Goal: Information Seeking & Learning: Learn about a topic

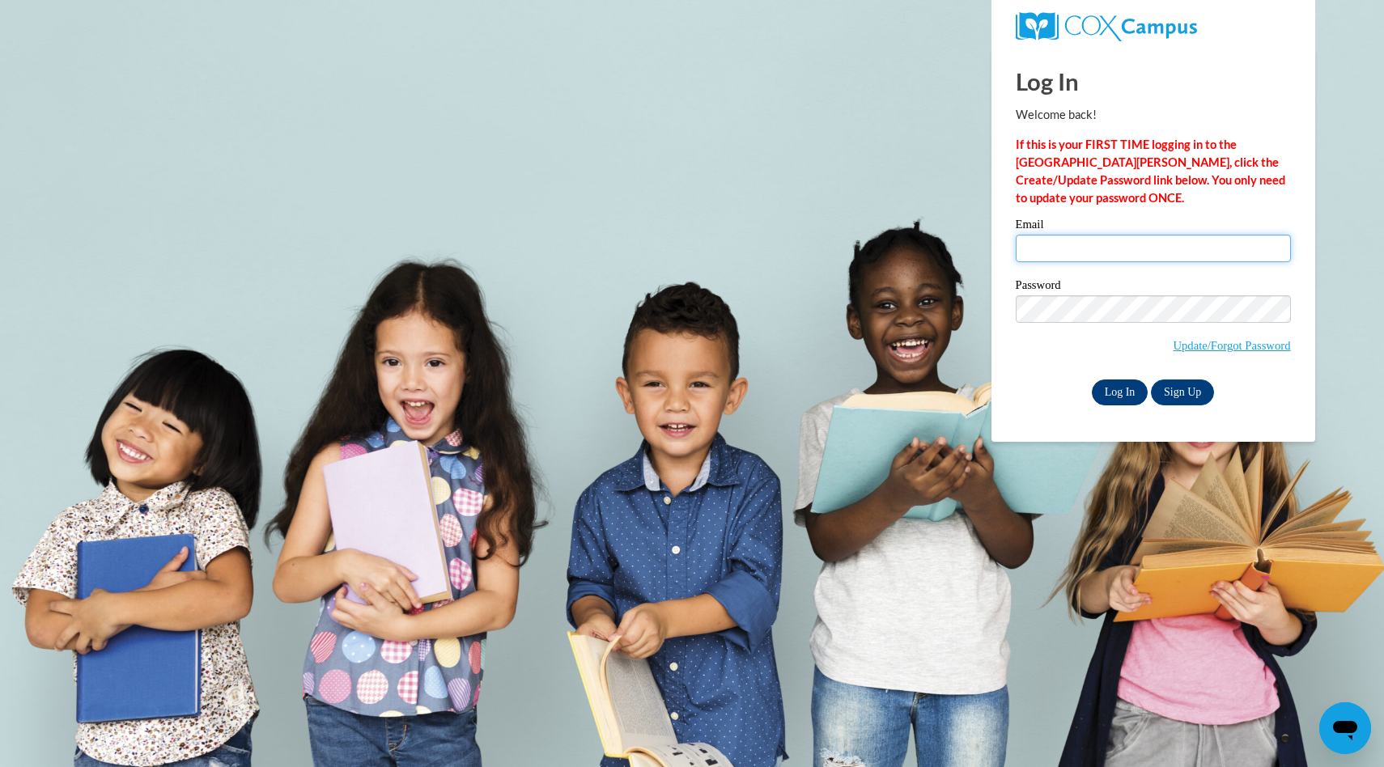
type input "mknoll@foxbay.org"
click at [1111, 393] on input "Log In" at bounding box center [1120, 393] width 57 height 26
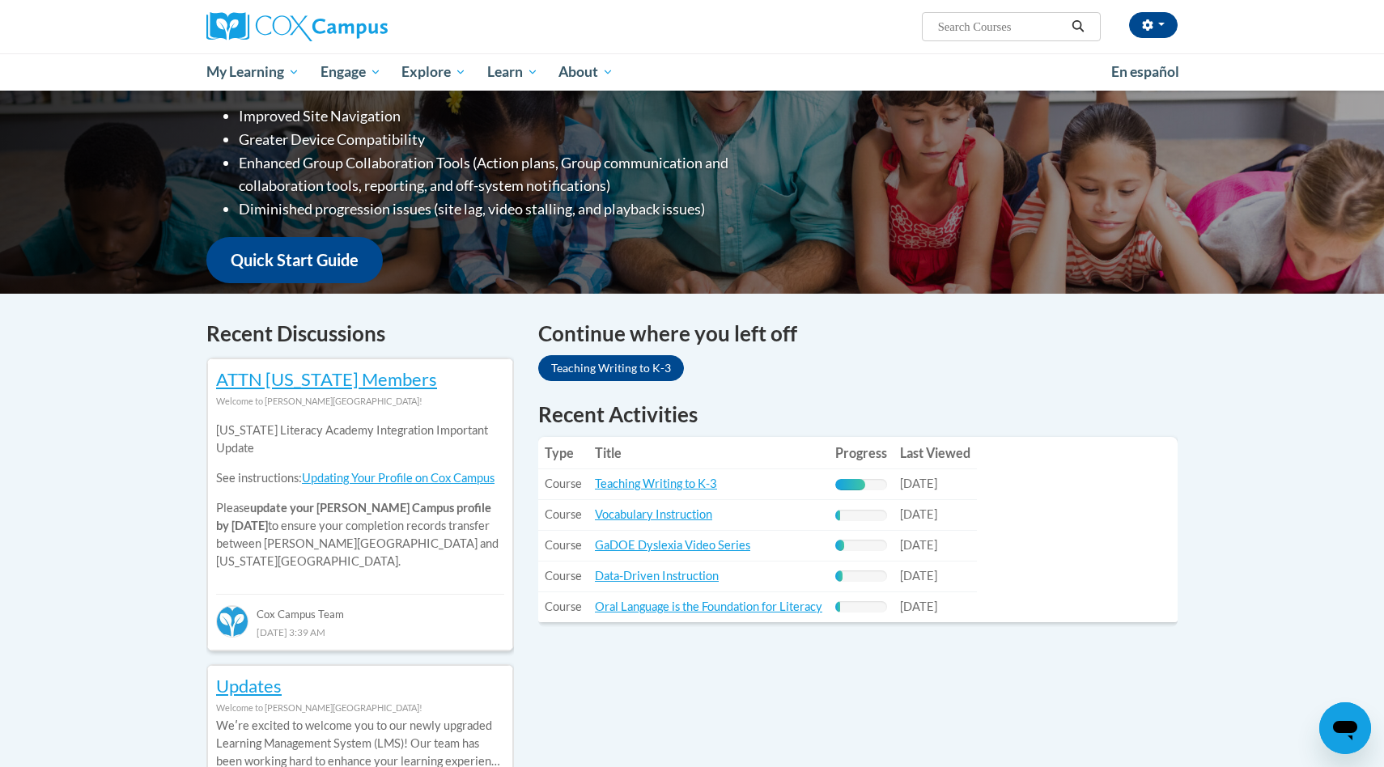
scroll to position [282, 0]
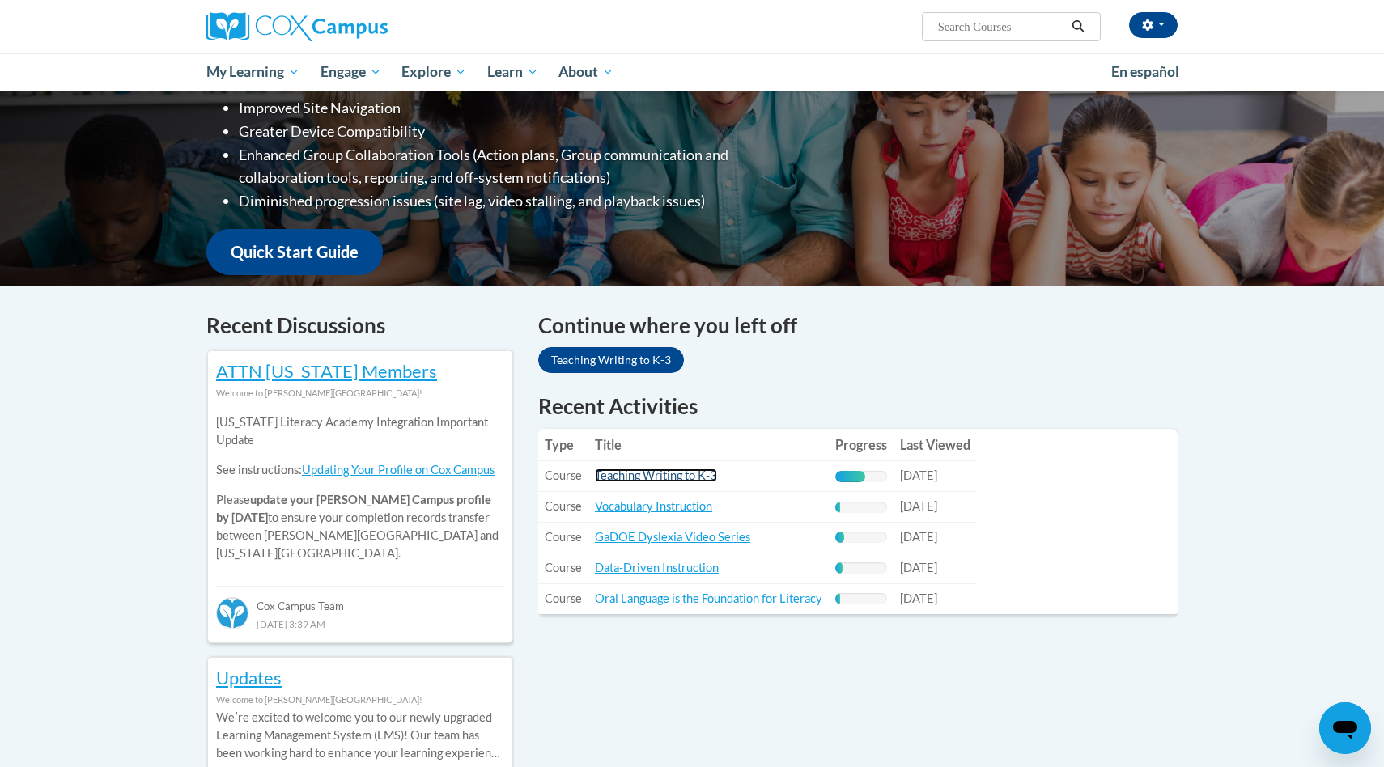
click at [610, 481] on link "Teaching Writing to K-3" at bounding box center [656, 476] width 122 height 14
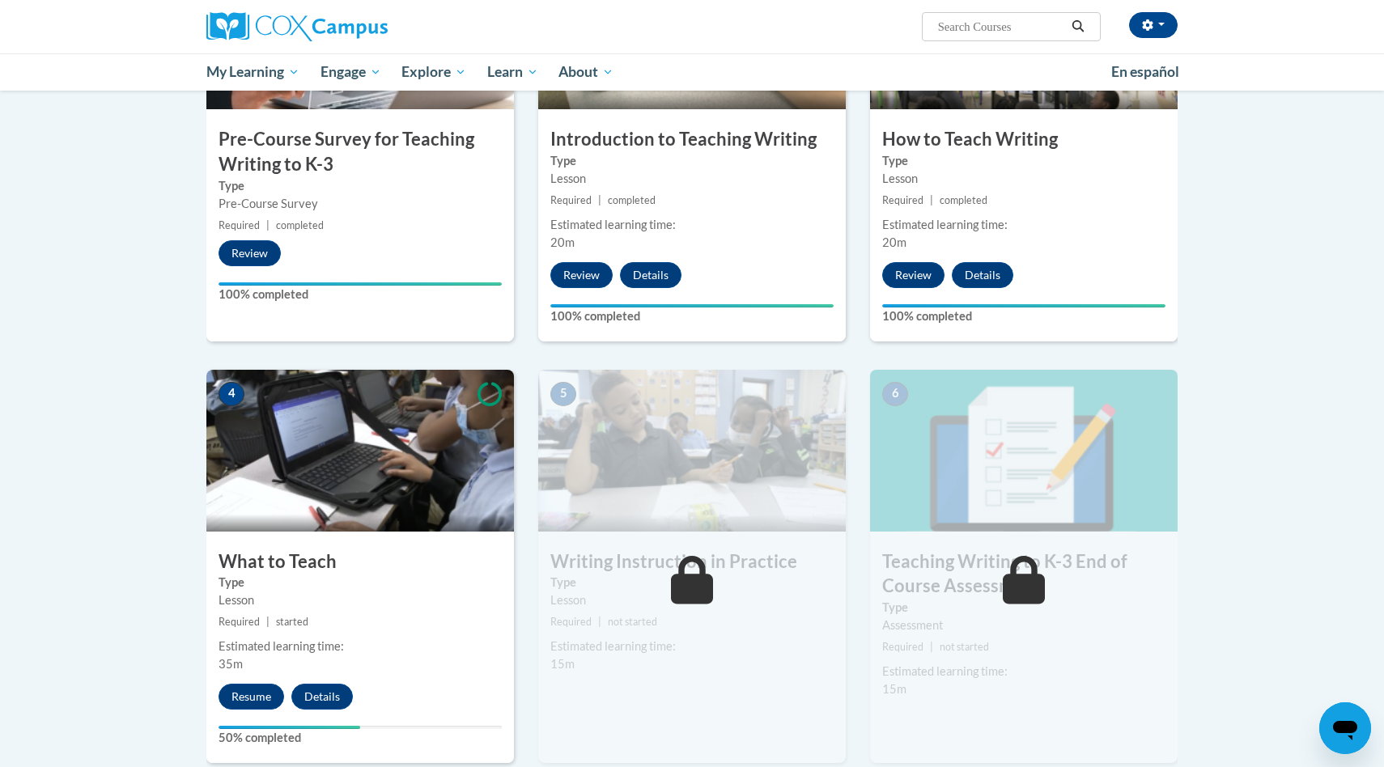
scroll to position [477, 0]
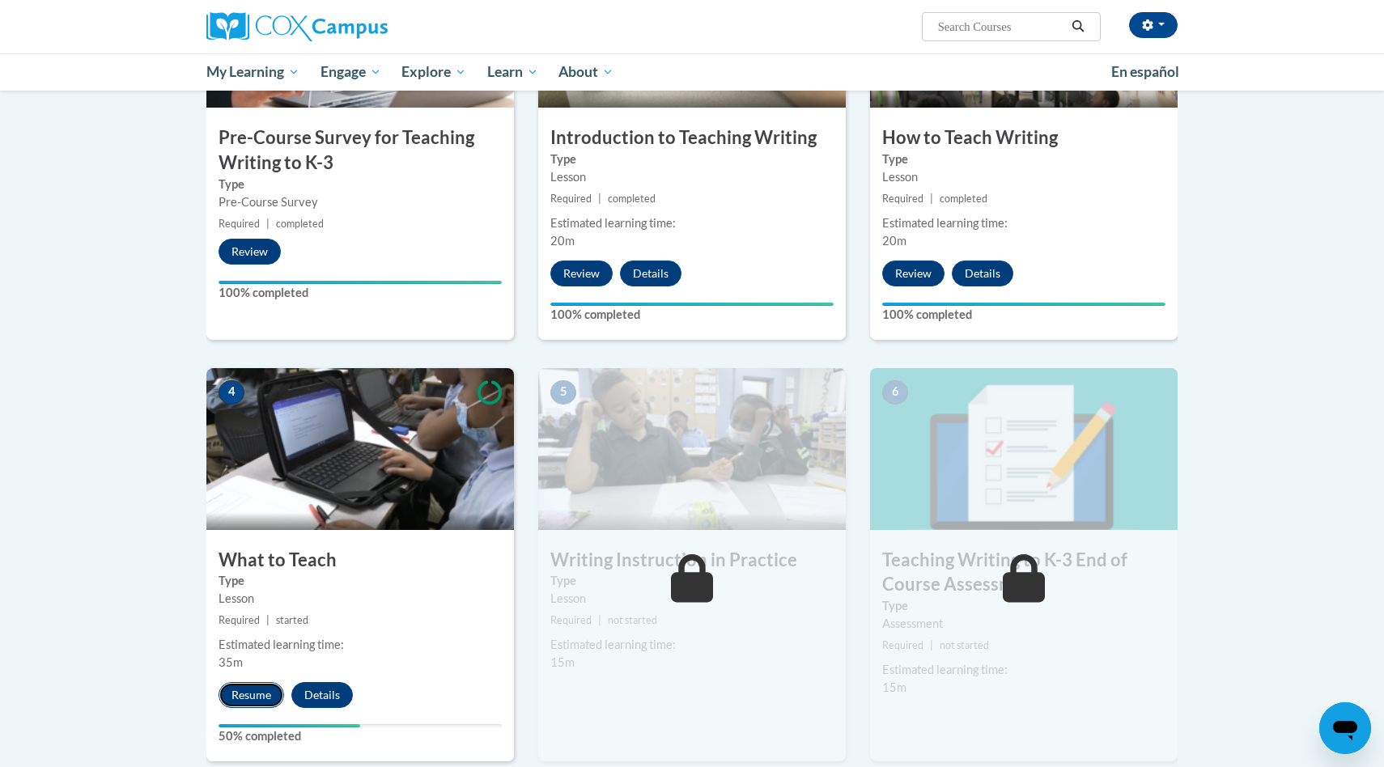
click at [260, 695] on button "Resume" at bounding box center [252, 695] width 66 height 26
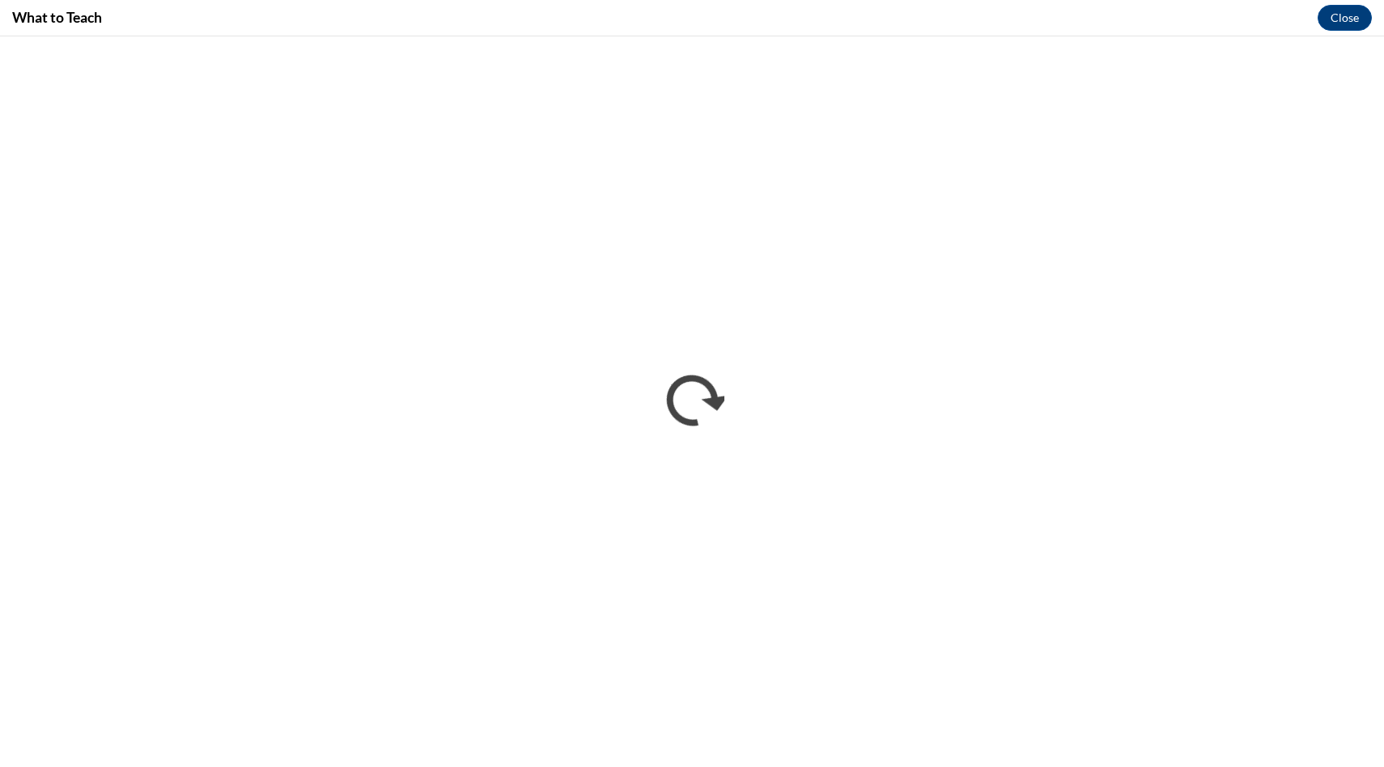
scroll to position [0, 0]
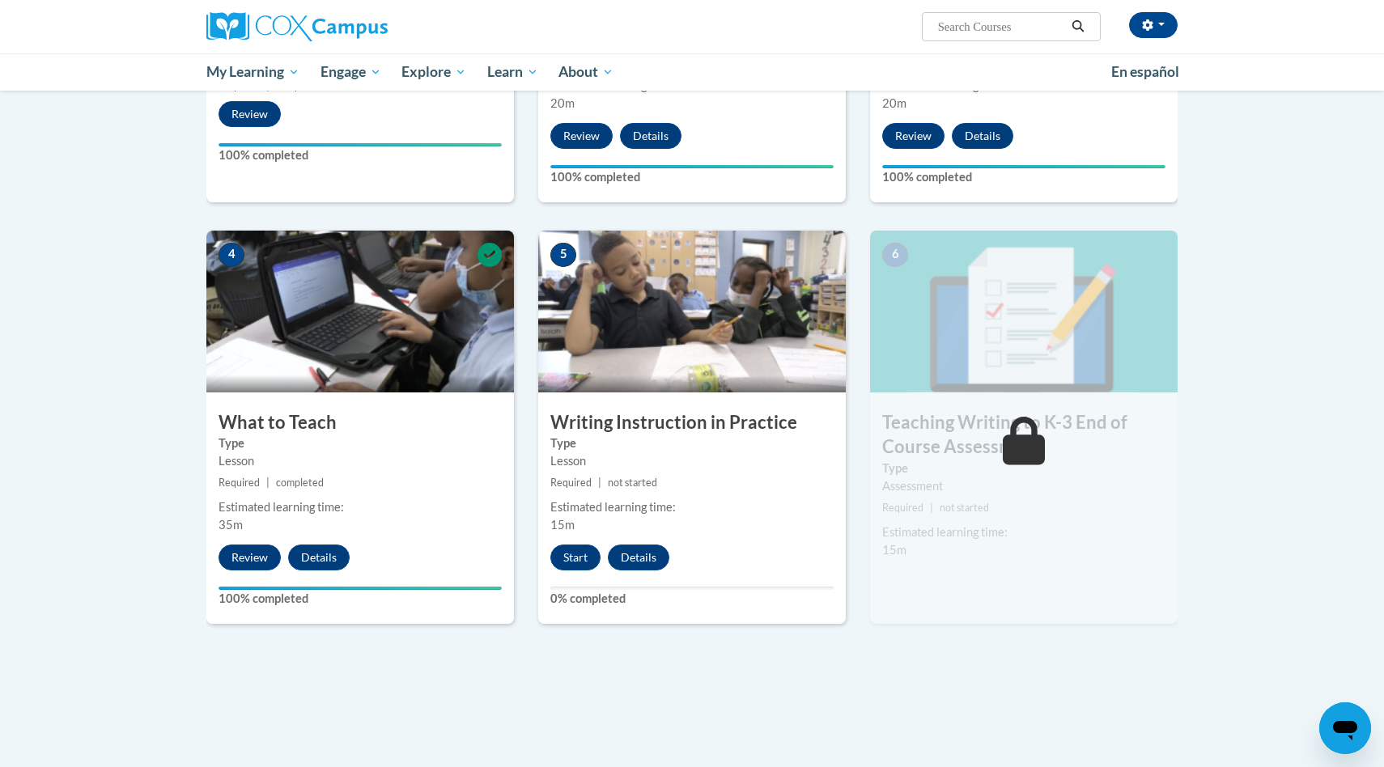
scroll to position [626, 0]
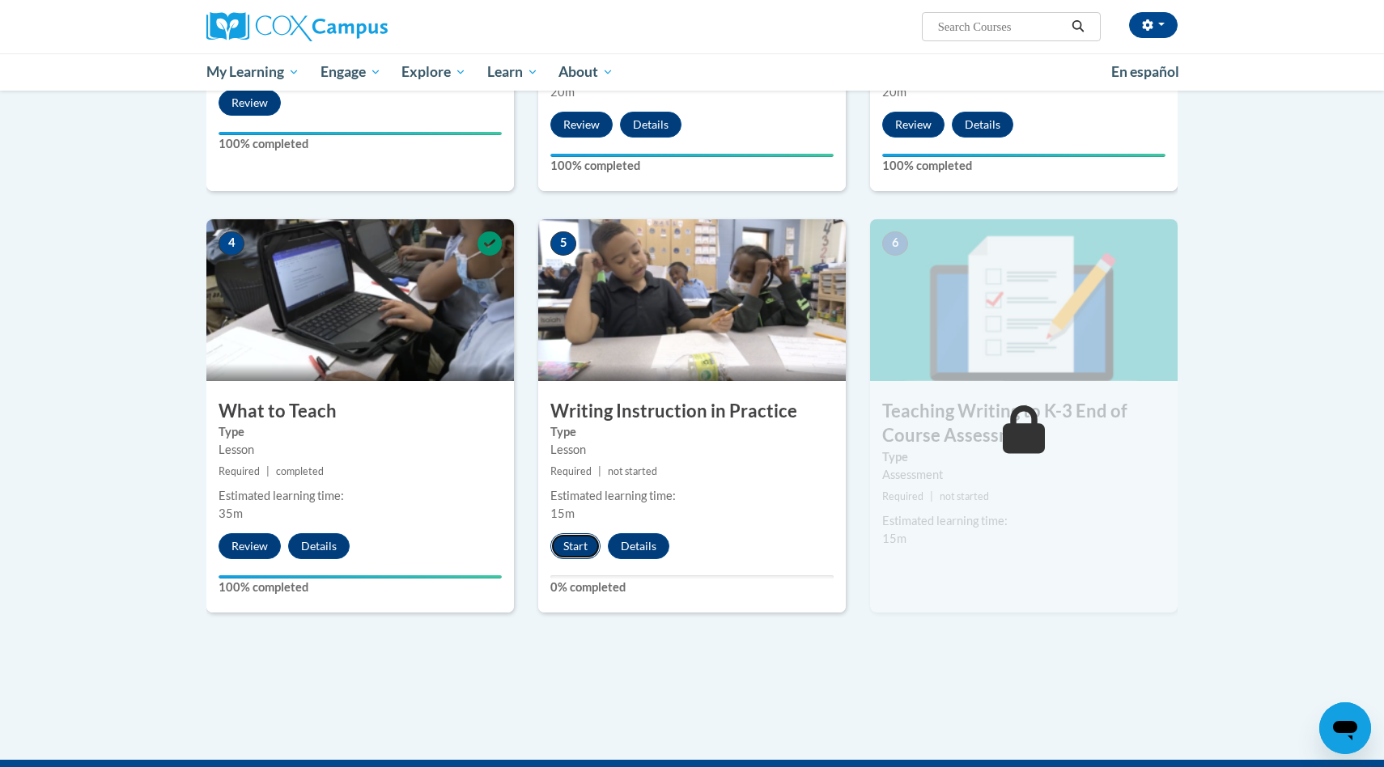
click at [574, 552] on button "Start" at bounding box center [575, 546] width 50 height 26
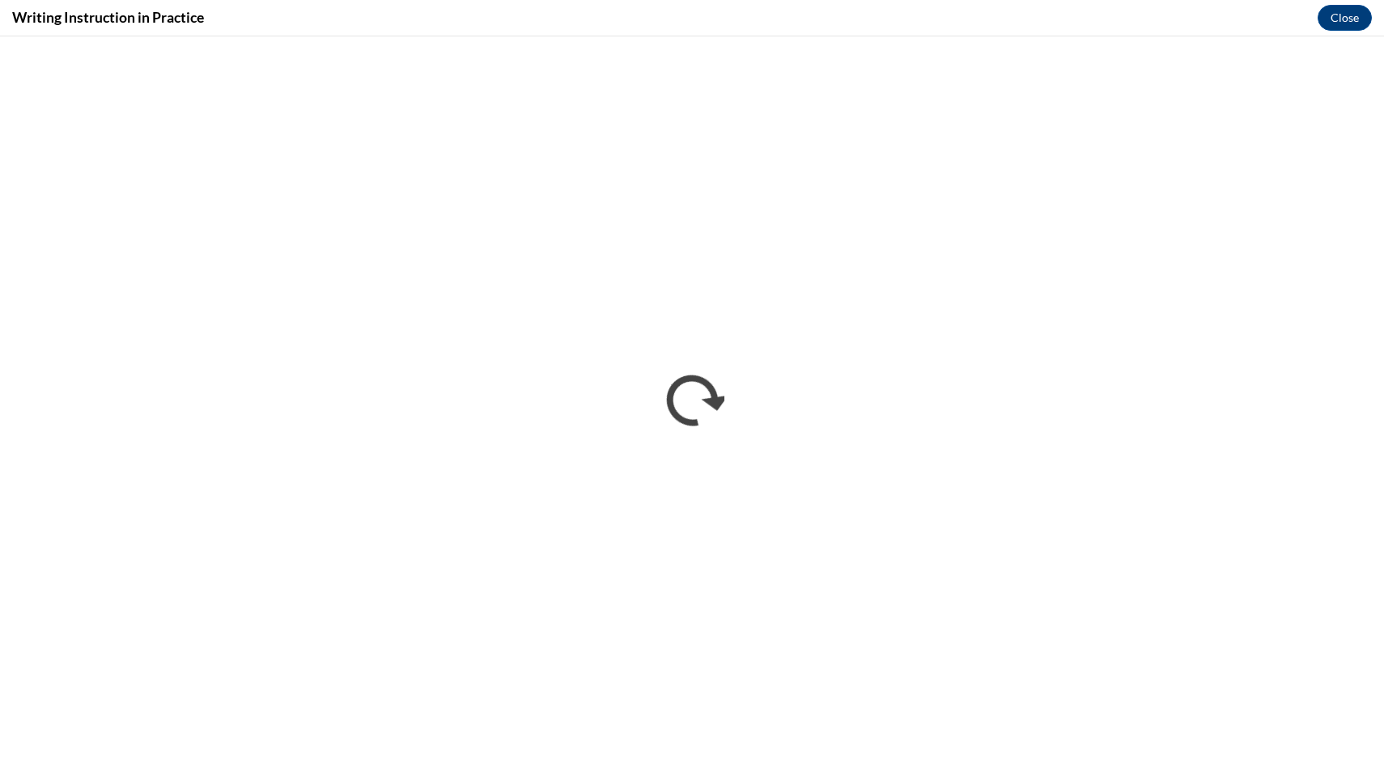
scroll to position [0, 0]
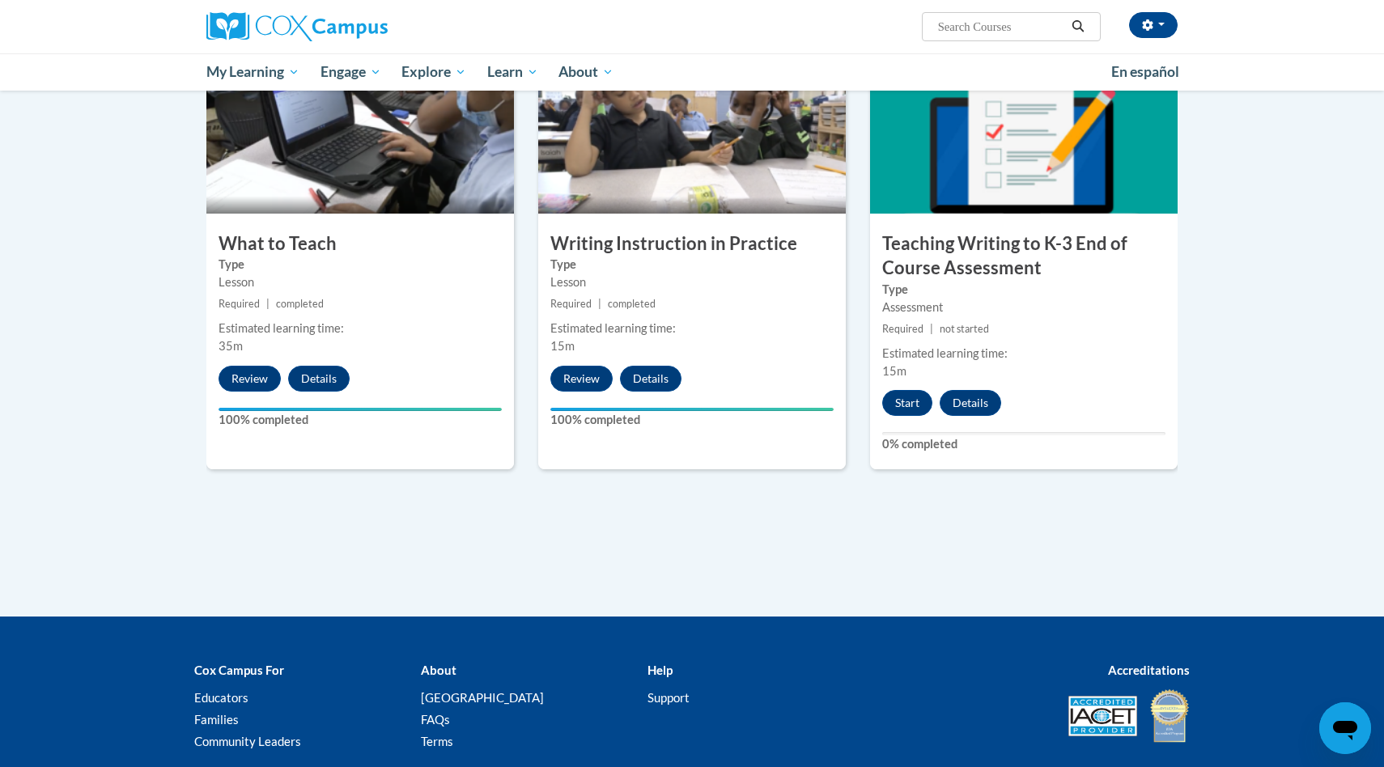
scroll to position [780, 0]
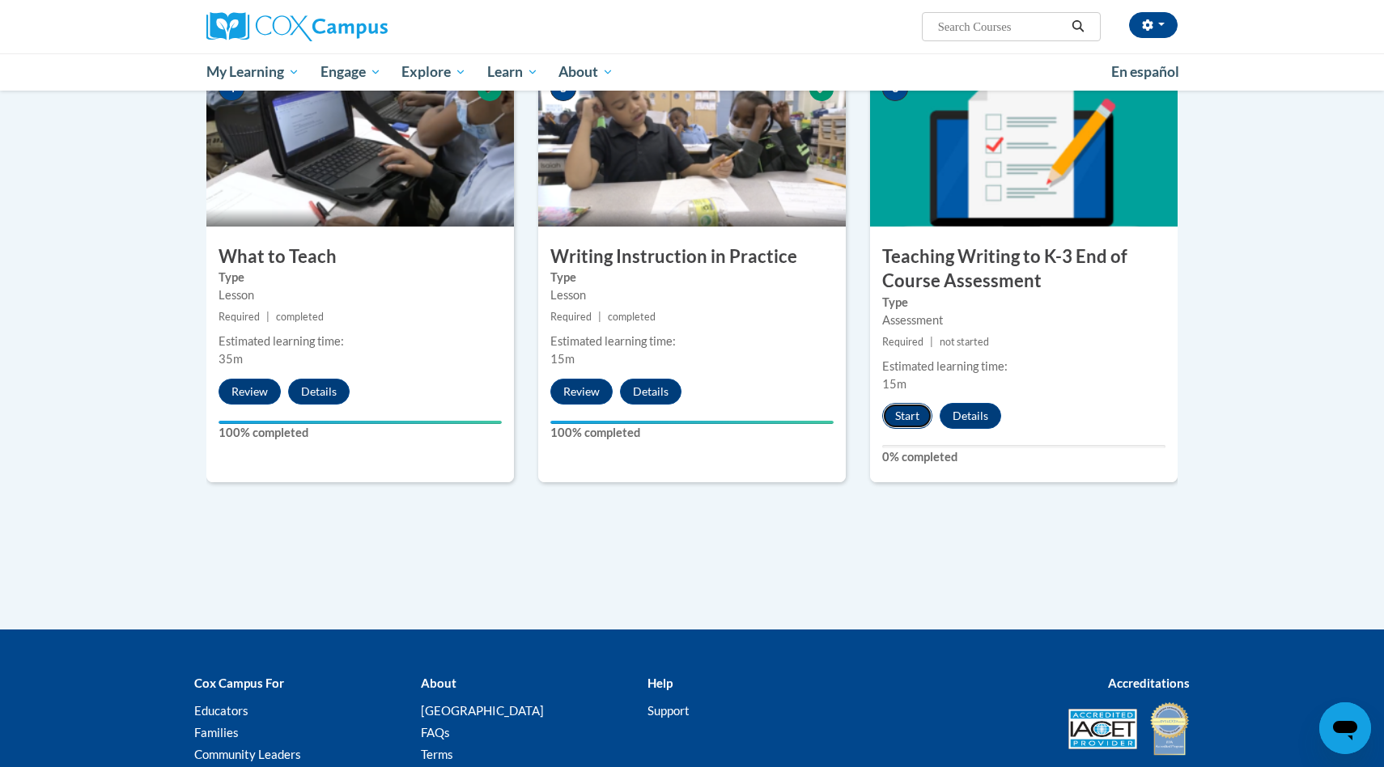
click at [915, 417] on button "Start" at bounding box center [907, 416] width 50 height 26
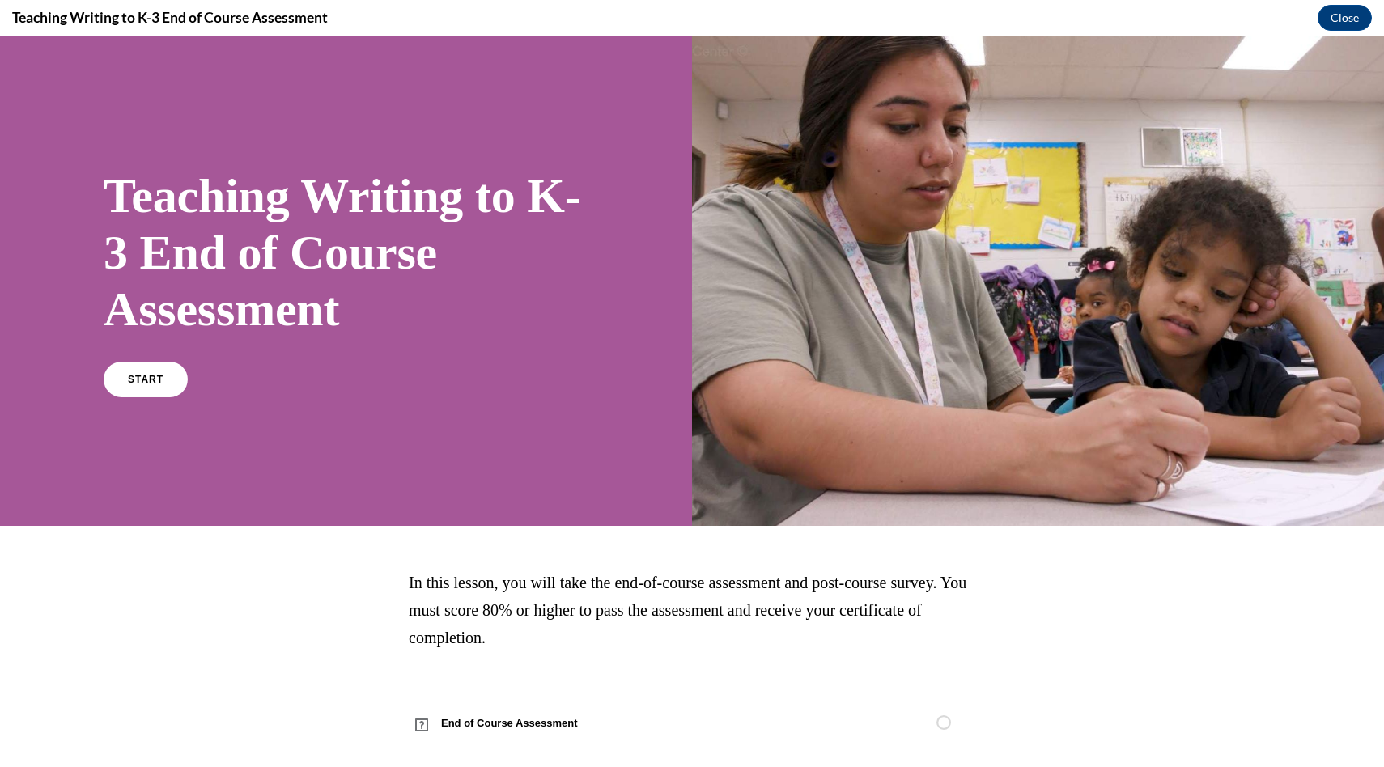
scroll to position [23, 0]
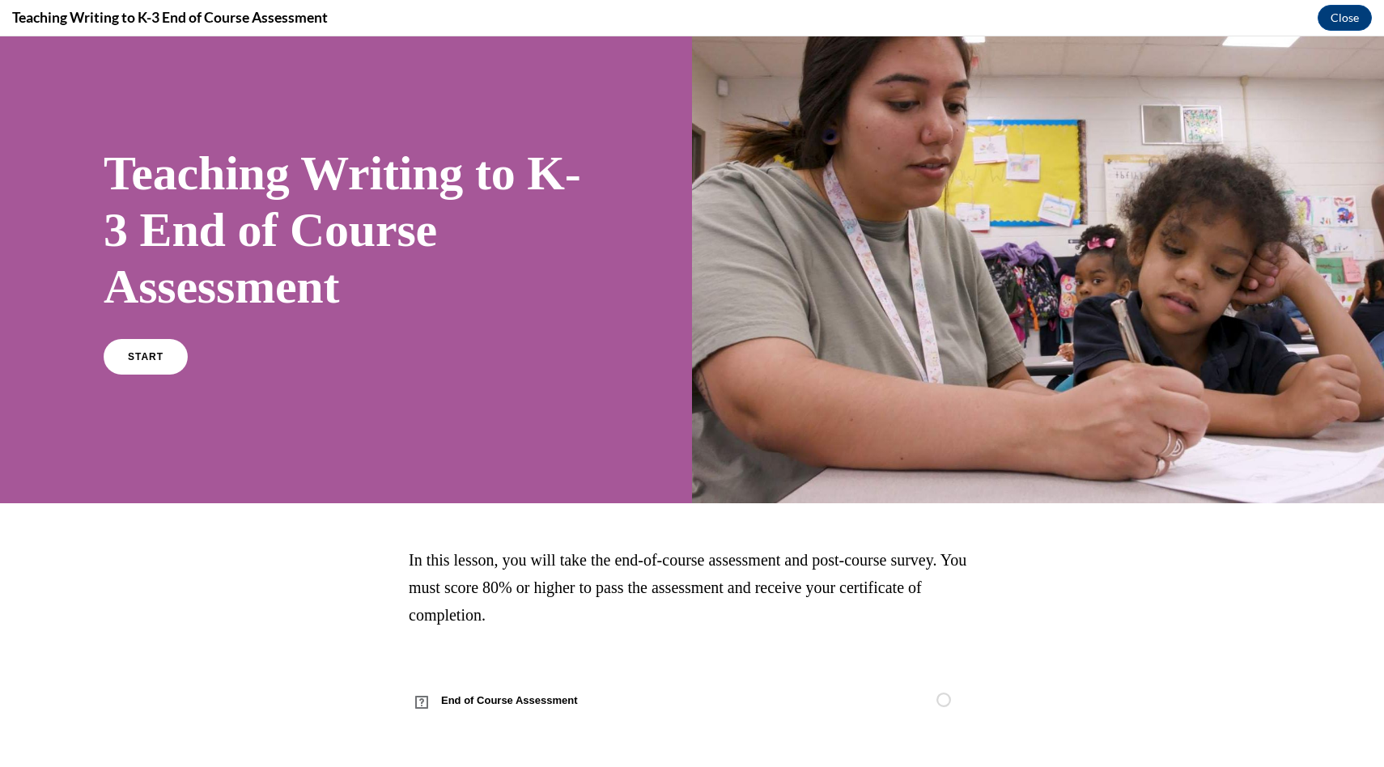
click at [129, 378] on div "START" at bounding box center [345, 363] width 482 height 49
click at [137, 358] on span "START" at bounding box center [145, 357] width 37 height 12
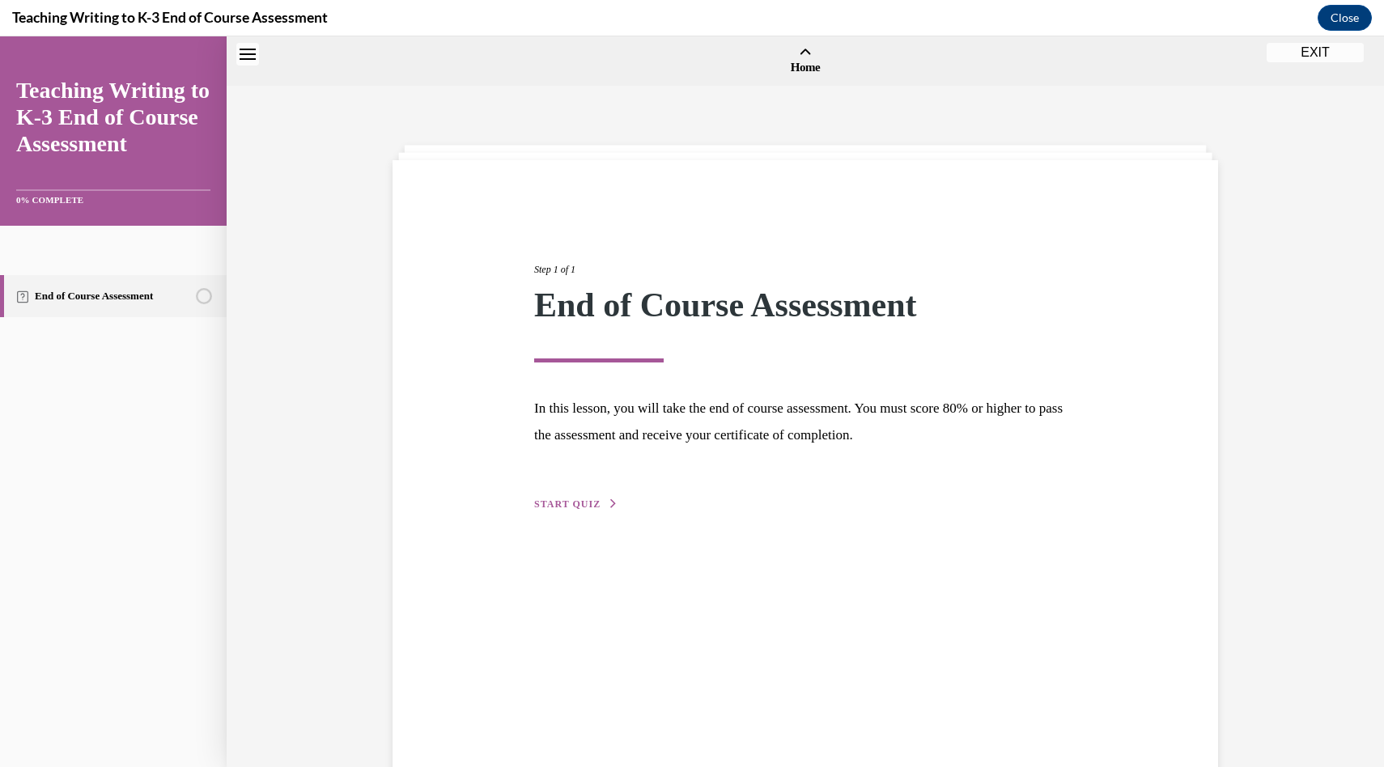
scroll to position [50, 0]
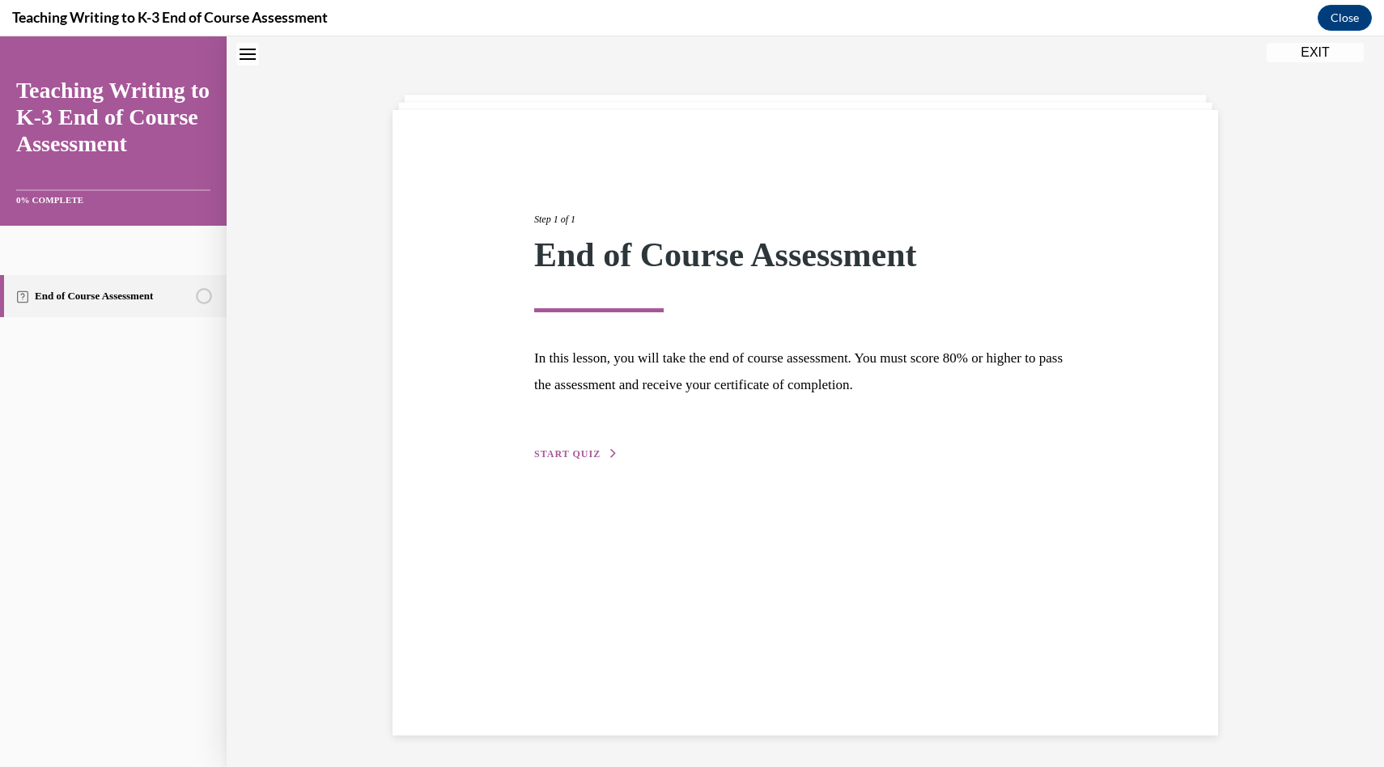
click at [560, 453] on span "START QUIZ" at bounding box center [567, 453] width 66 height 11
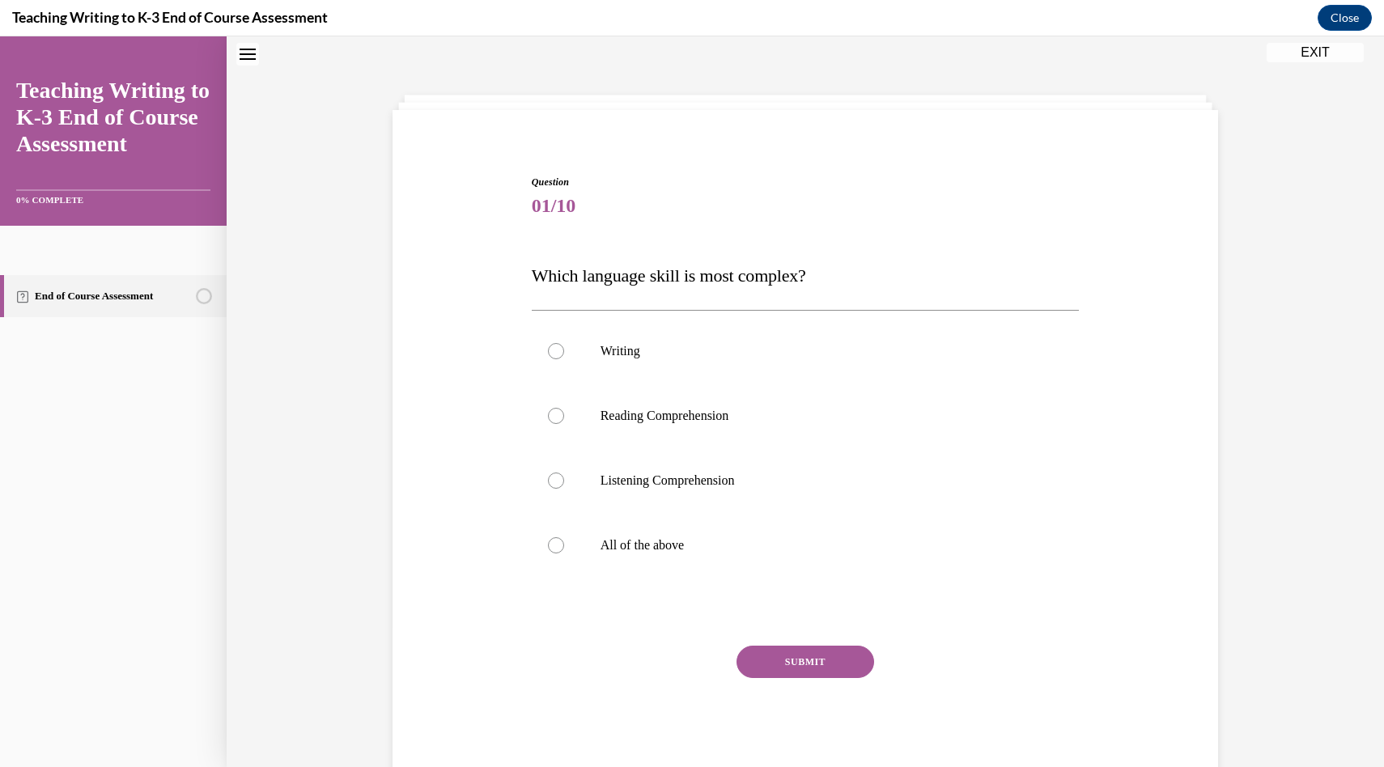
scroll to position [49, 0]
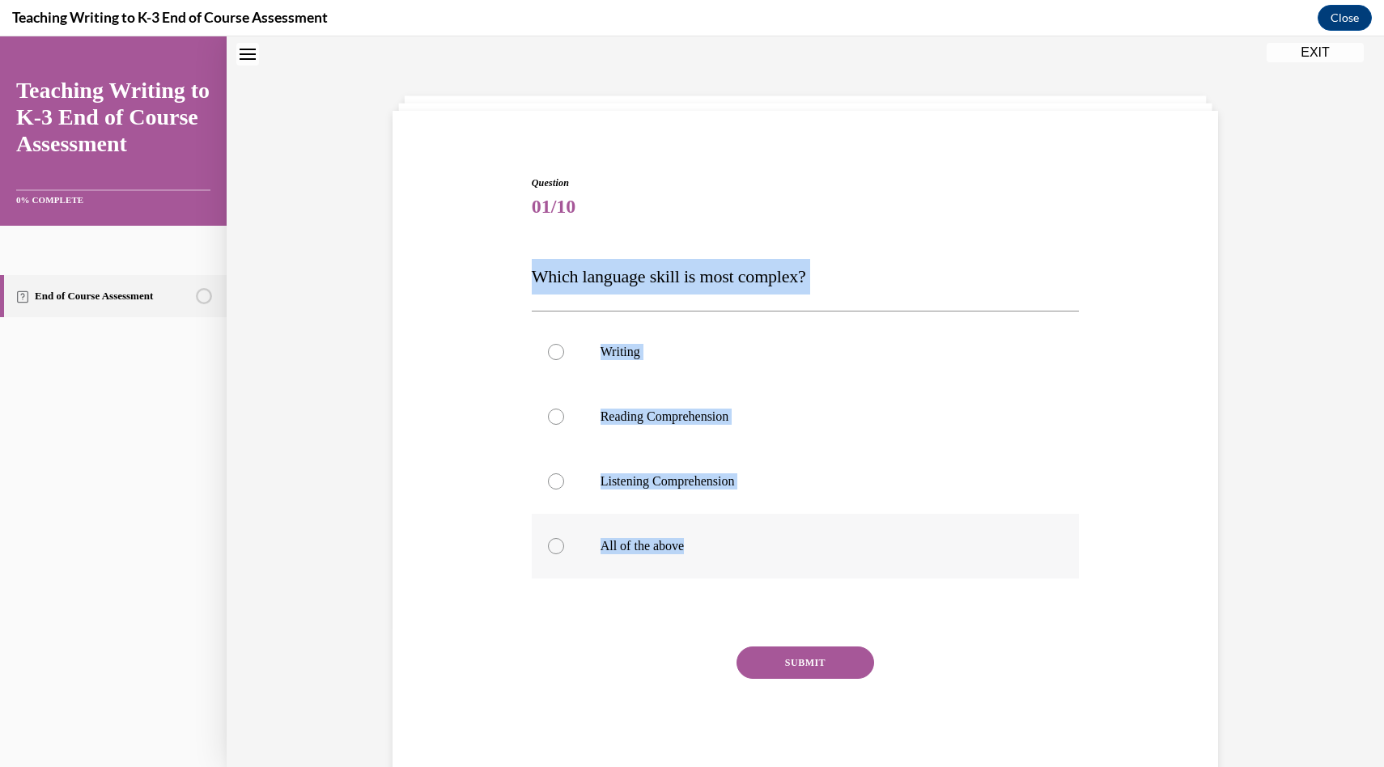
drag, startPoint x: 535, startPoint y: 276, endPoint x: 732, endPoint y: 571, distance: 354.2
click at [732, 571] on div "Question 01/10 Which language skill is most complex? Writing Reading Comprehens…" at bounding box center [806, 478] width 548 height 604
copy div "Which language skill is most complex? Writing Reading Comprehension Listening C…"
click at [550, 478] on div at bounding box center [556, 481] width 16 height 16
click at [550, 478] on input "Listening Comprehension" at bounding box center [556, 481] width 16 height 16
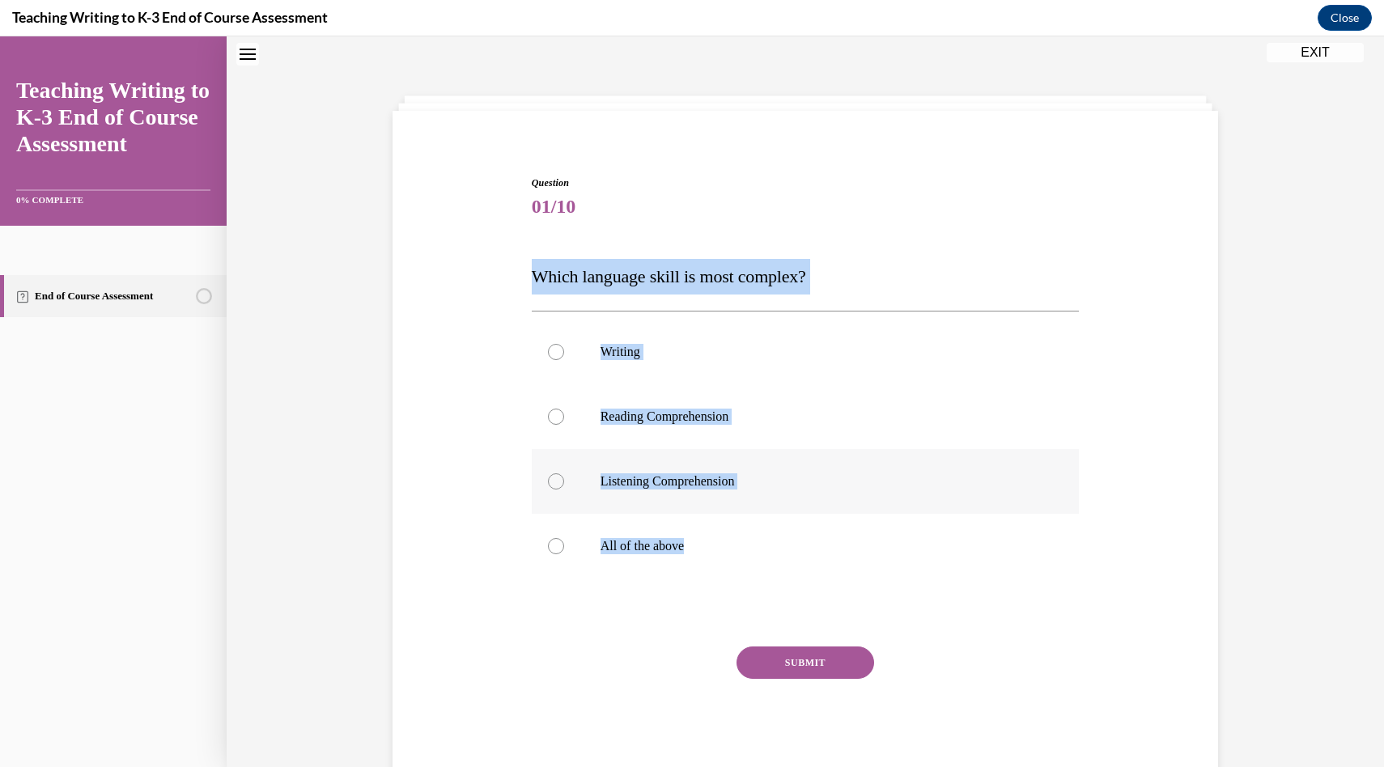
radio input "true"
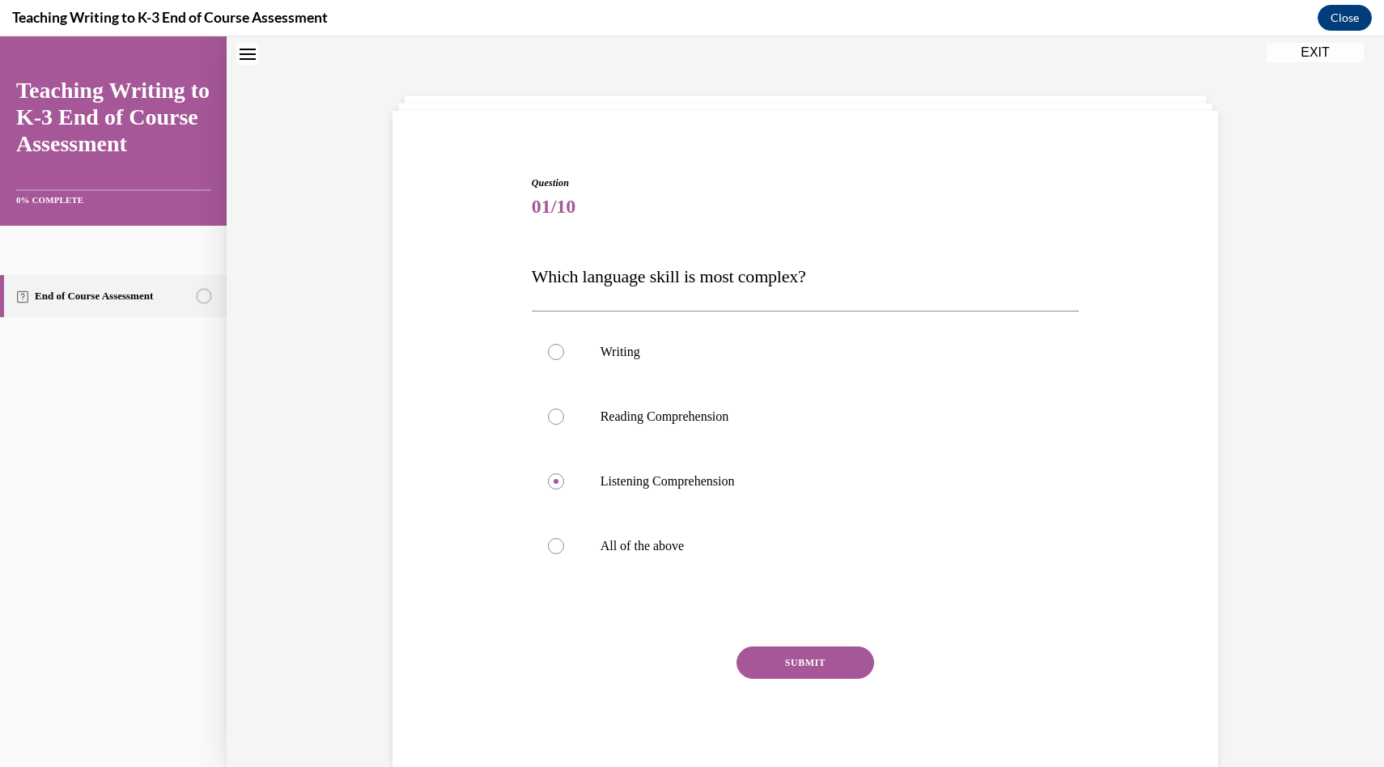
click at [827, 663] on button "SUBMIT" at bounding box center [805, 663] width 138 height 32
click at [554, 544] on div at bounding box center [556, 546] width 16 height 16
click at [554, 544] on input "All of the above" at bounding box center [556, 546] width 16 height 16
radio input "true"
click at [830, 662] on button "SUBMIT" at bounding box center [805, 663] width 138 height 32
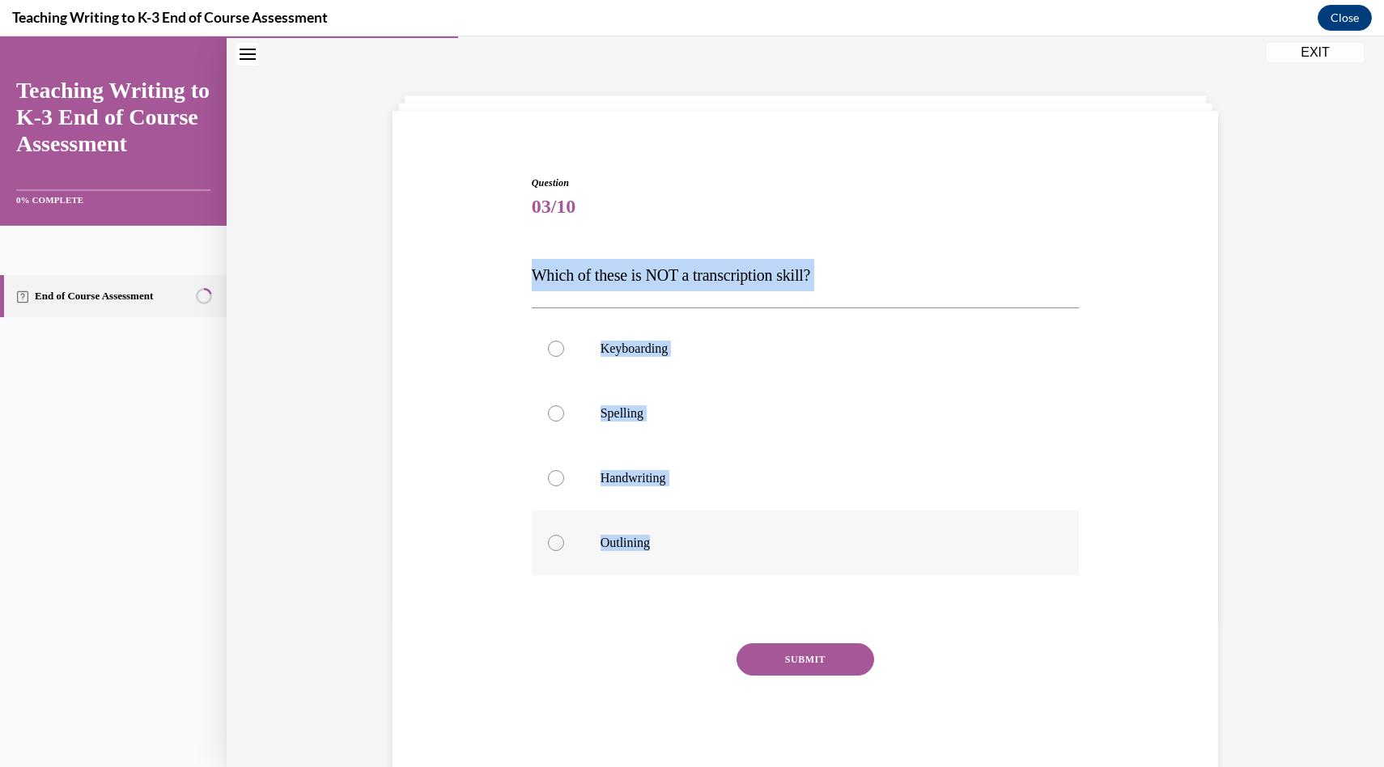
drag, startPoint x: 527, startPoint y: 276, endPoint x: 662, endPoint y: 555, distance: 310.2
click at [662, 555] on div "Question 03/10 Which of these is NOT a transcription skill? Keyboarding Spellin…" at bounding box center [806, 463] width 556 height 625
copy div "Which of these is NOT a transcription skill? Keyboarding Spelling Handwriting O…"
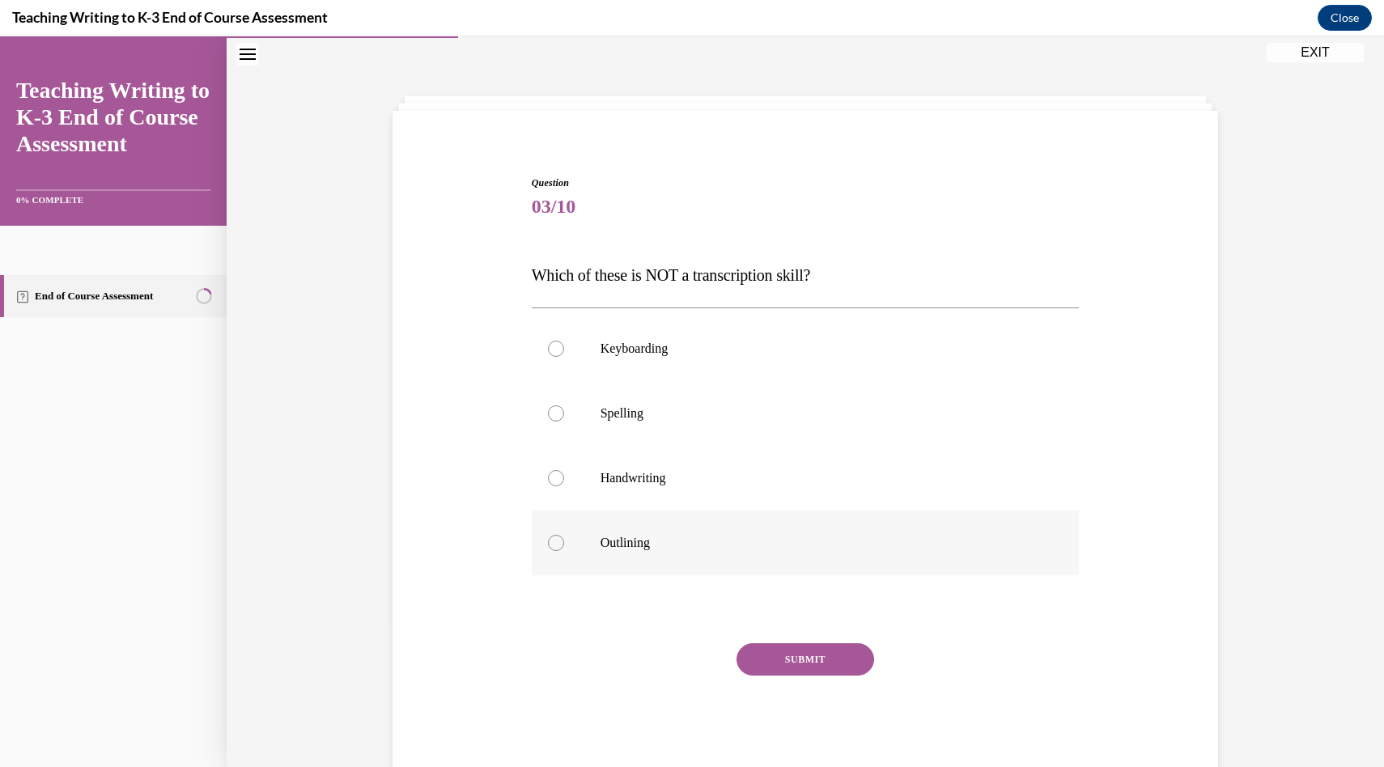
click at [559, 542] on div at bounding box center [556, 543] width 16 height 16
click at [559, 542] on input "Outlining" at bounding box center [556, 543] width 16 height 16
radio input "true"
click at [780, 660] on button "SUBMIT" at bounding box center [805, 659] width 138 height 32
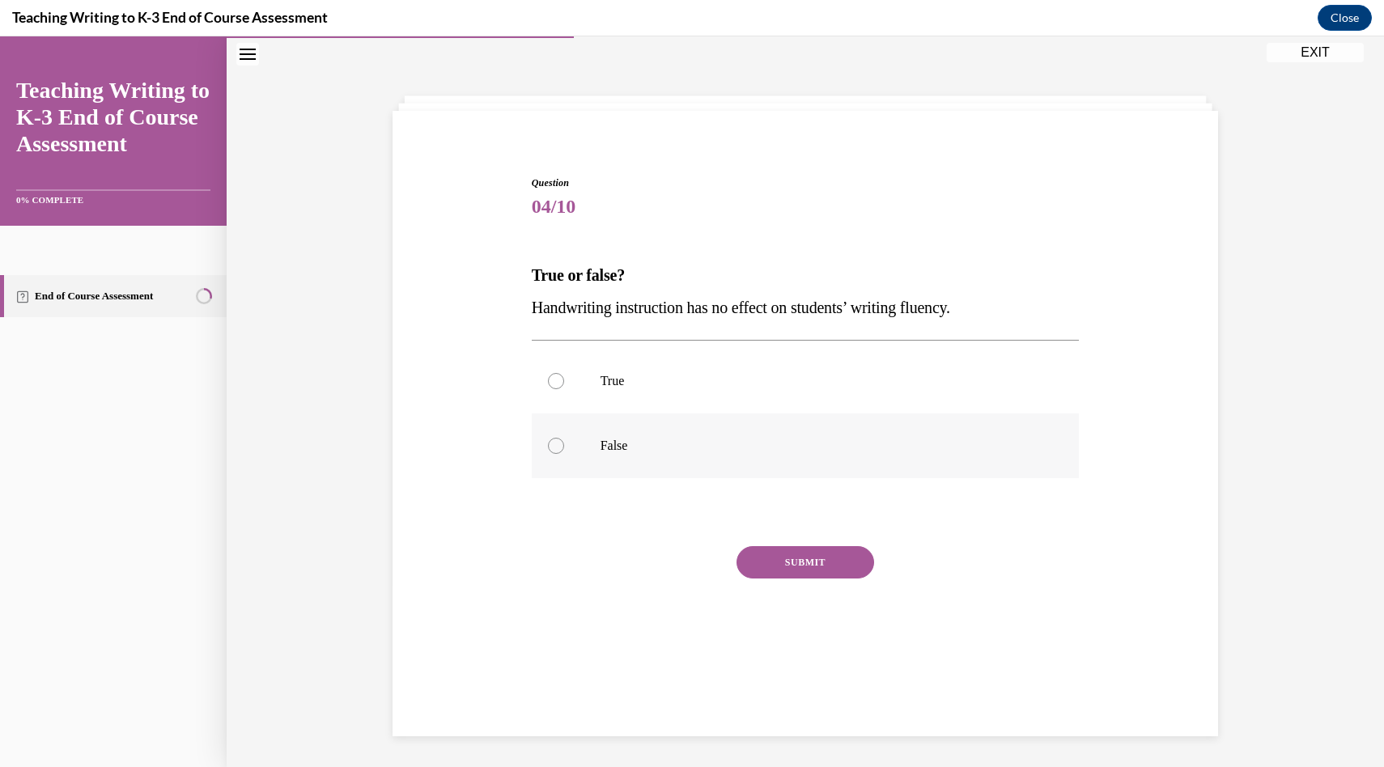
click at [557, 450] on div at bounding box center [556, 446] width 16 height 16
click at [557, 450] on input "False" at bounding box center [556, 446] width 16 height 16
radio input "true"
click at [833, 558] on button "SUBMIT" at bounding box center [805, 562] width 138 height 32
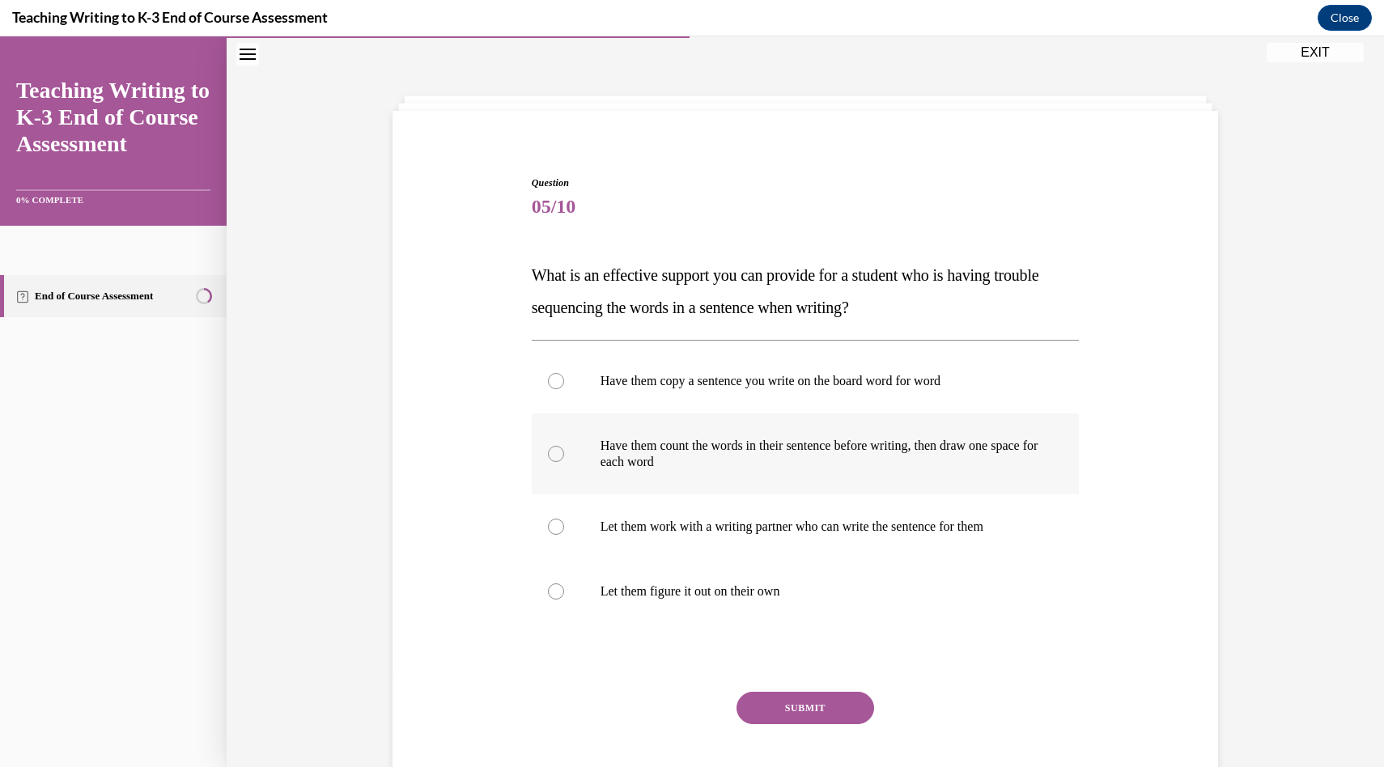
click at [566, 460] on label "Have them count the words in their sentence before writing, then draw one space…" at bounding box center [806, 454] width 548 height 81
click at [564, 460] on input "Have them count the words in their sentence before writing, then draw one space…" at bounding box center [556, 454] width 16 height 16
radio input "true"
click at [814, 703] on button "SUBMIT" at bounding box center [805, 708] width 138 height 32
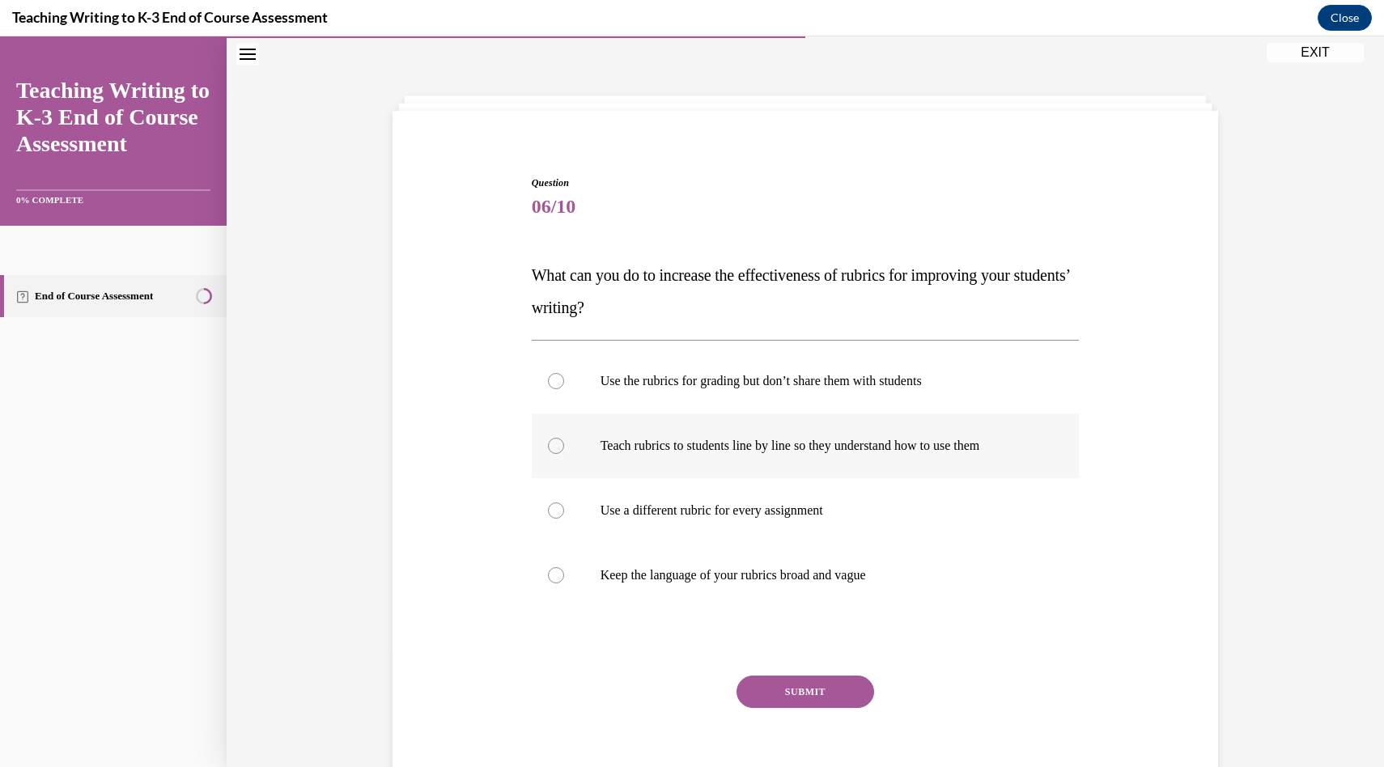
click at [736, 448] on p "Teach rubrics to students line by line so they understand how to use them" at bounding box center [820, 446] width 439 height 16
click at [564, 448] on input "Teach rubrics to students line by line so they understand how to use them" at bounding box center [556, 446] width 16 height 16
radio input "true"
click at [807, 690] on button "SUBMIT" at bounding box center [805, 692] width 138 height 32
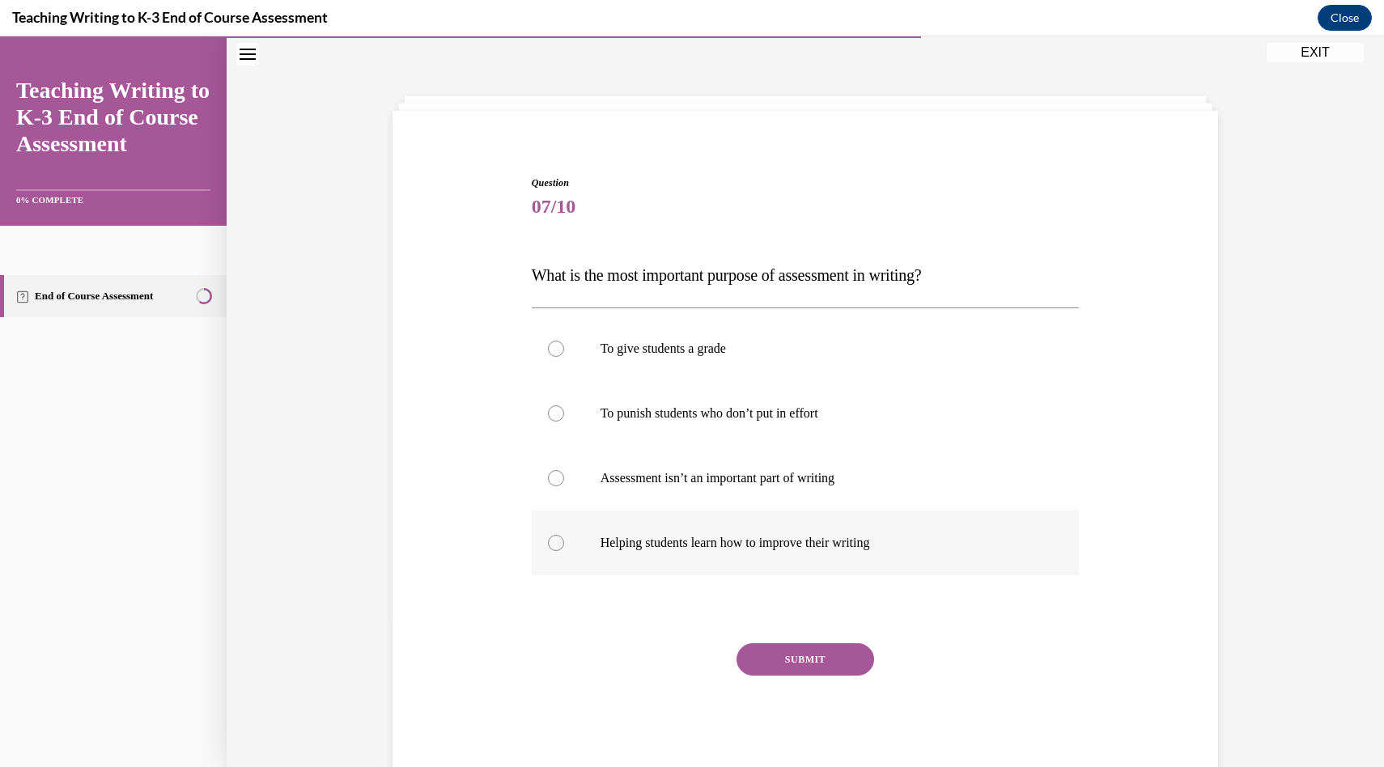
click at [626, 537] on p "Helping students learn how to improve their writing" at bounding box center [820, 543] width 439 height 16
click at [564, 537] on input "Helping students learn how to improve their writing" at bounding box center [556, 543] width 16 height 16
radio input "true"
click at [782, 663] on button "SUBMIT" at bounding box center [805, 659] width 138 height 32
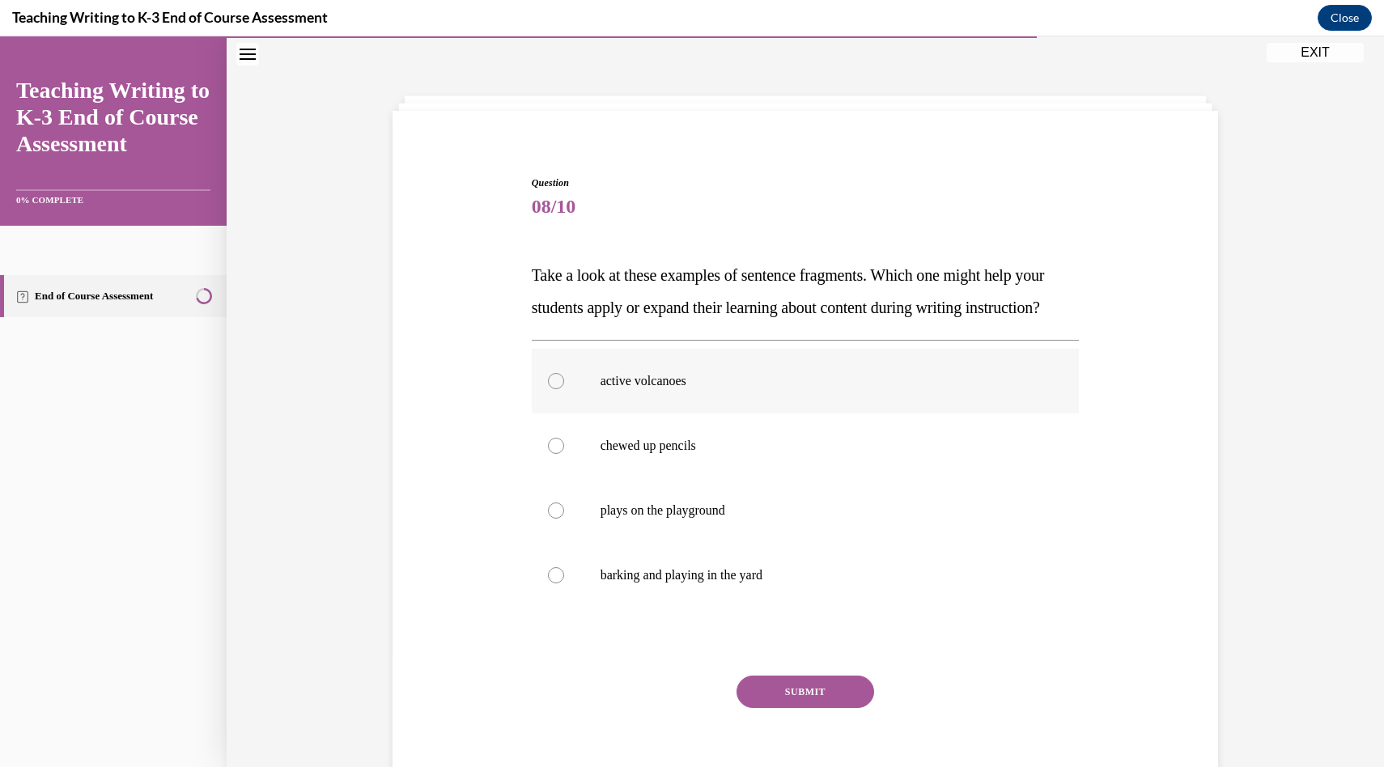
click at [644, 414] on label "active volcanoes" at bounding box center [806, 381] width 548 height 65
click at [564, 389] on input "active volcanoes" at bounding box center [556, 381] width 16 height 16
radio input "true"
click at [798, 708] on button "SUBMIT" at bounding box center [805, 692] width 138 height 32
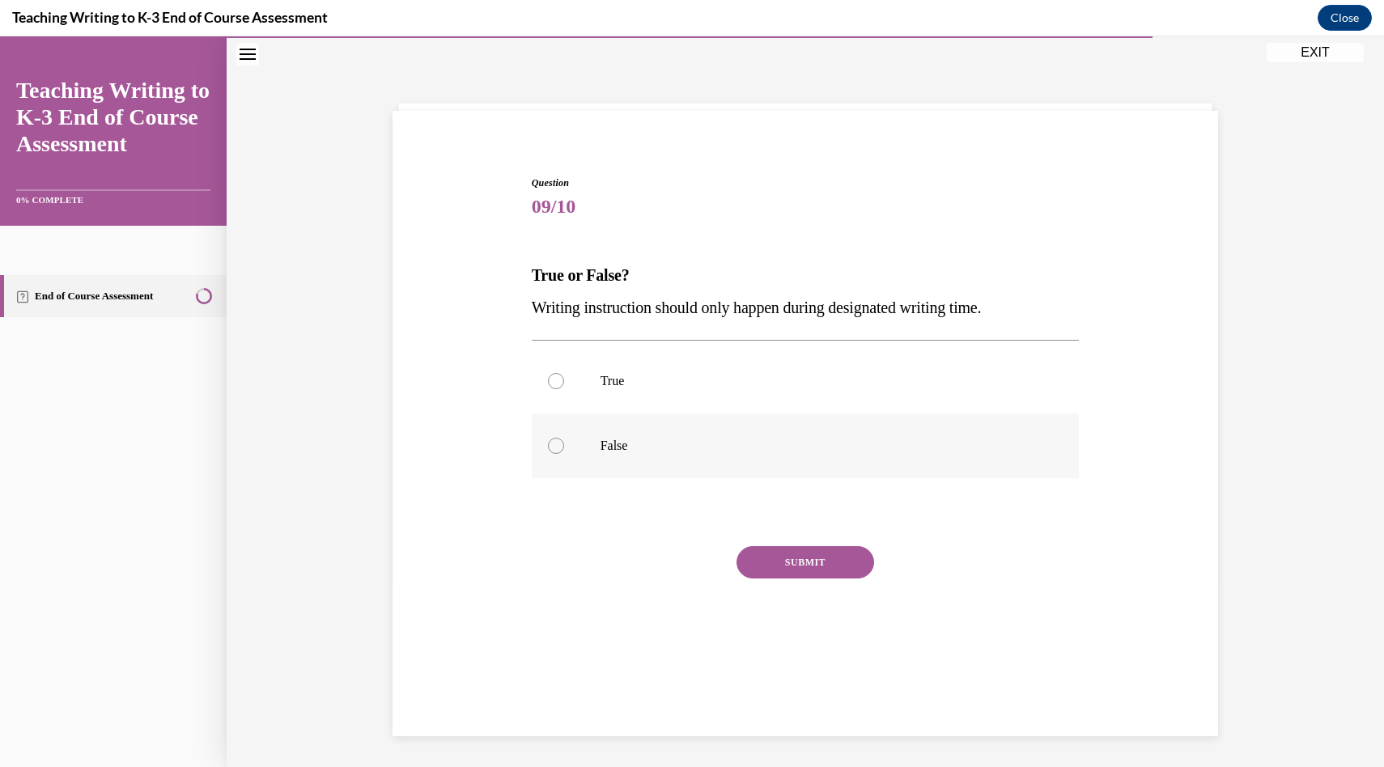
click at [591, 467] on label "False" at bounding box center [806, 446] width 548 height 65
click at [564, 454] on input "False" at bounding box center [556, 446] width 16 height 16
radio input "true"
click at [769, 566] on button "SUBMIT" at bounding box center [805, 562] width 138 height 32
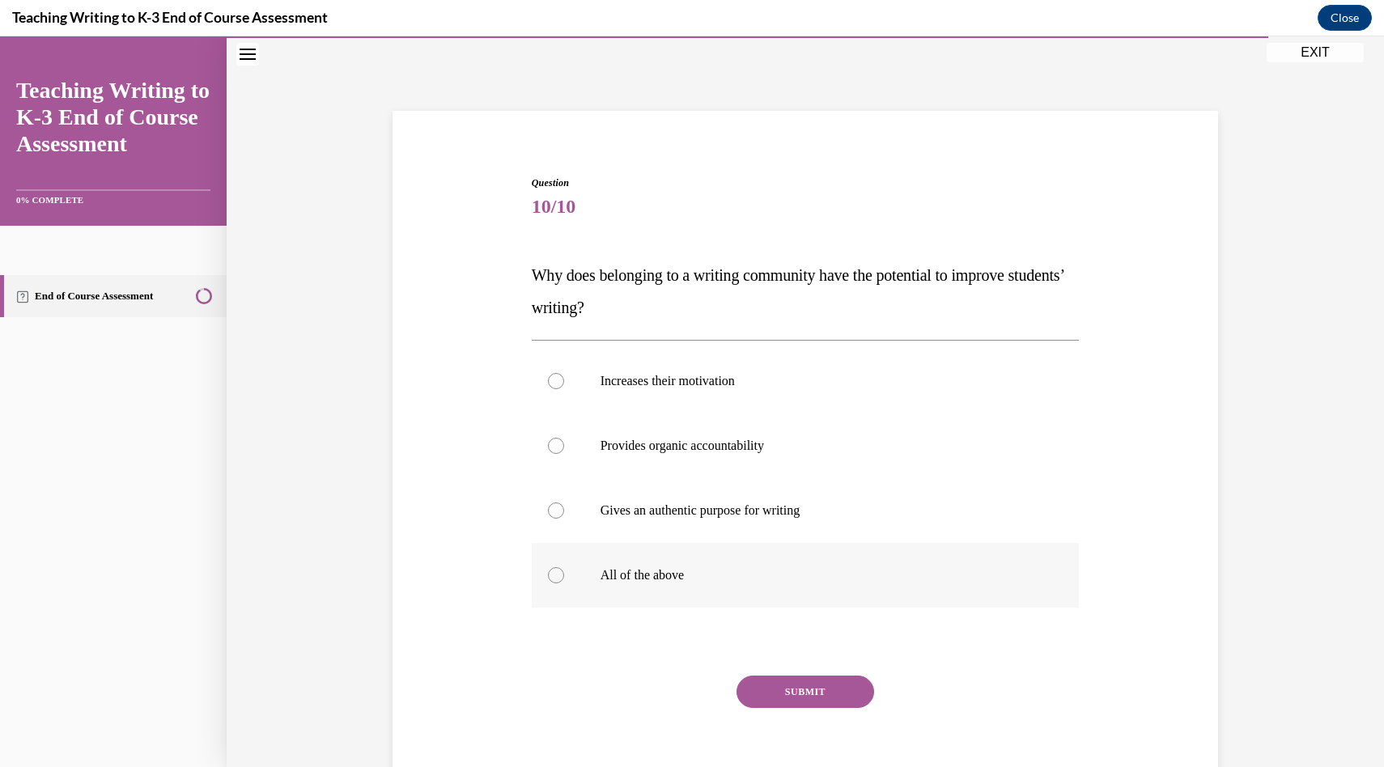
click at [694, 579] on p "All of the above" at bounding box center [820, 575] width 439 height 16
click at [564, 579] on input "All of the above" at bounding box center [556, 575] width 16 height 16
radio input "true"
click at [813, 695] on button "SUBMIT" at bounding box center [805, 692] width 138 height 32
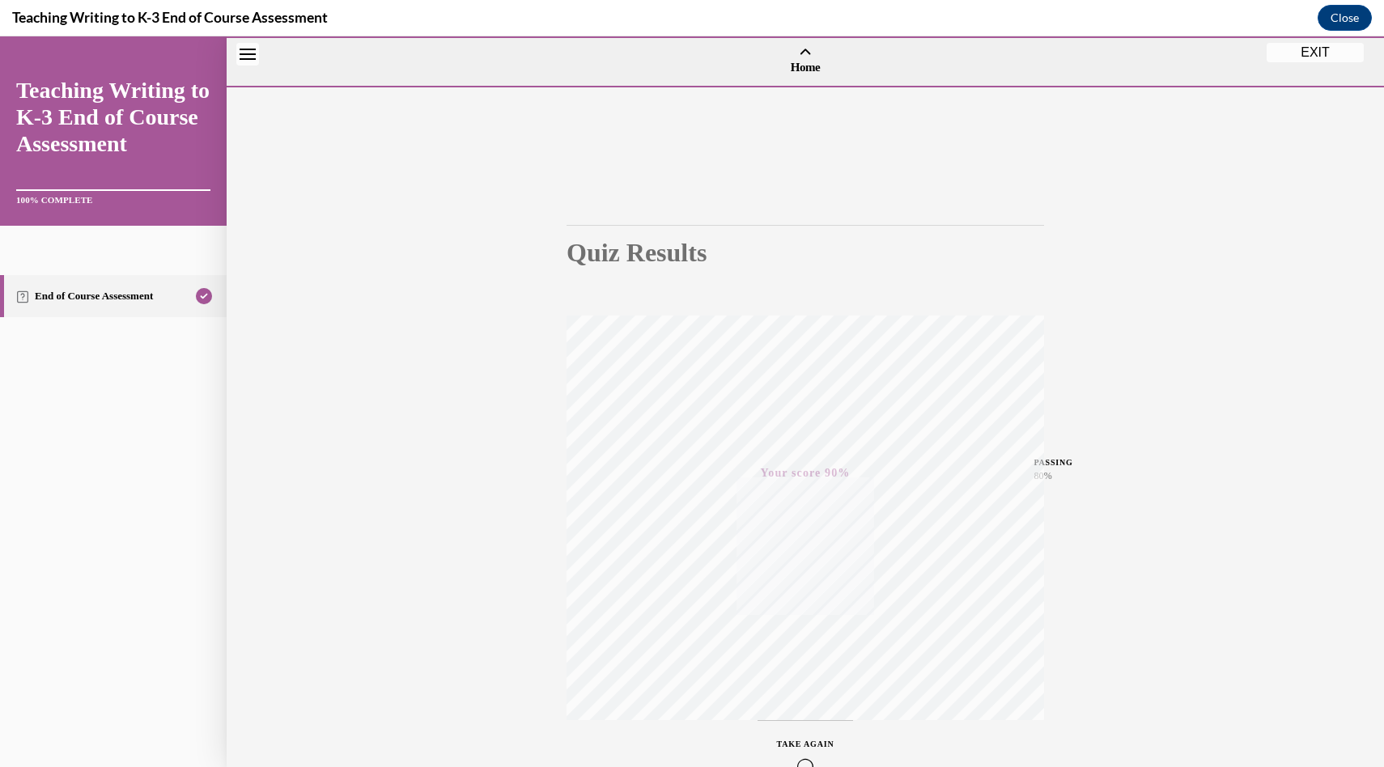
scroll to position [99, 0]
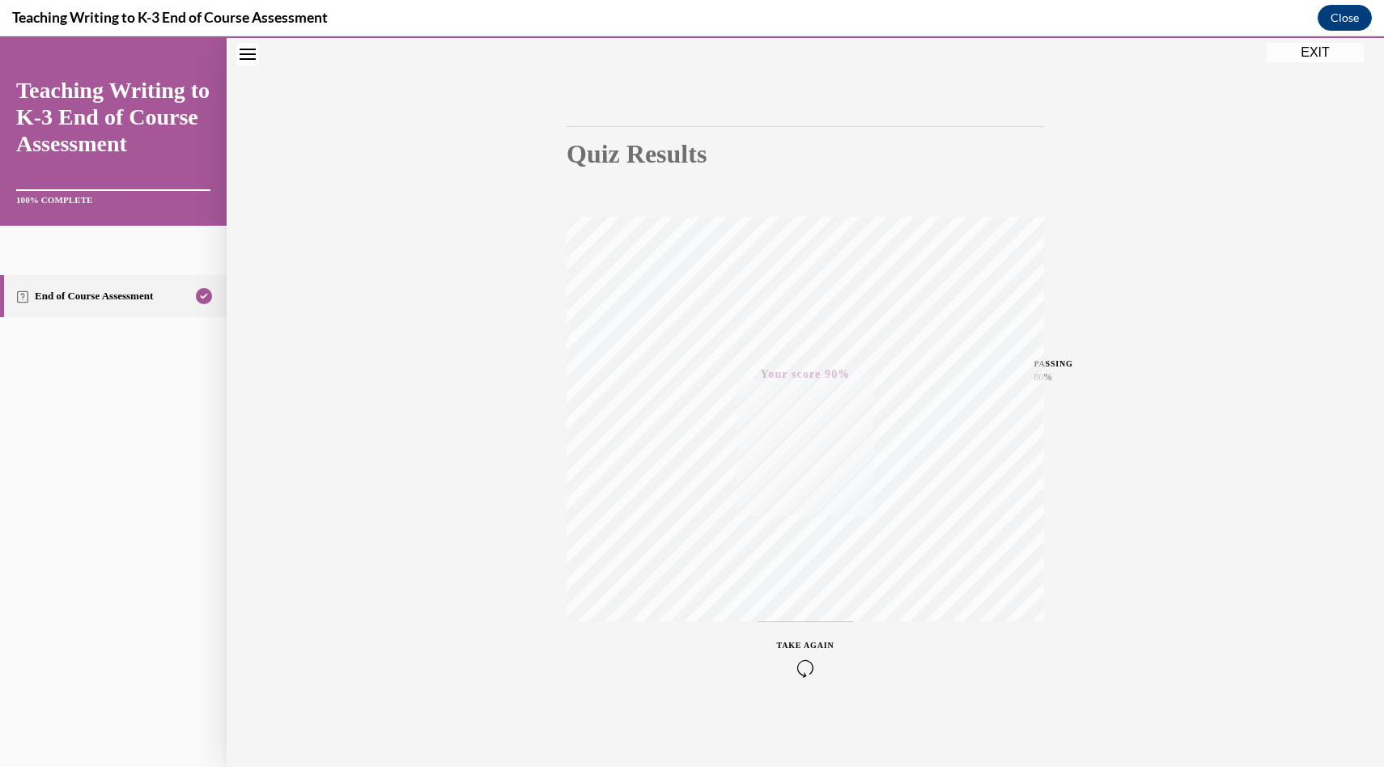
click at [1331, 53] on button "EXIT" at bounding box center [1315, 52] width 97 height 19
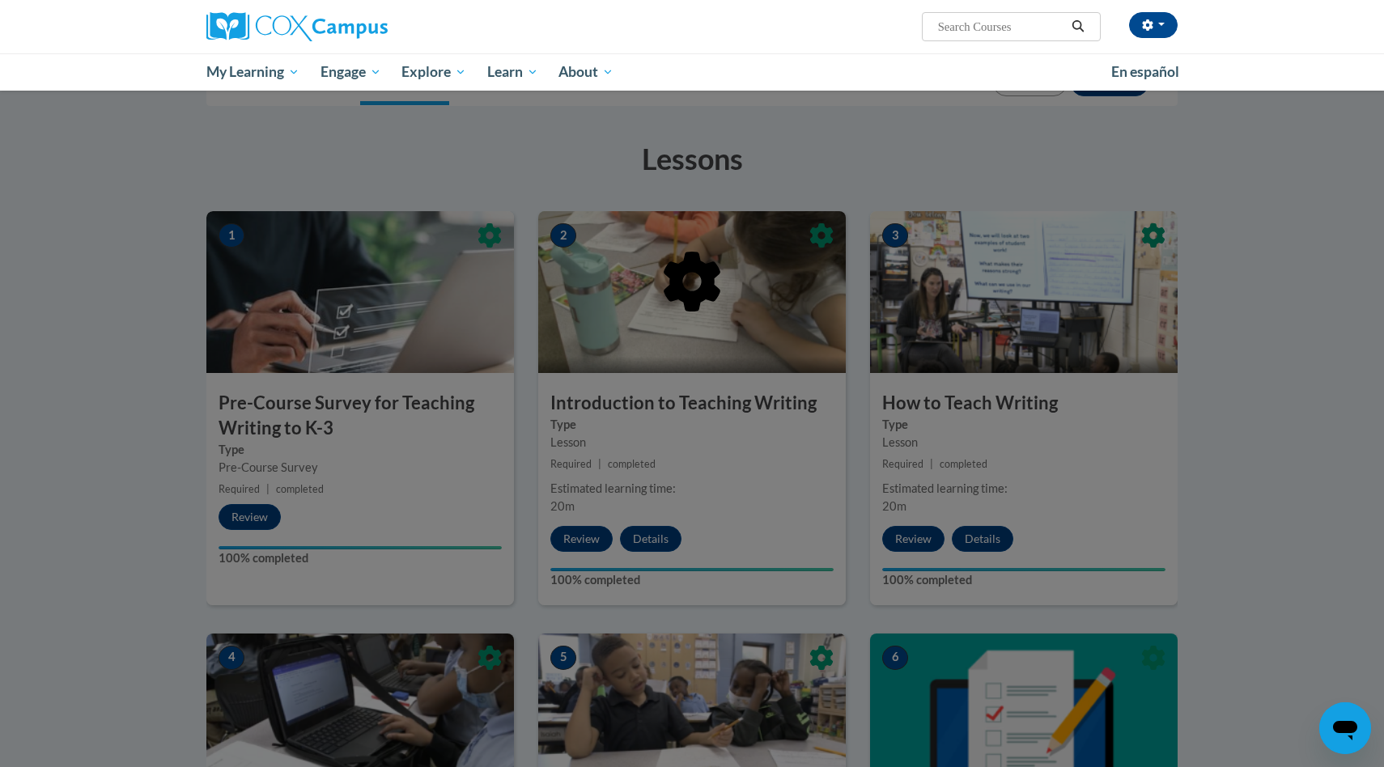
scroll to position [0, 0]
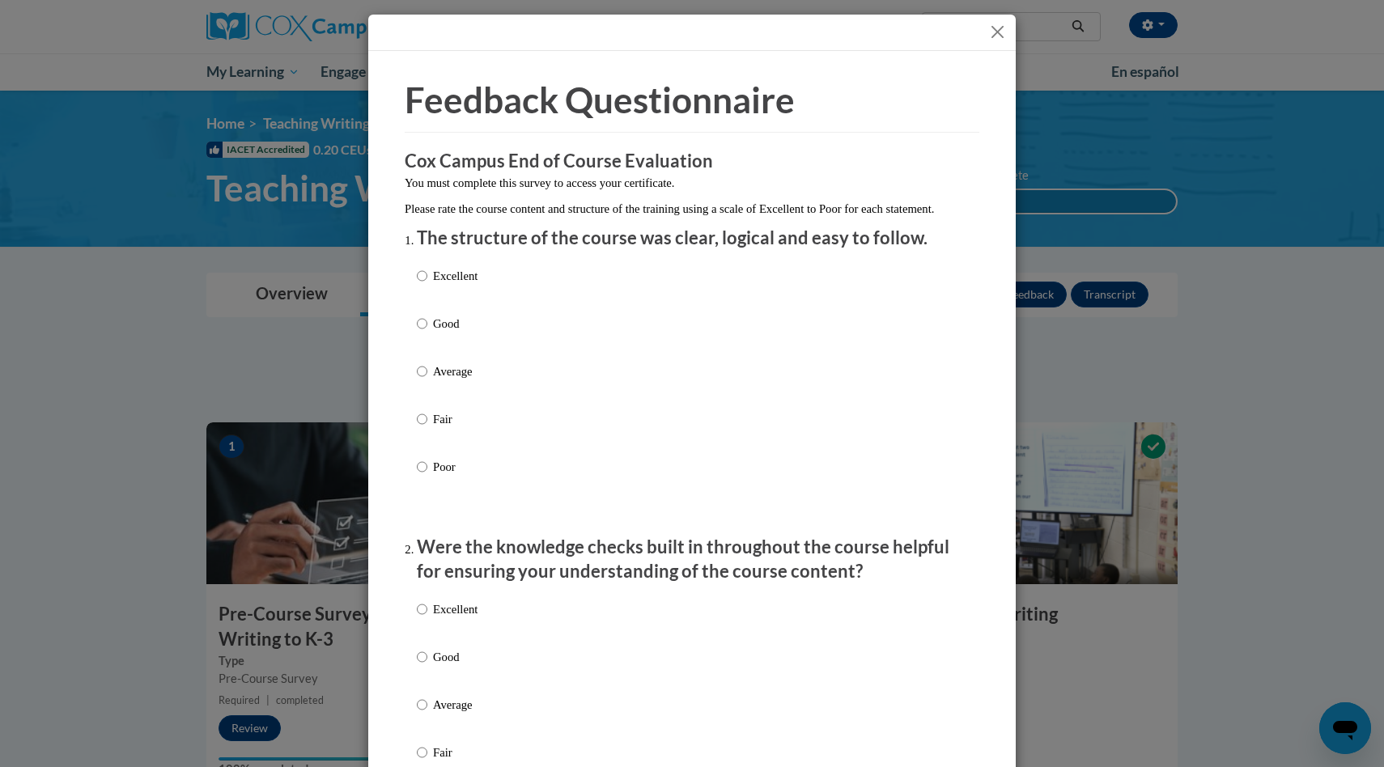
click at [995, 31] on button "Close" at bounding box center [997, 32] width 20 height 20
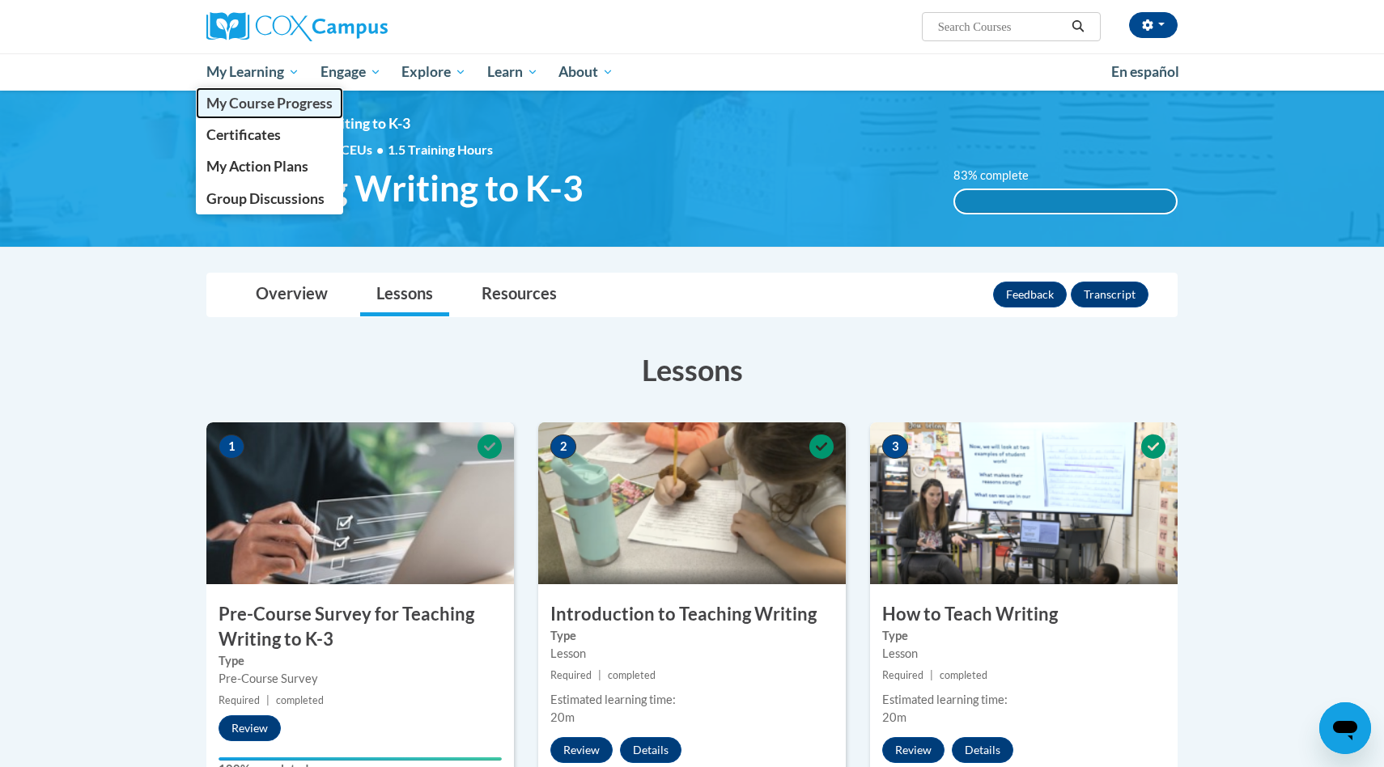
click at [238, 103] on span "My Course Progress" at bounding box center [269, 103] width 126 height 17
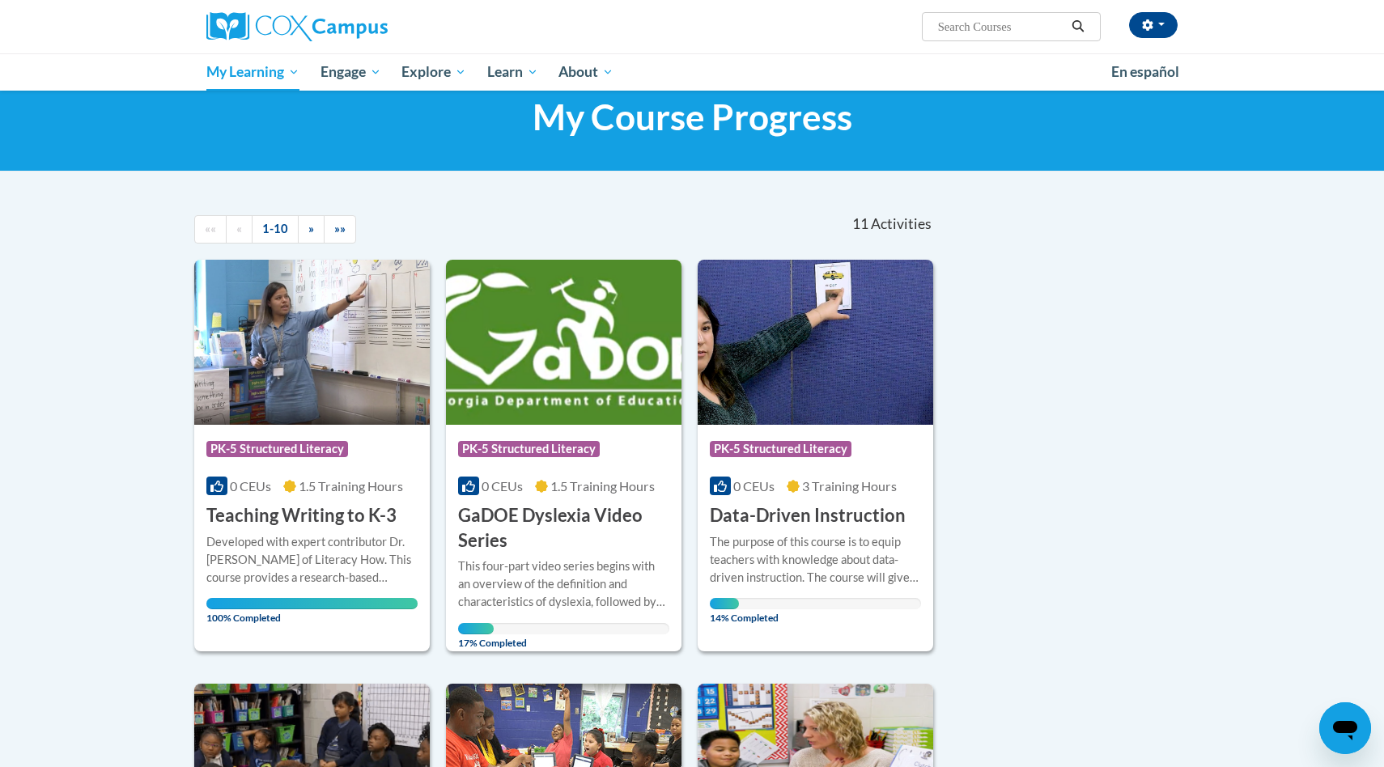
scroll to position [43, 0]
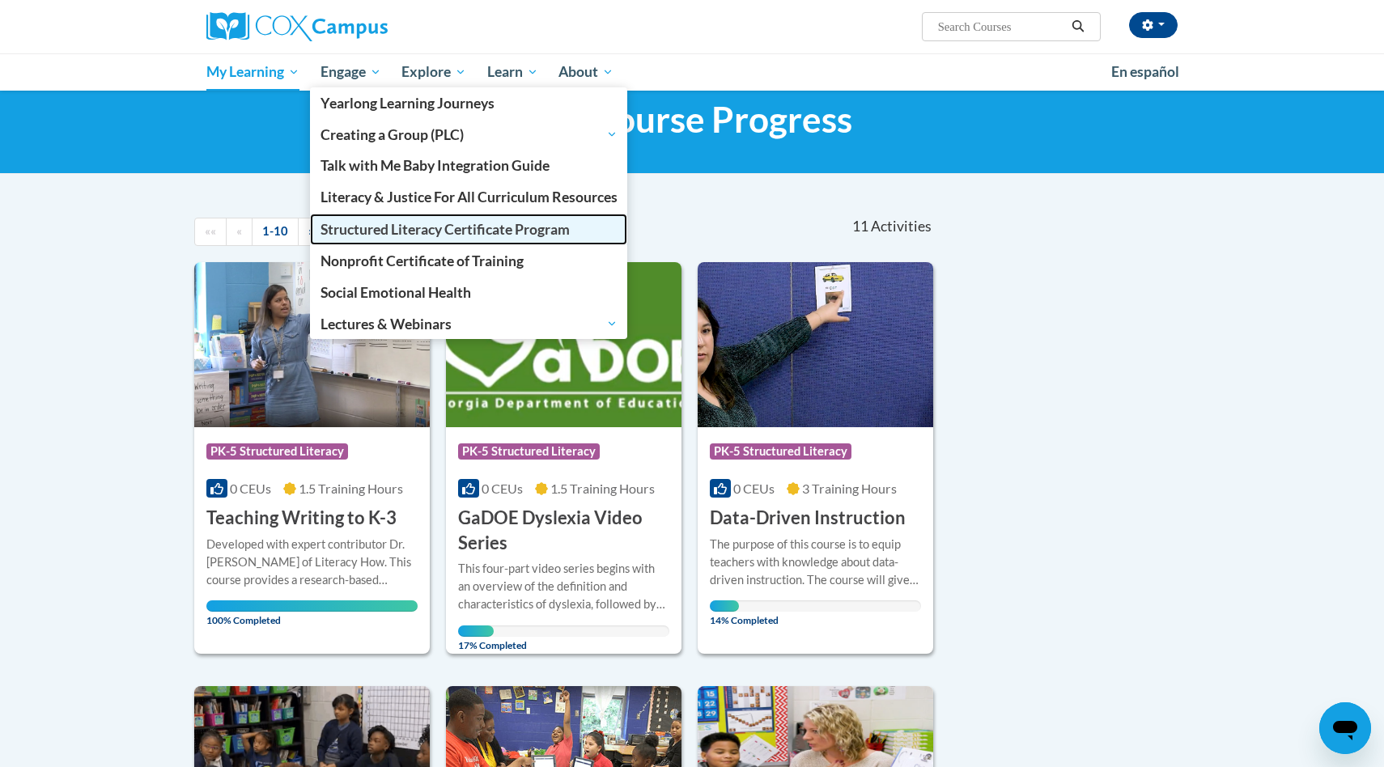
click at [450, 233] on span "Structured Literacy Certificate Program" at bounding box center [444, 229] width 249 height 17
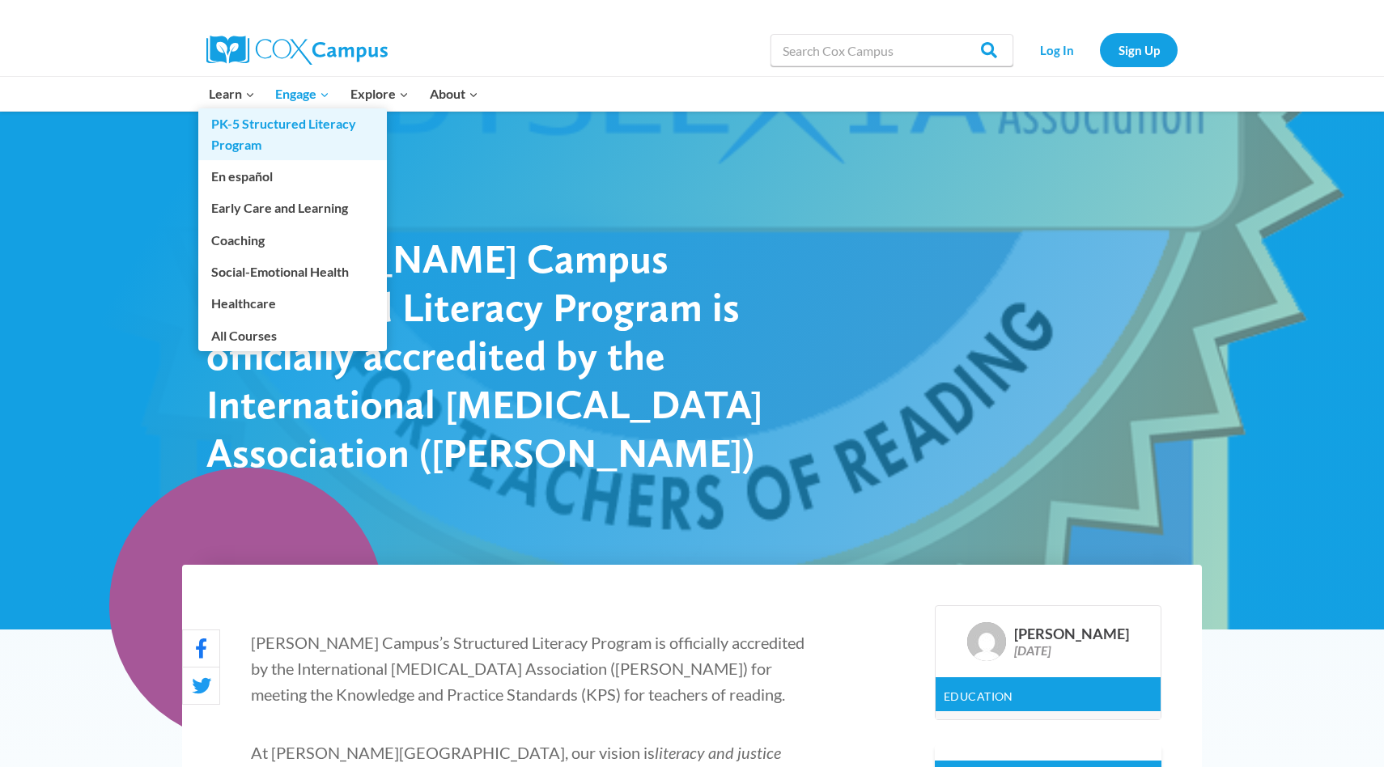
click at [248, 138] on link "PK-5 Structured Literacy Program" at bounding box center [292, 134] width 189 height 52
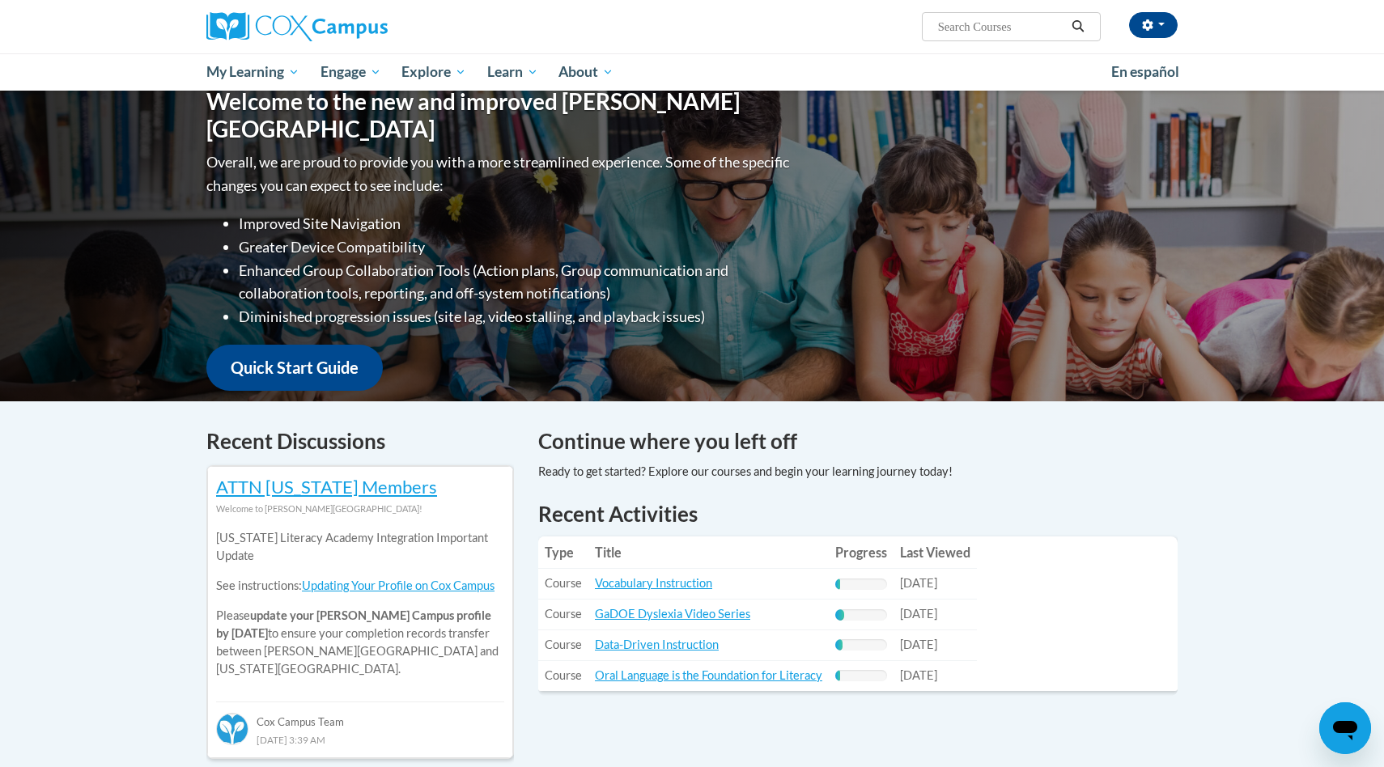
scroll to position [294, 0]
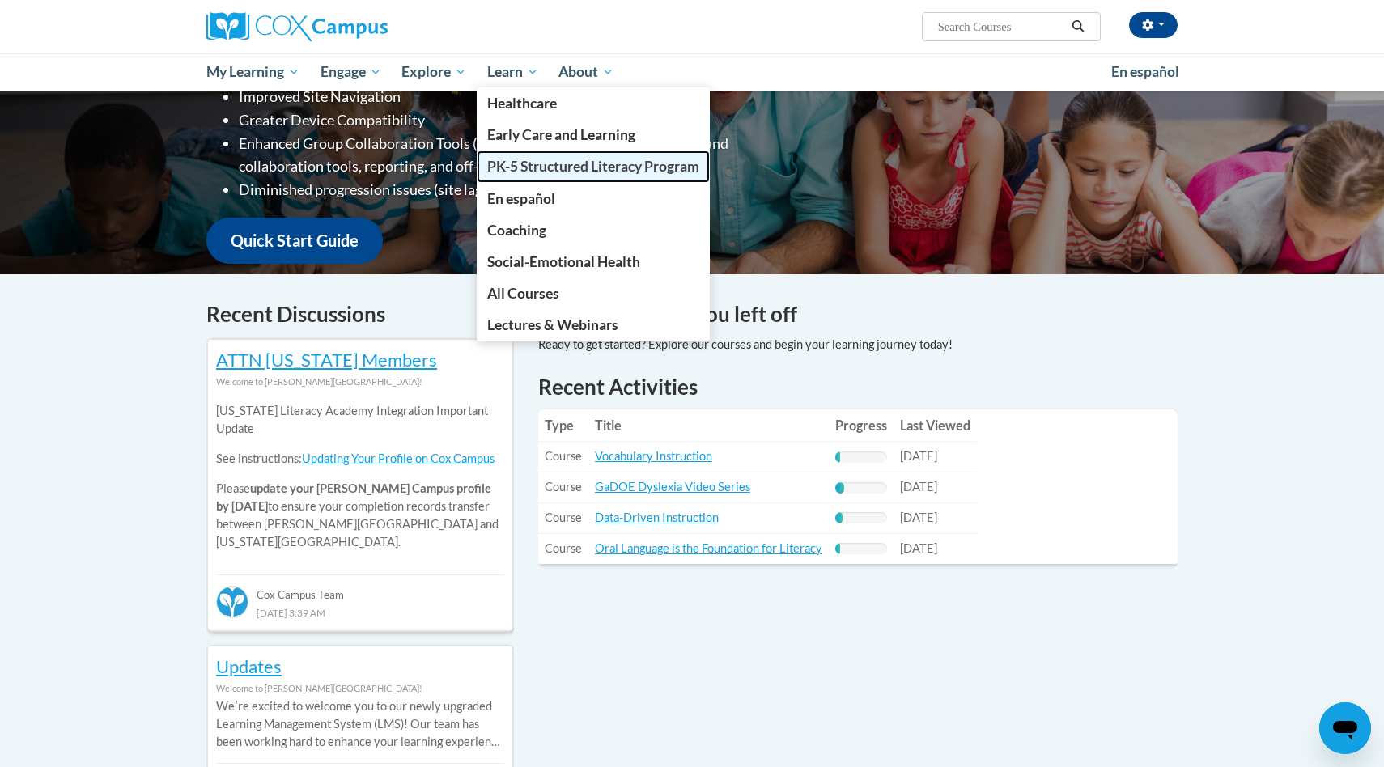
click at [528, 166] on span "PK-5 Structured Literacy Program" at bounding box center [593, 166] width 212 height 17
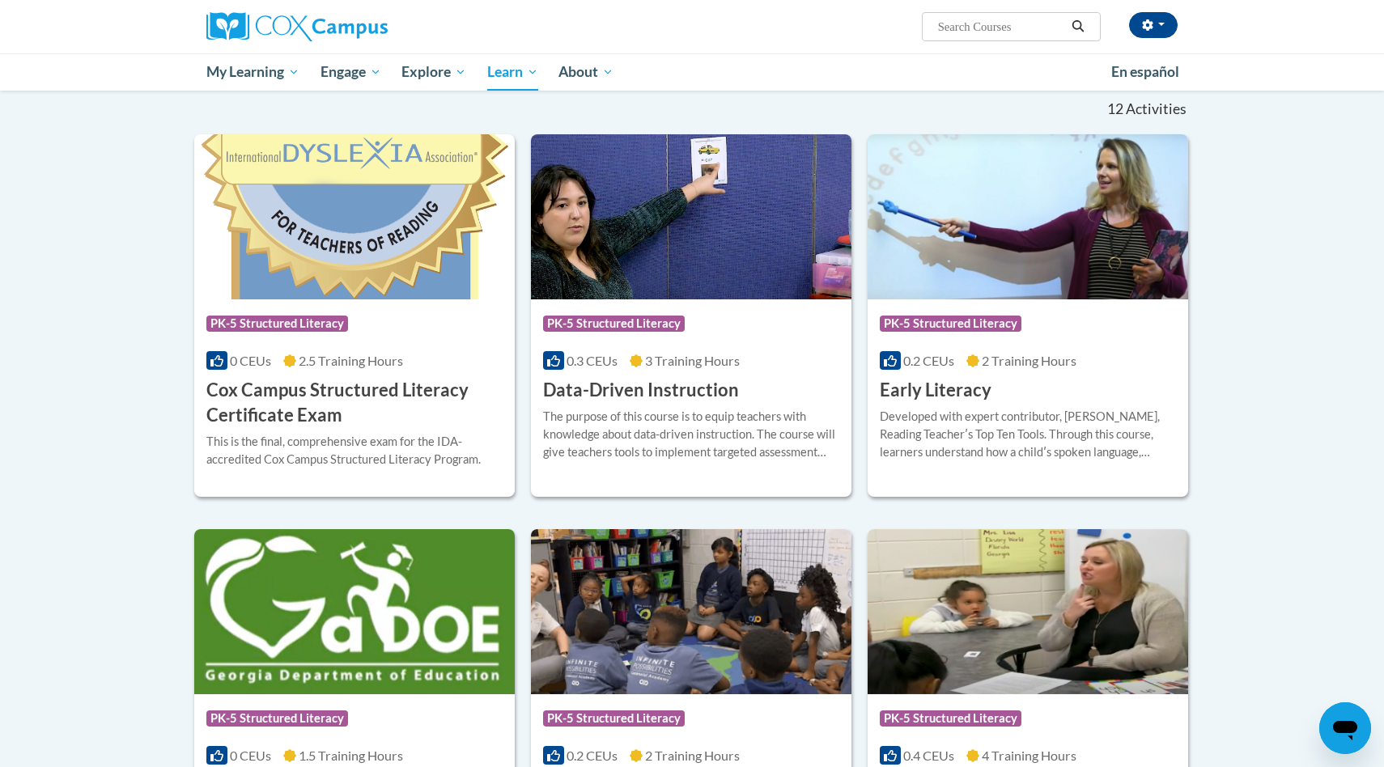
scroll to position [458, 0]
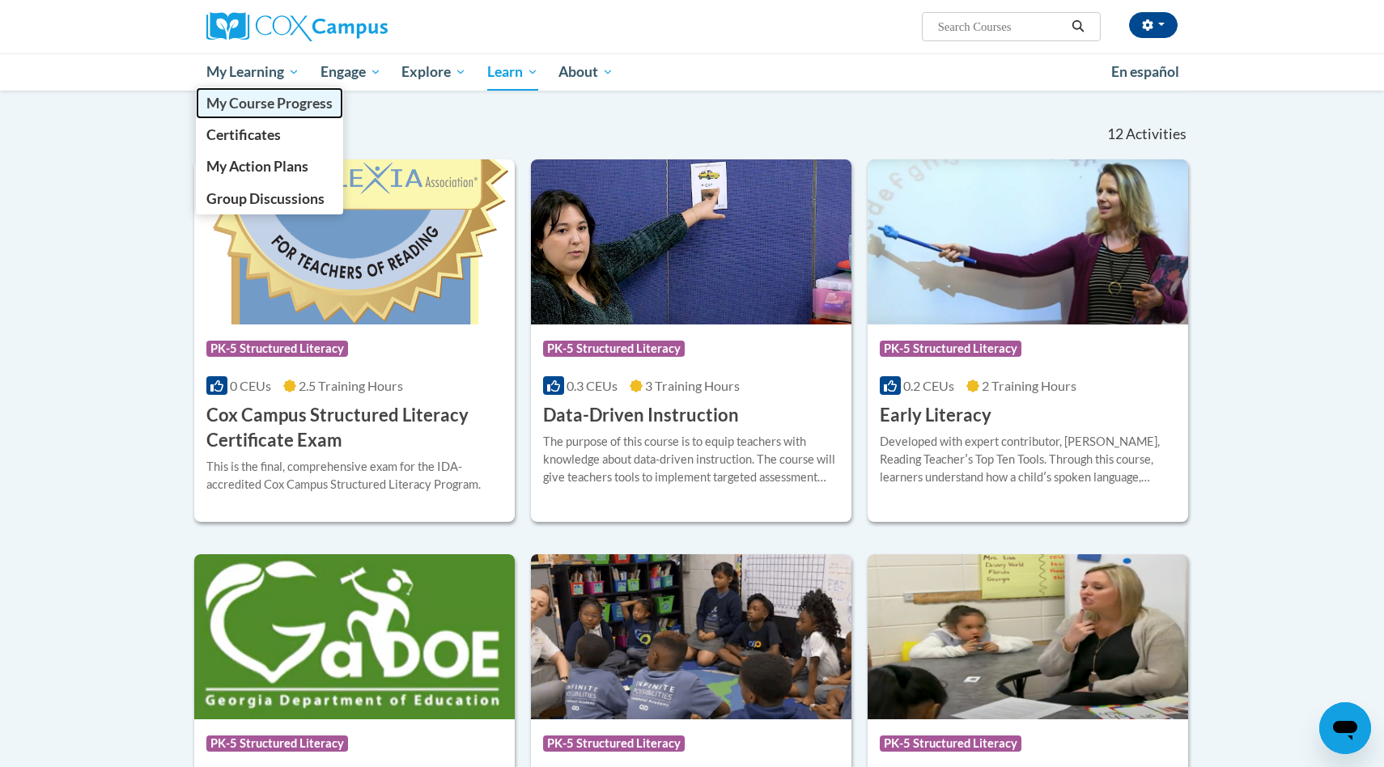
click at [275, 104] on span "My Course Progress" at bounding box center [269, 103] width 126 height 17
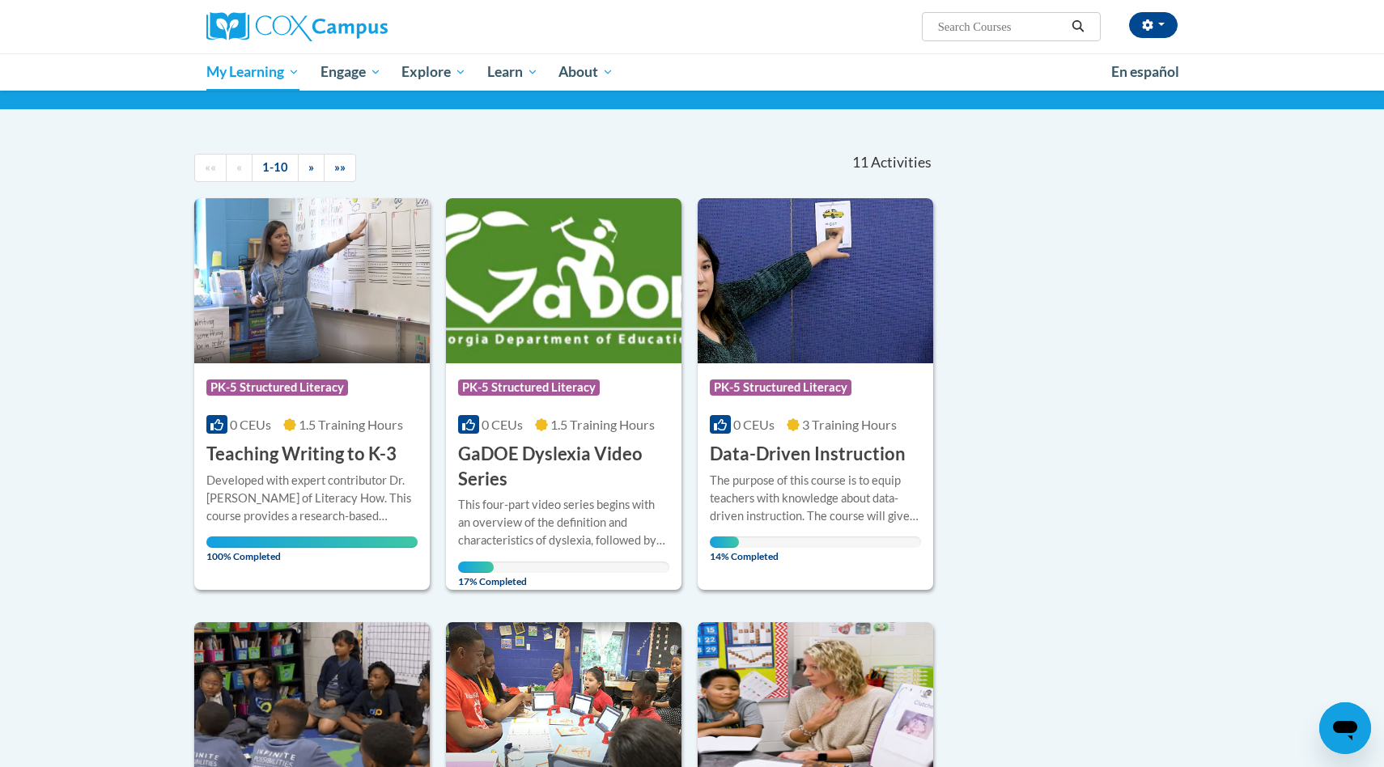
scroll to position [108, 0]
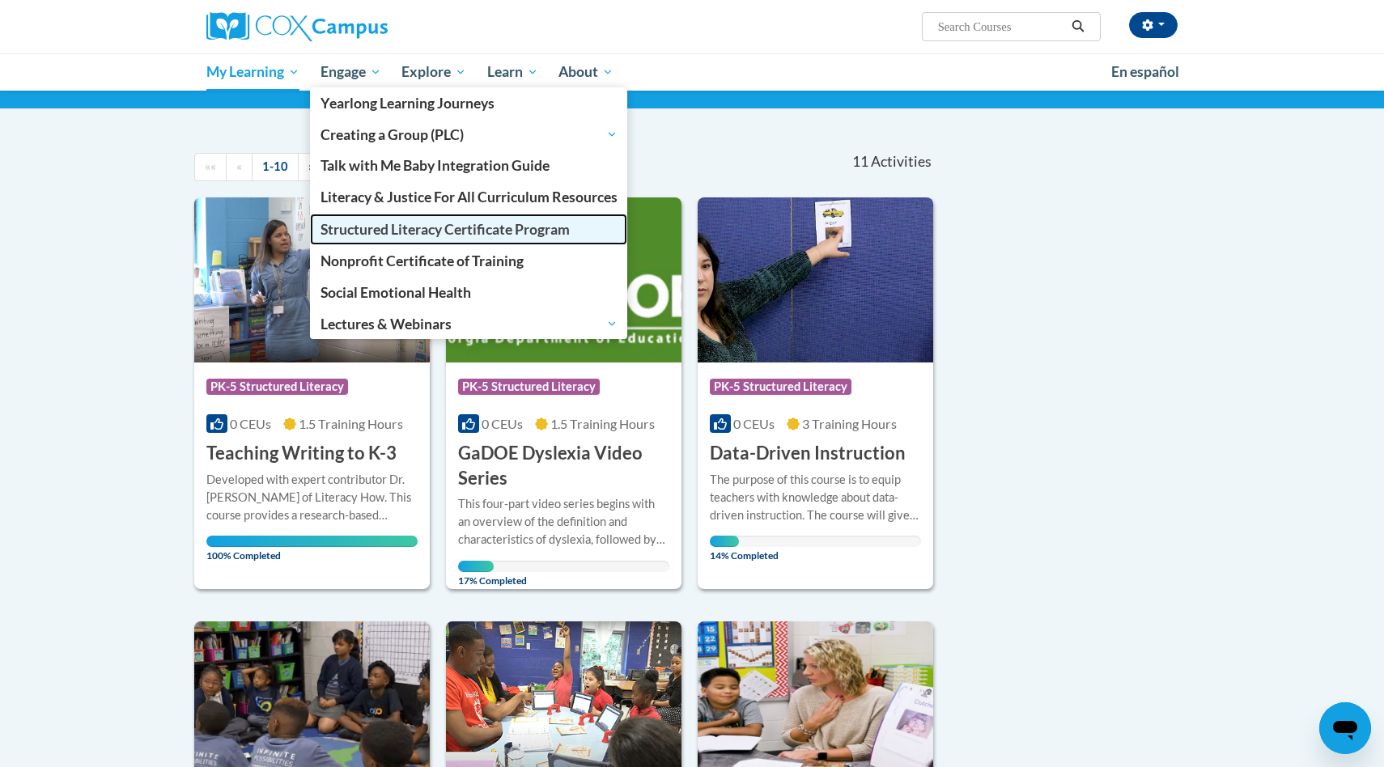
click at [379, 223] on span "Structured Literacy Certificate Program" at bounding box center [444, 229] width 249 height 17
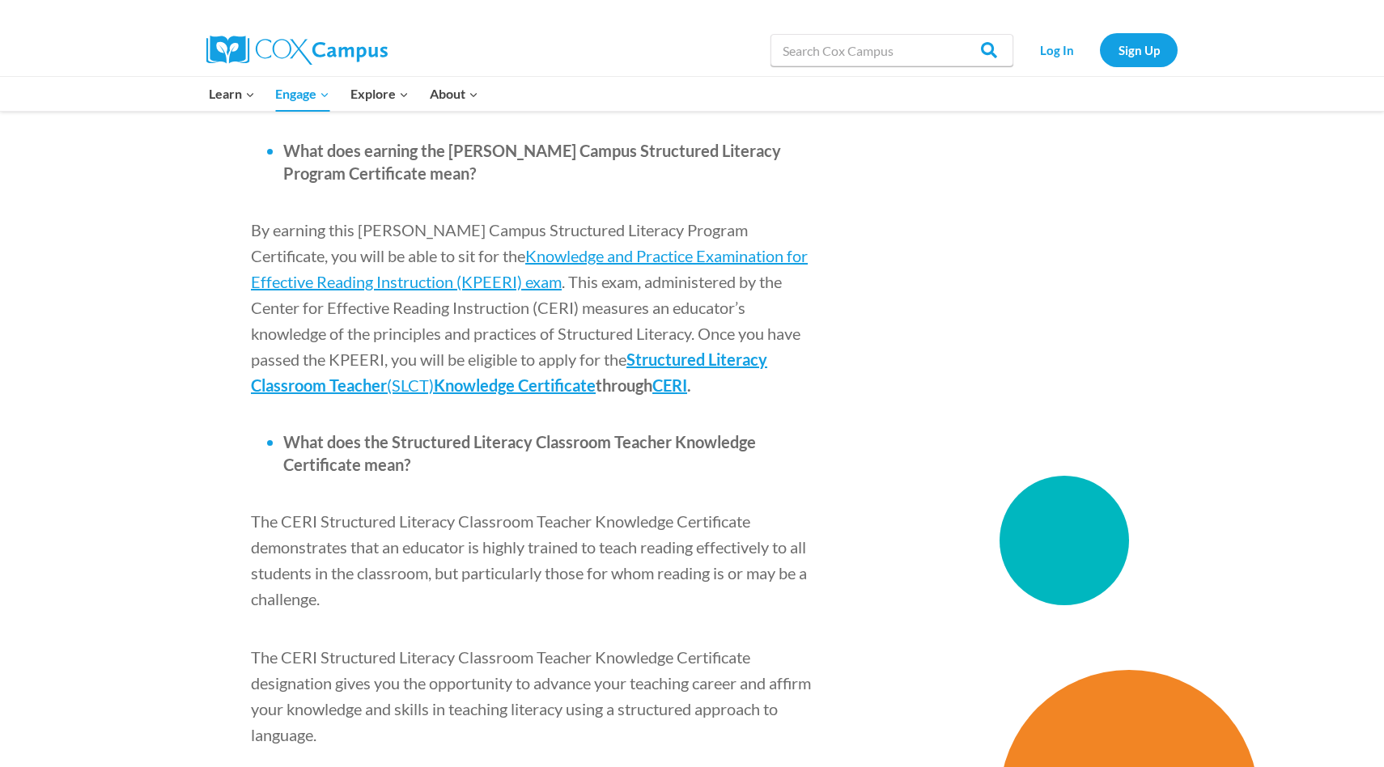
scroll to position [1897, 0]
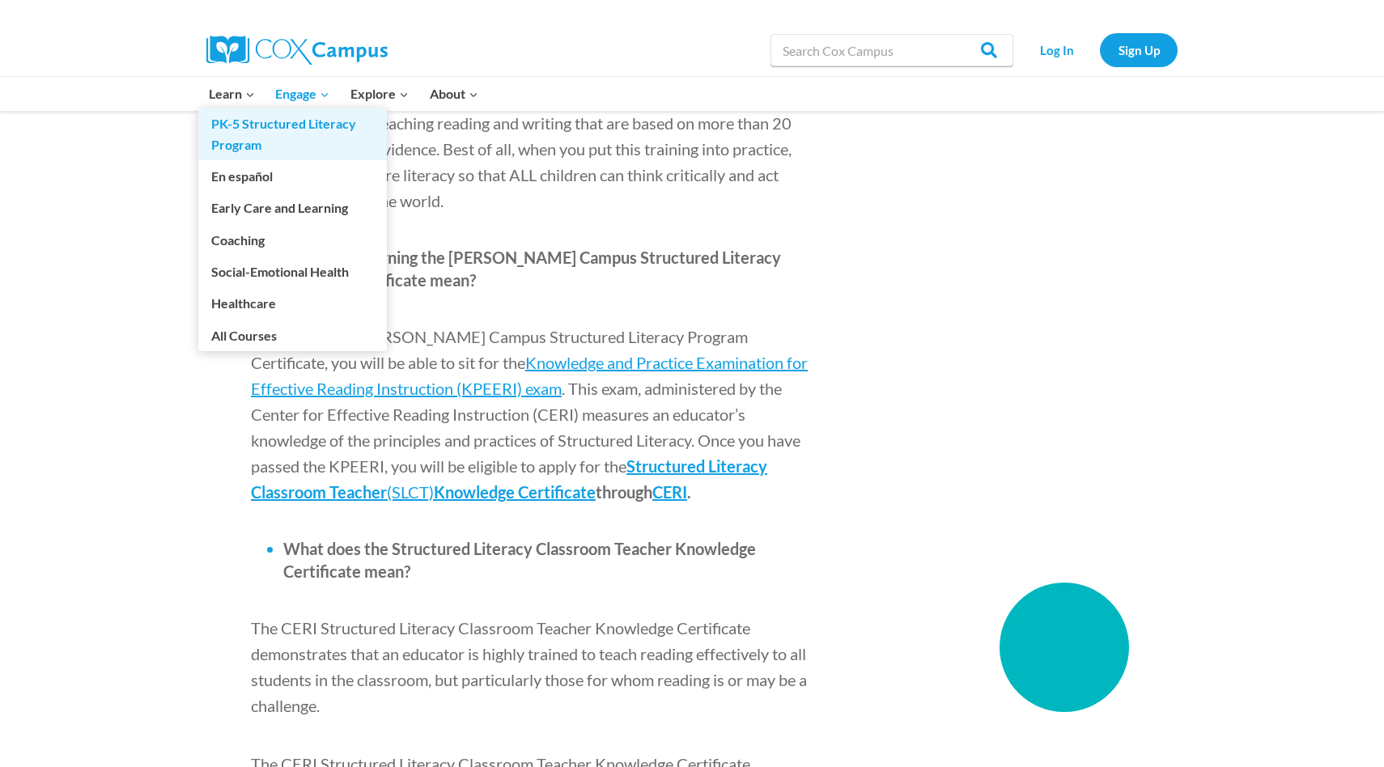
click at [227, 127] on link "PK-5 Structured Literacy Program" at bounding box center [292, 134] width 189 height 52
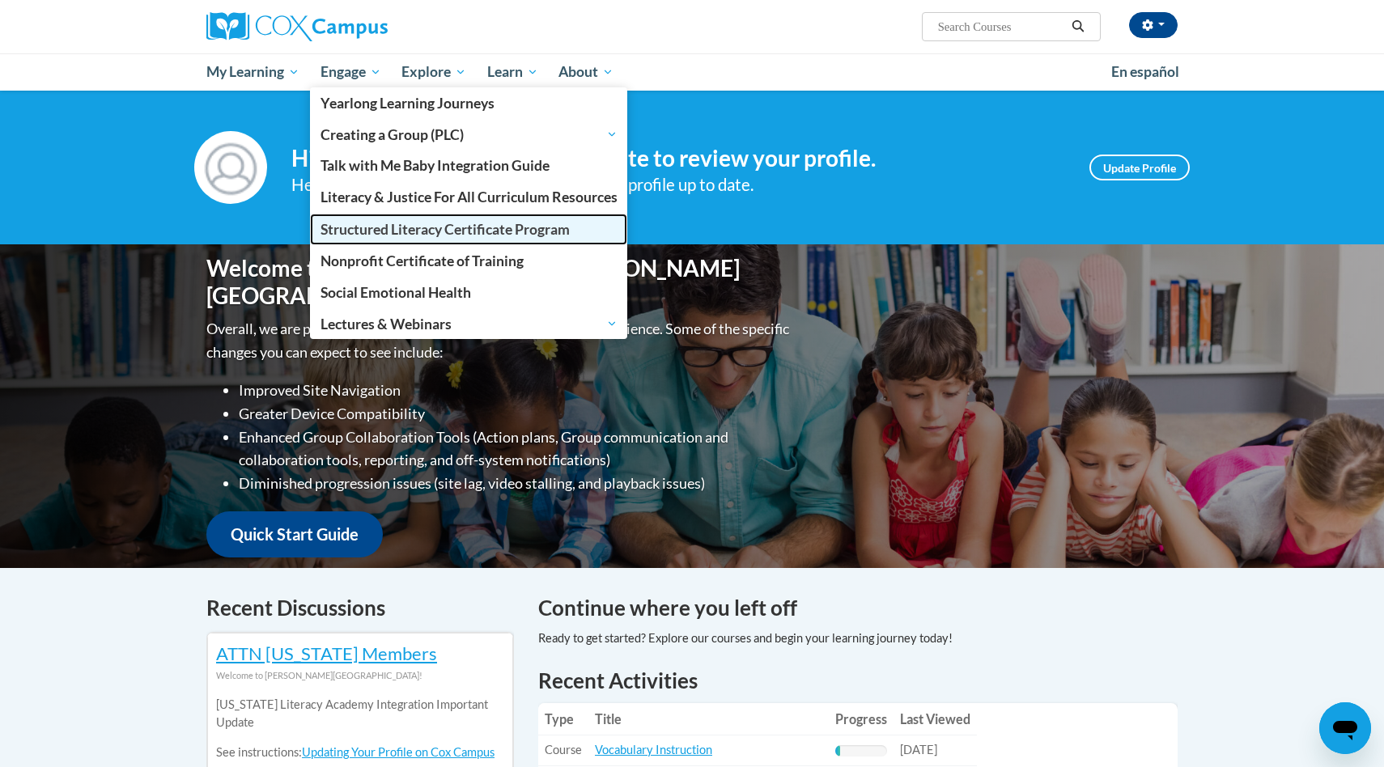
click at [403, 223] on span "Structured Literacy Certificate Program" at bounding box center [444, 229] width 249 height 17
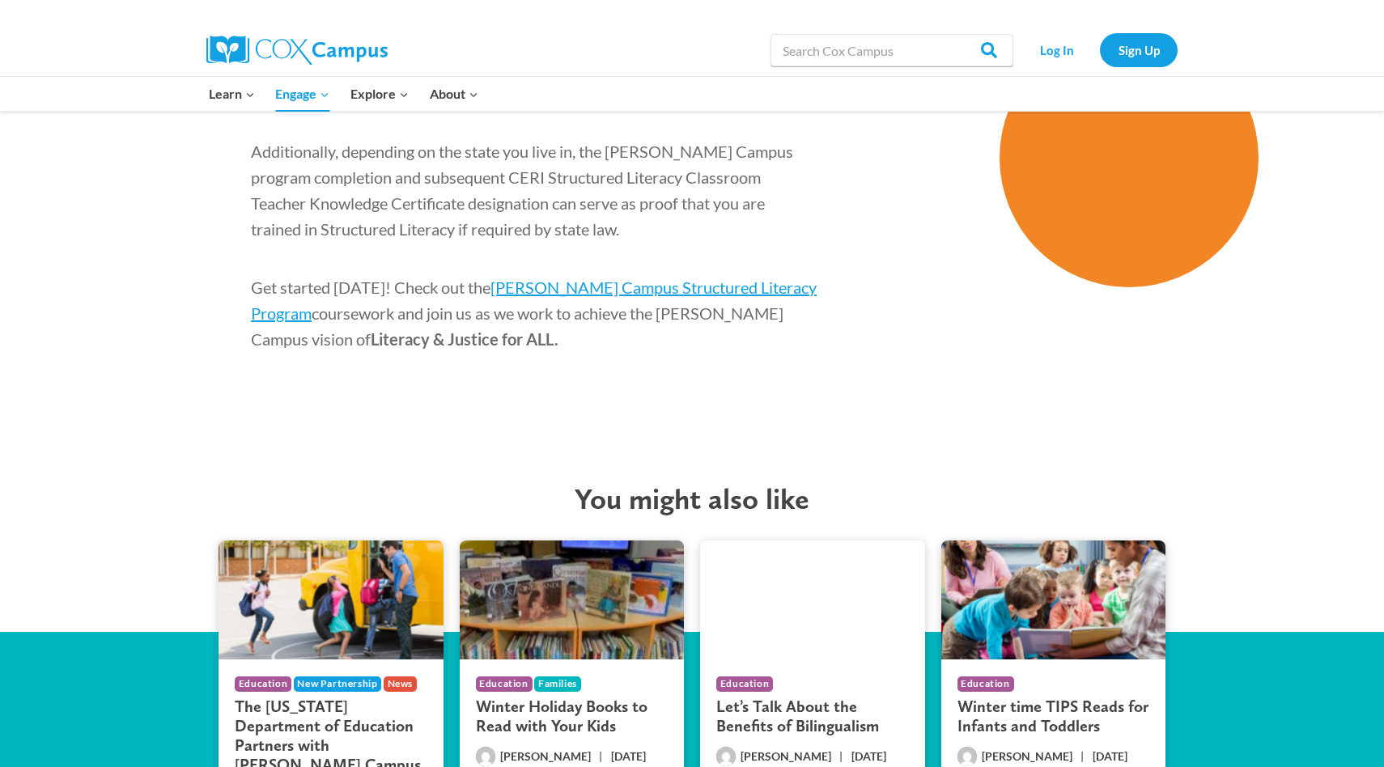
scroll to position [2633, 0]
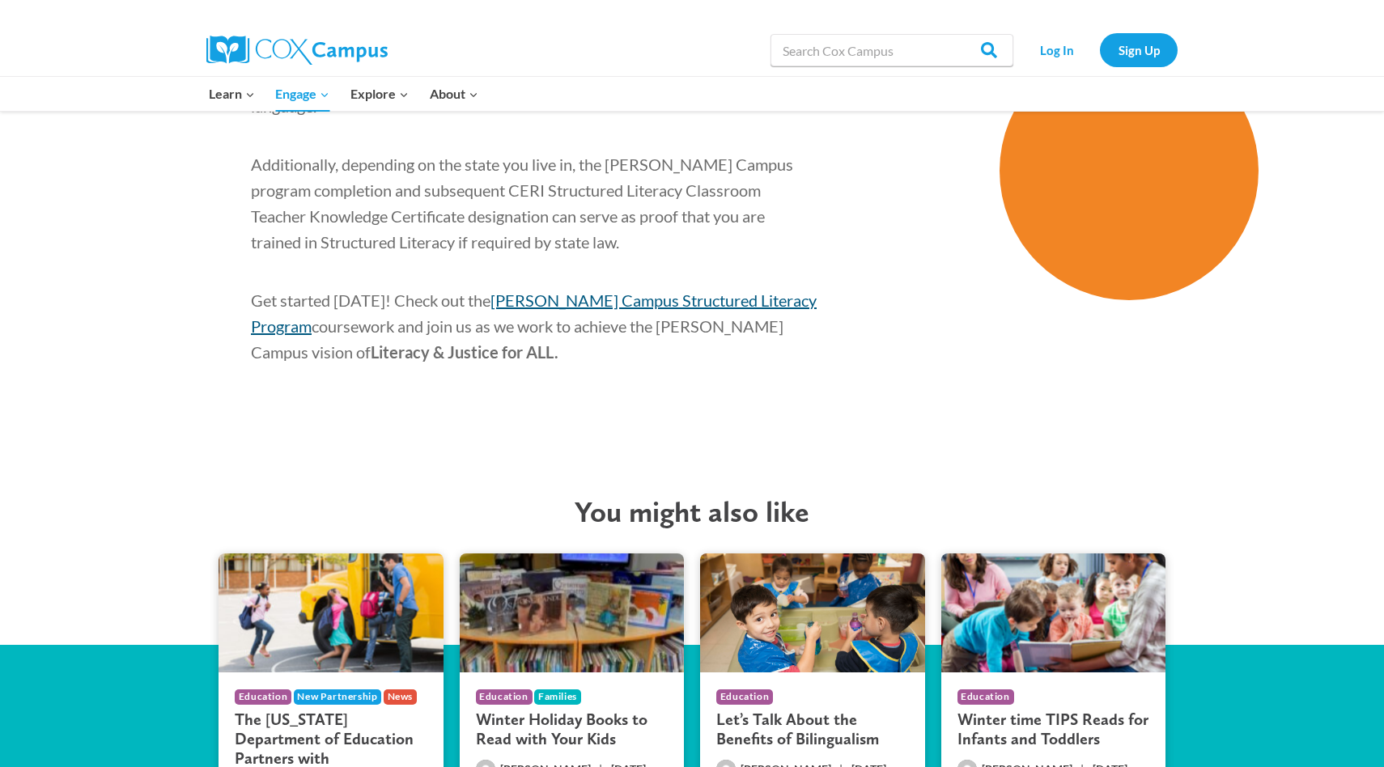
click at [588, 291] on span "Cox Campus Structured Literacy Program" at bounding box center [534, 313] width 566 height 45
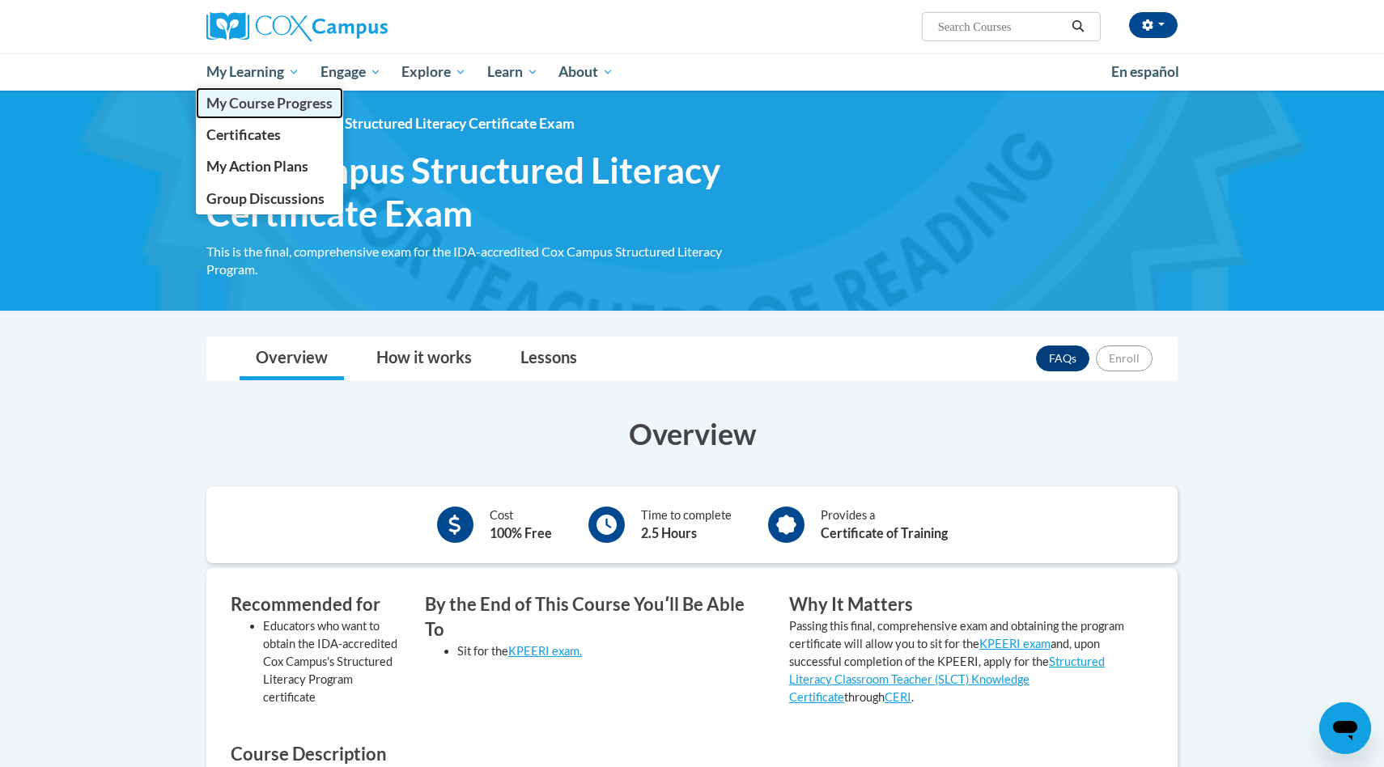
click at [248, 111] on span "My Course Progress" at bounding box center [269, 103] width 126 height 17
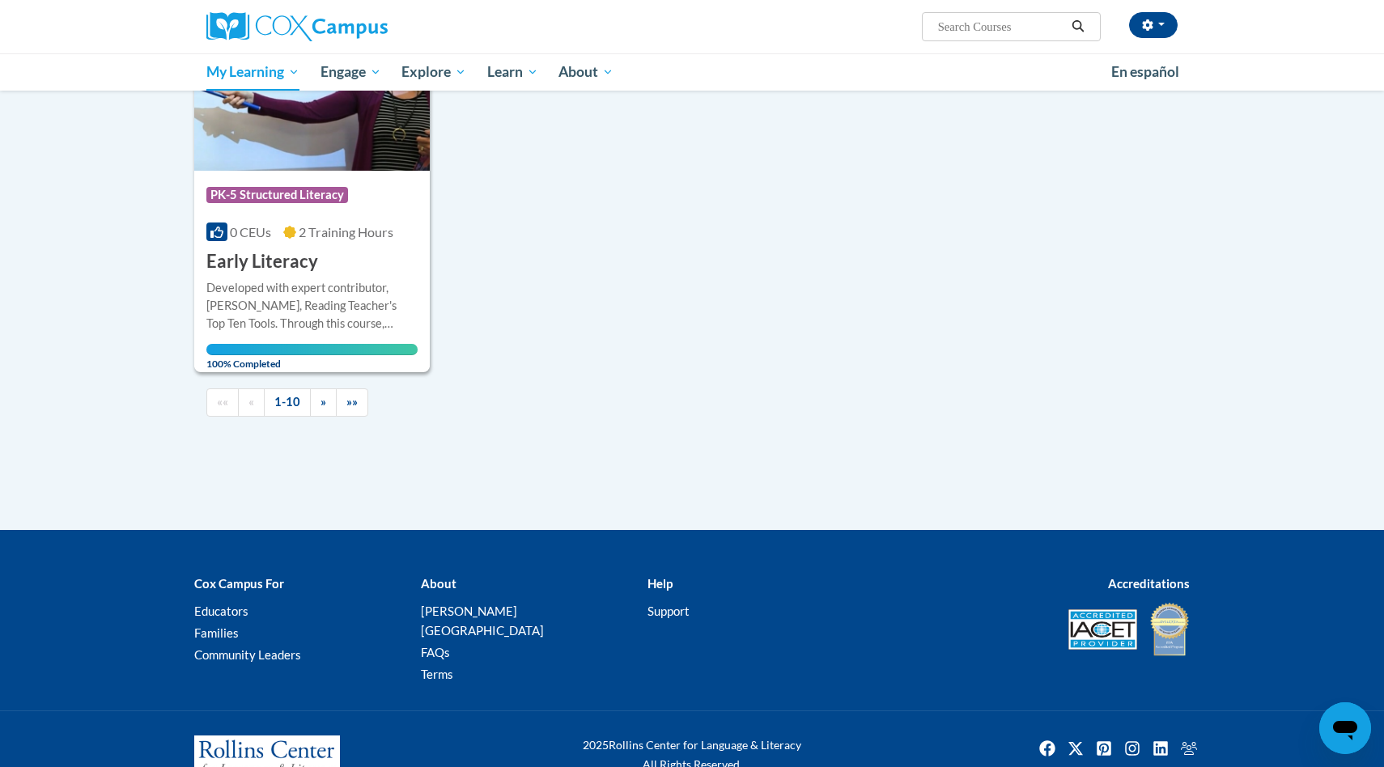
scroll to position [1626, 0]
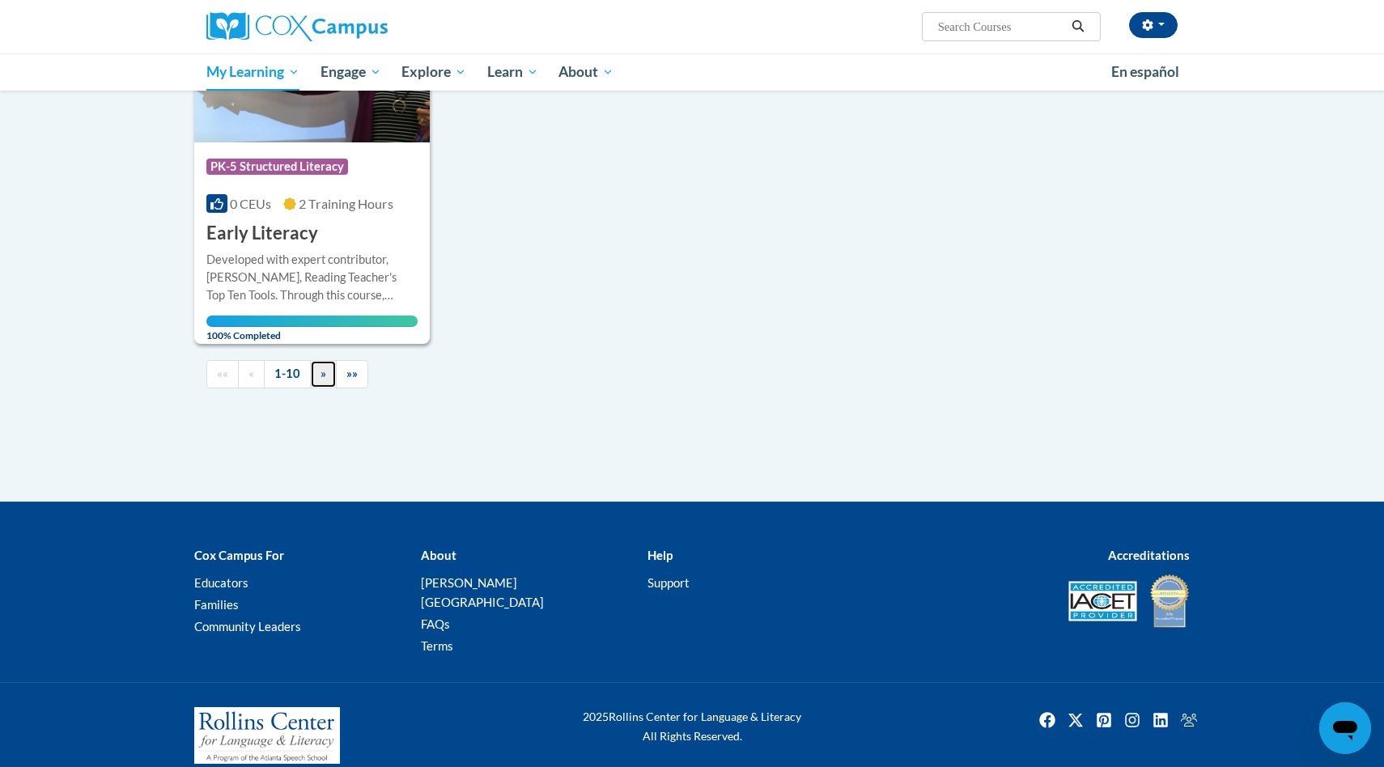
click at [325, 371] on span "»" at bounding box center [323, 374] width 6 height 14
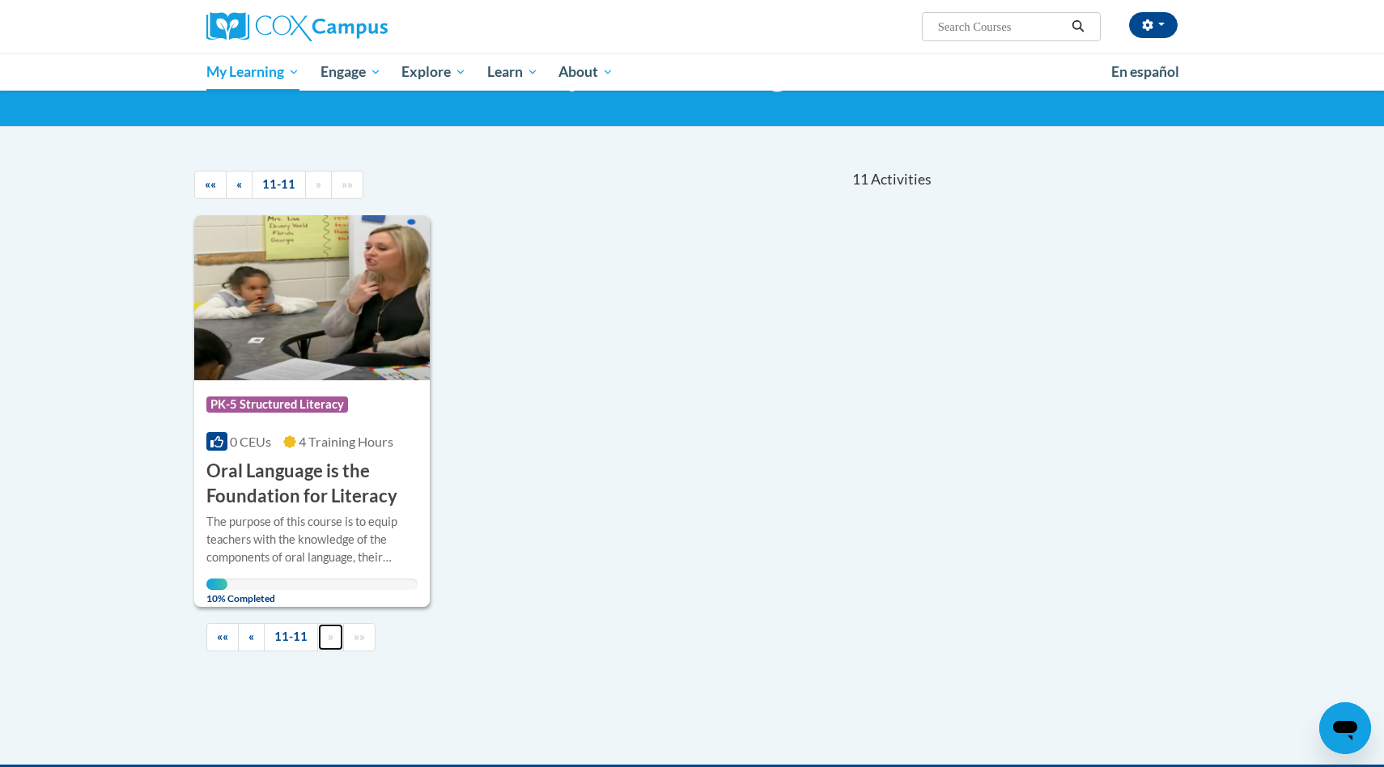
scroll to position [91, 0]
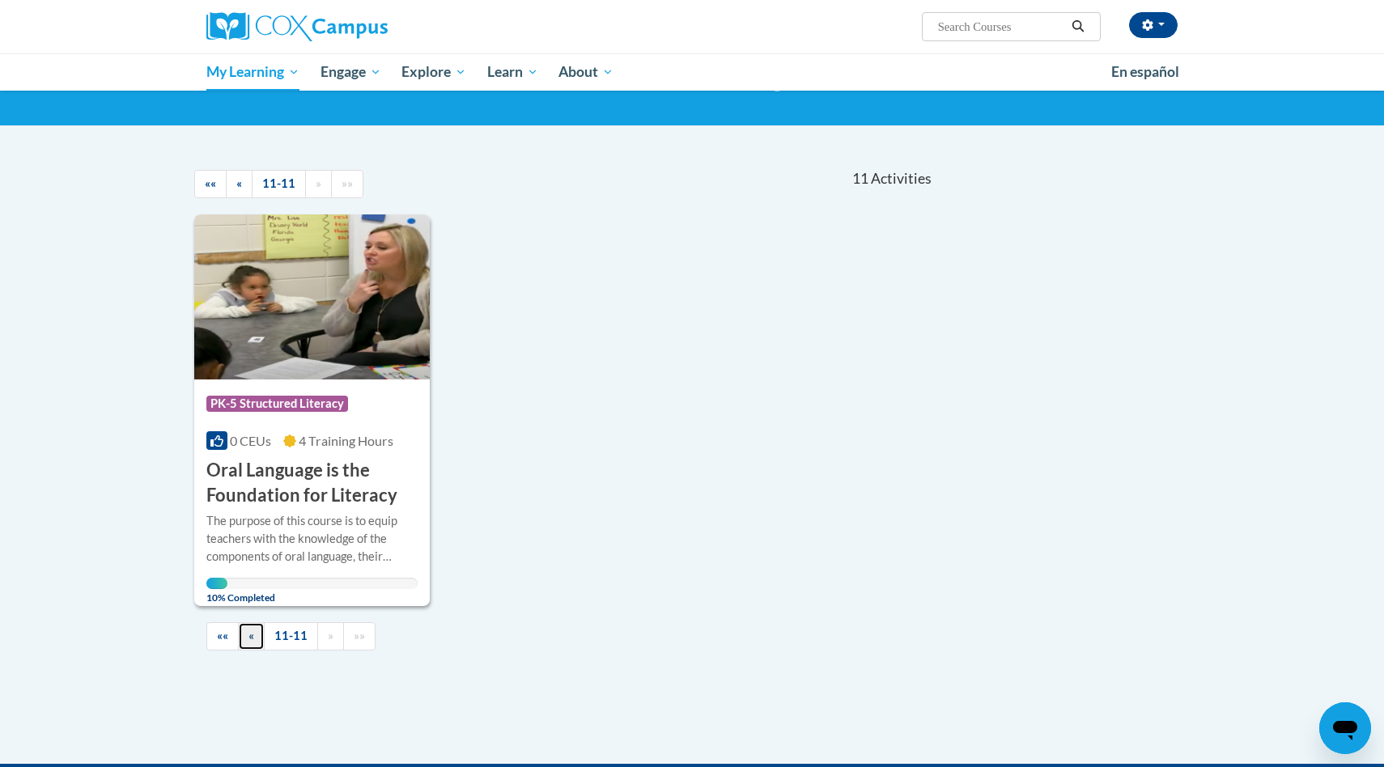
click at [245, 635] on link "«" at bounding box center [251, 636] width 27 height 28
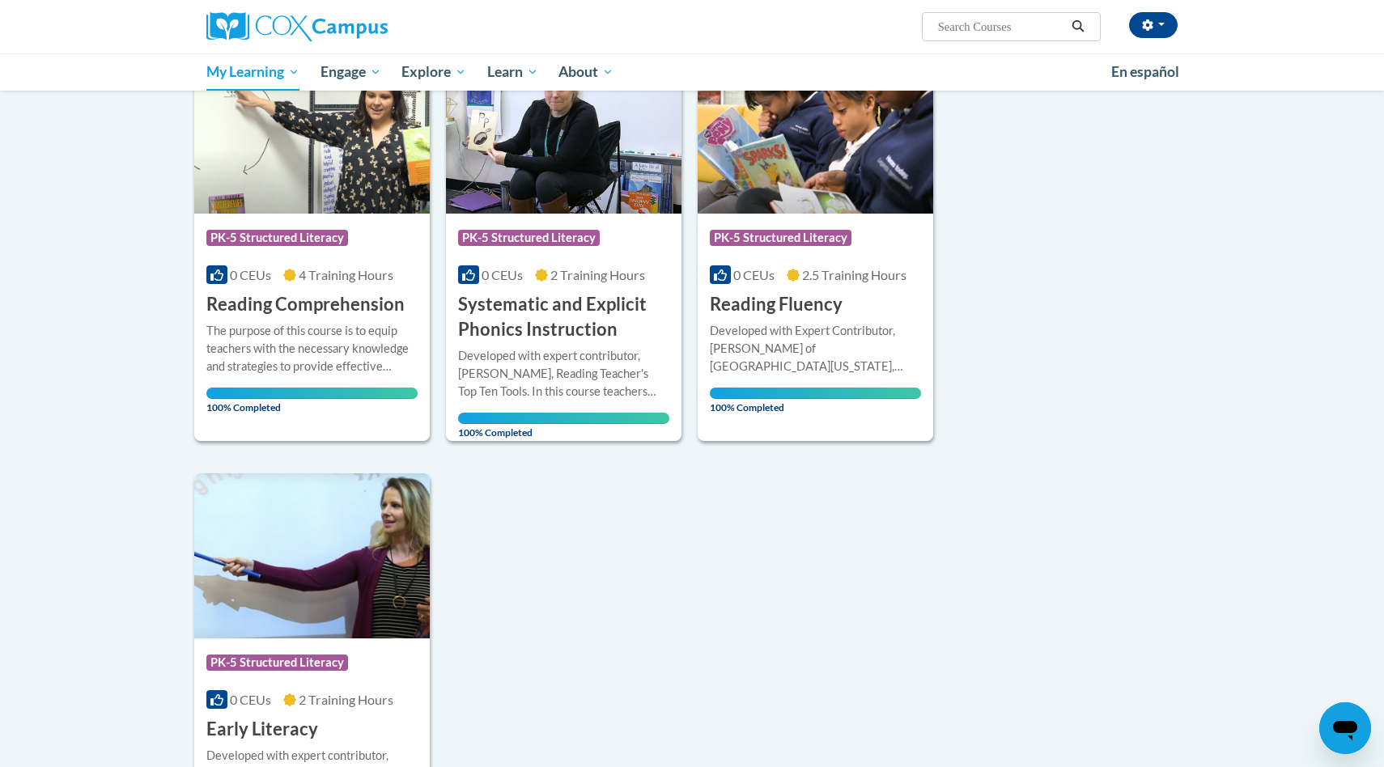
scroll to position [1349, 0]
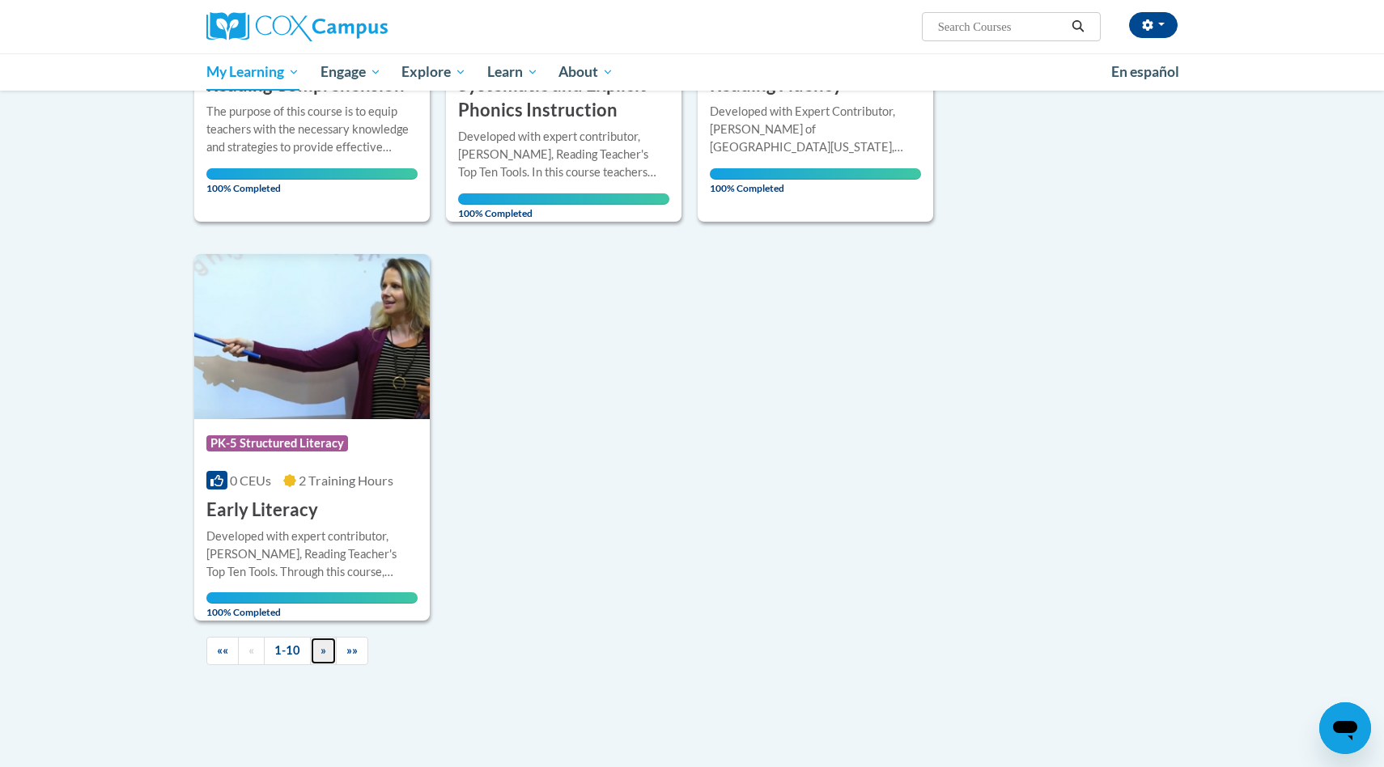
click at [323, 655] on span "»" at bounding box center [323, 650] width 6 height 14
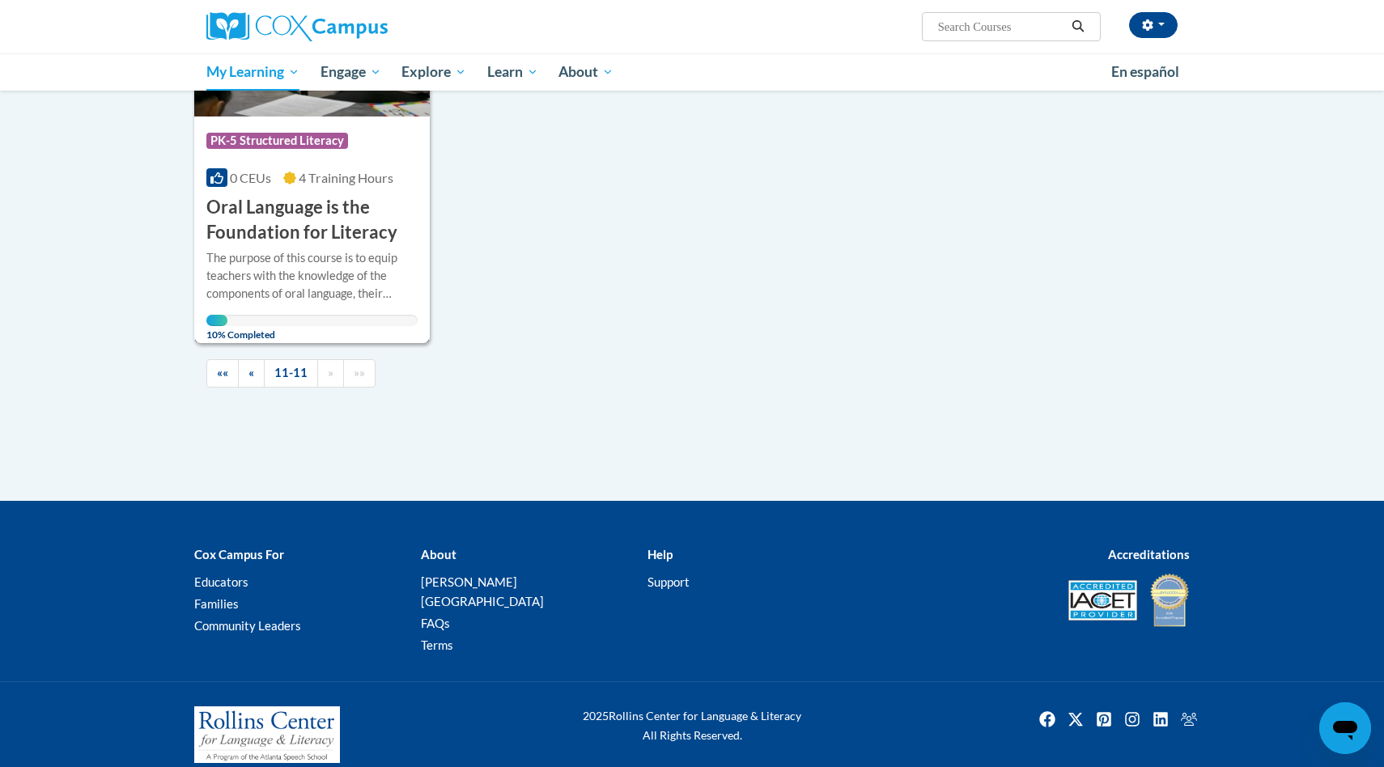
click at [321, 207] on h3 "Oral Language is the Foundation for Literacy" at bounding box center [311, 220] width 211 height 50
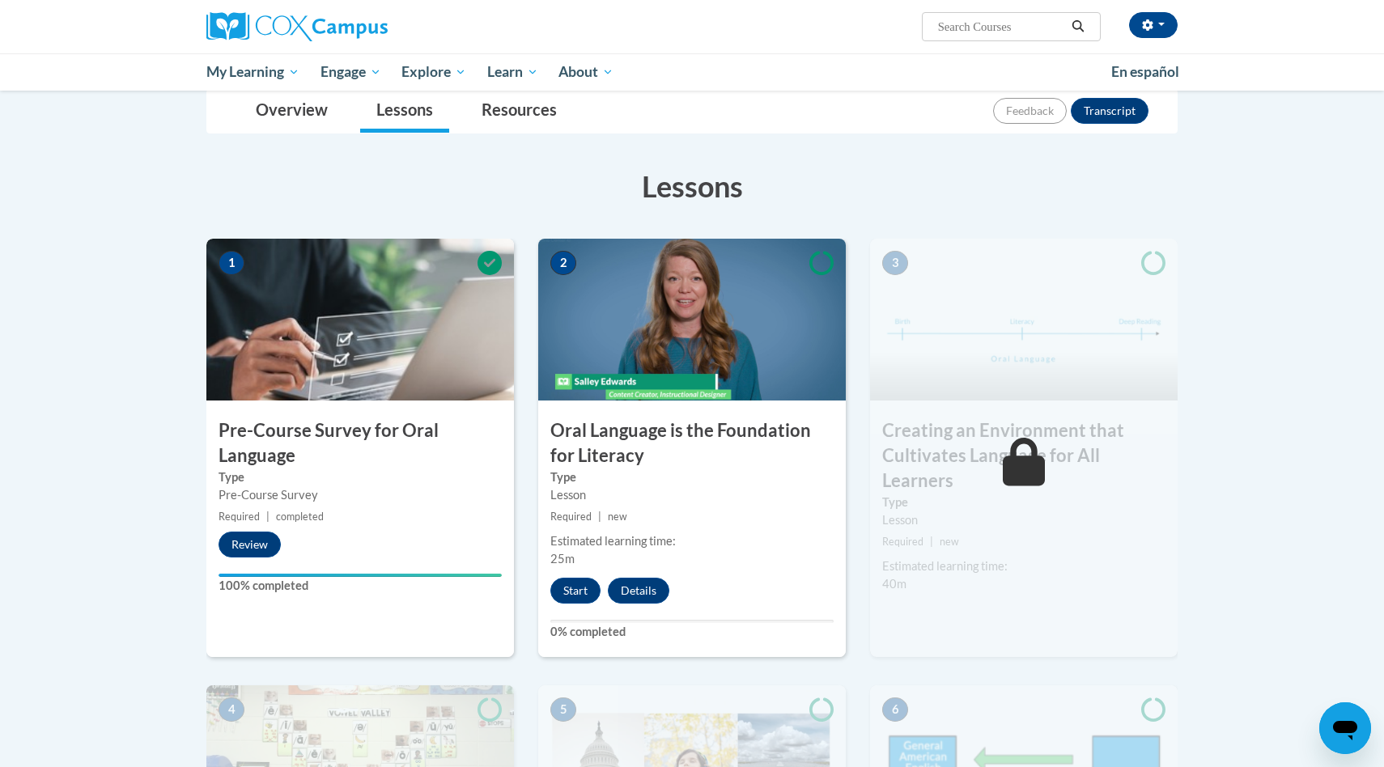
scroll to position [213, 0]
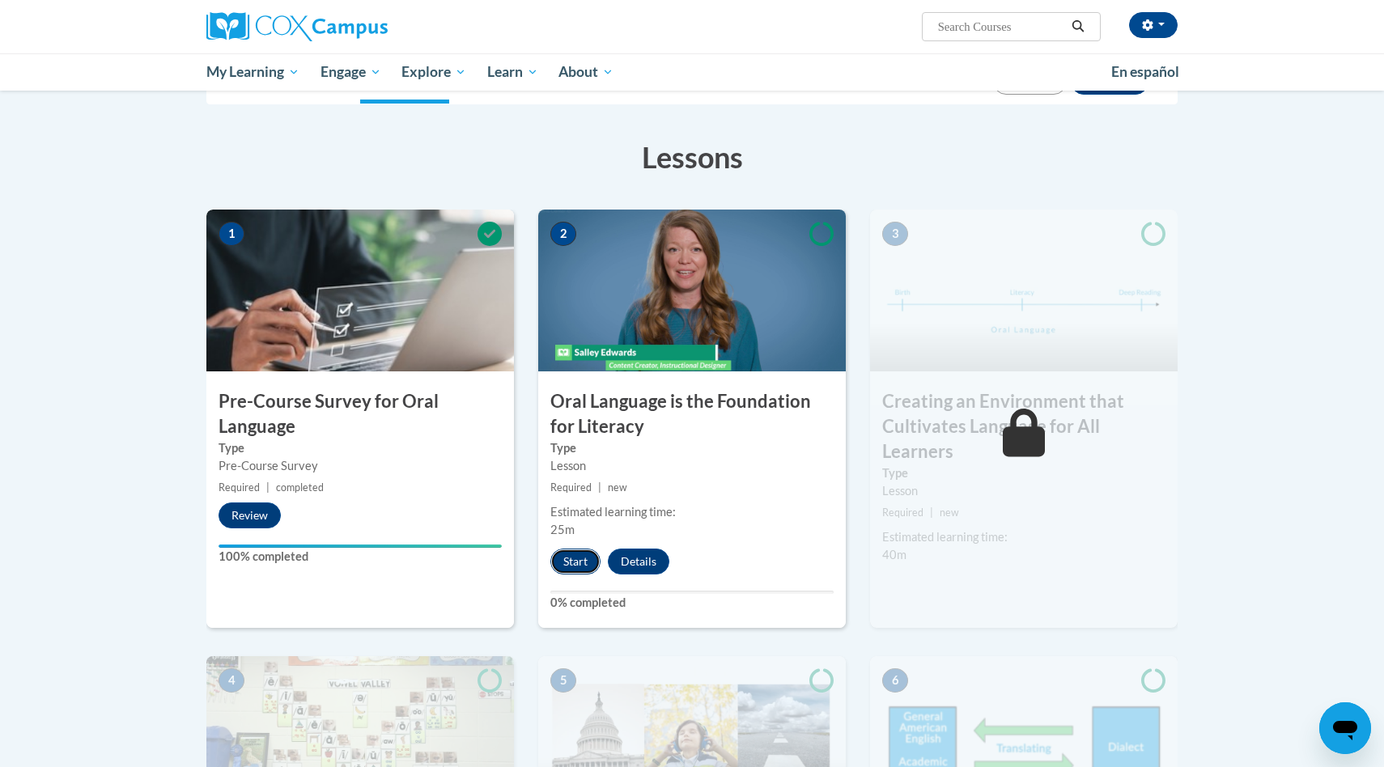
click at [581, 560] on button "Start" at bounding box center [575, 562] width 50 height 26
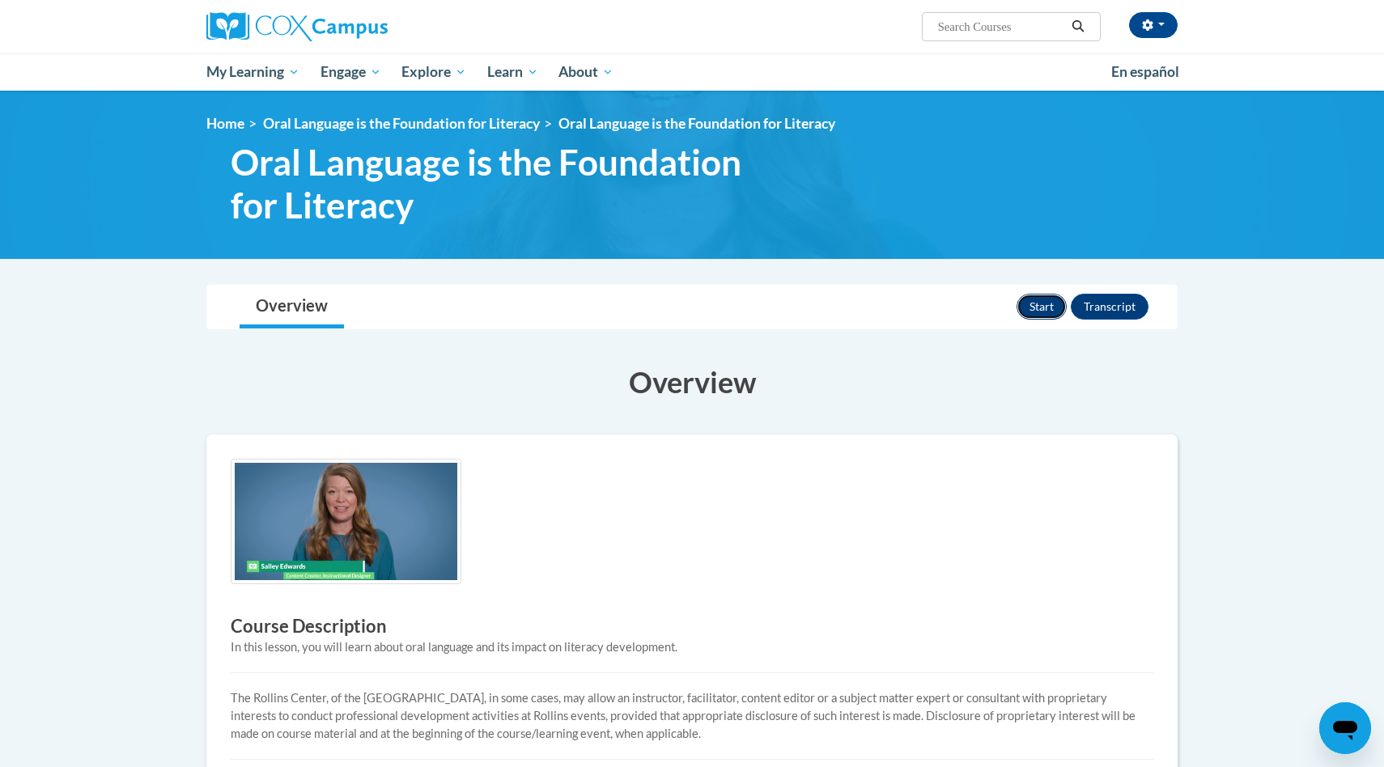
click at [1048, 311] on button "Start" at bounding box center [1042, 307] width 50 height 26
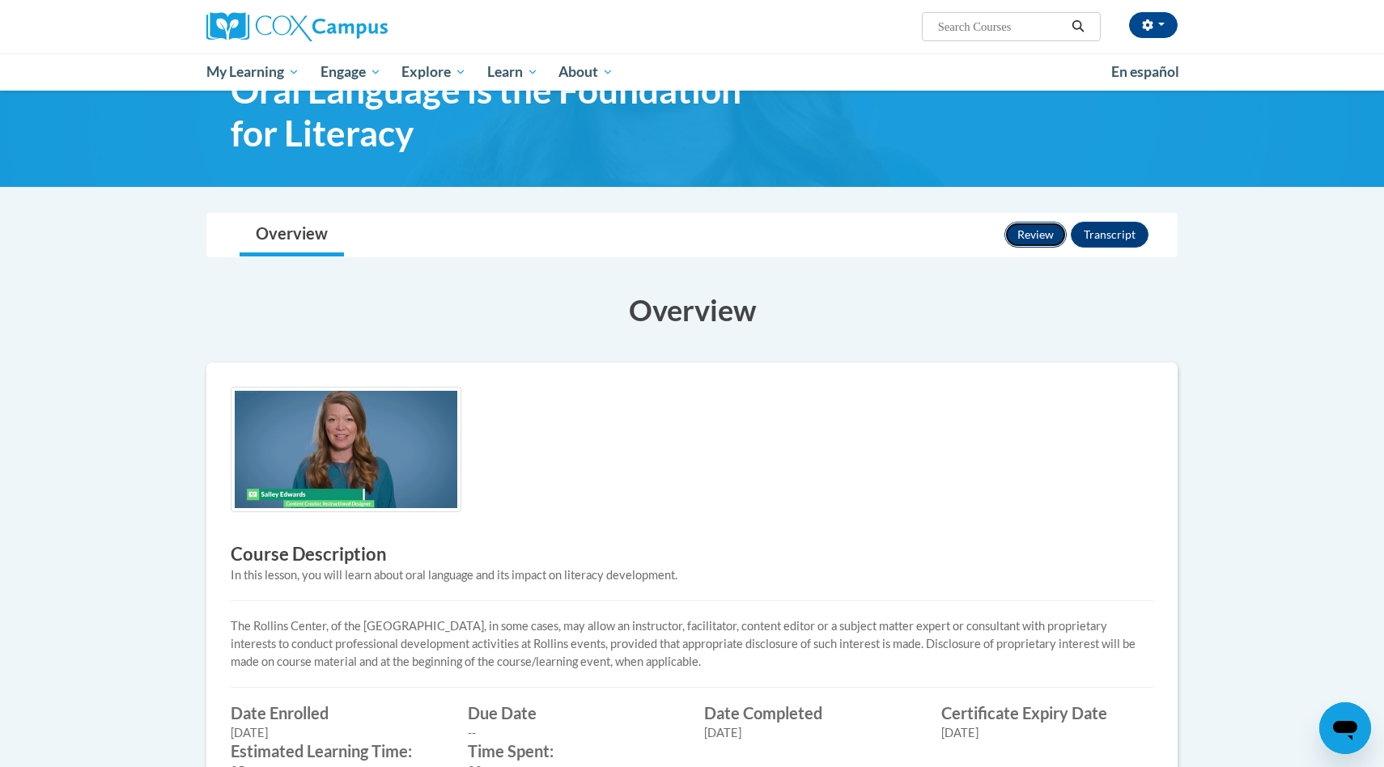
click at [1036, 234] on button "Review" at bounding box center [1035, 235] width 62 height 26
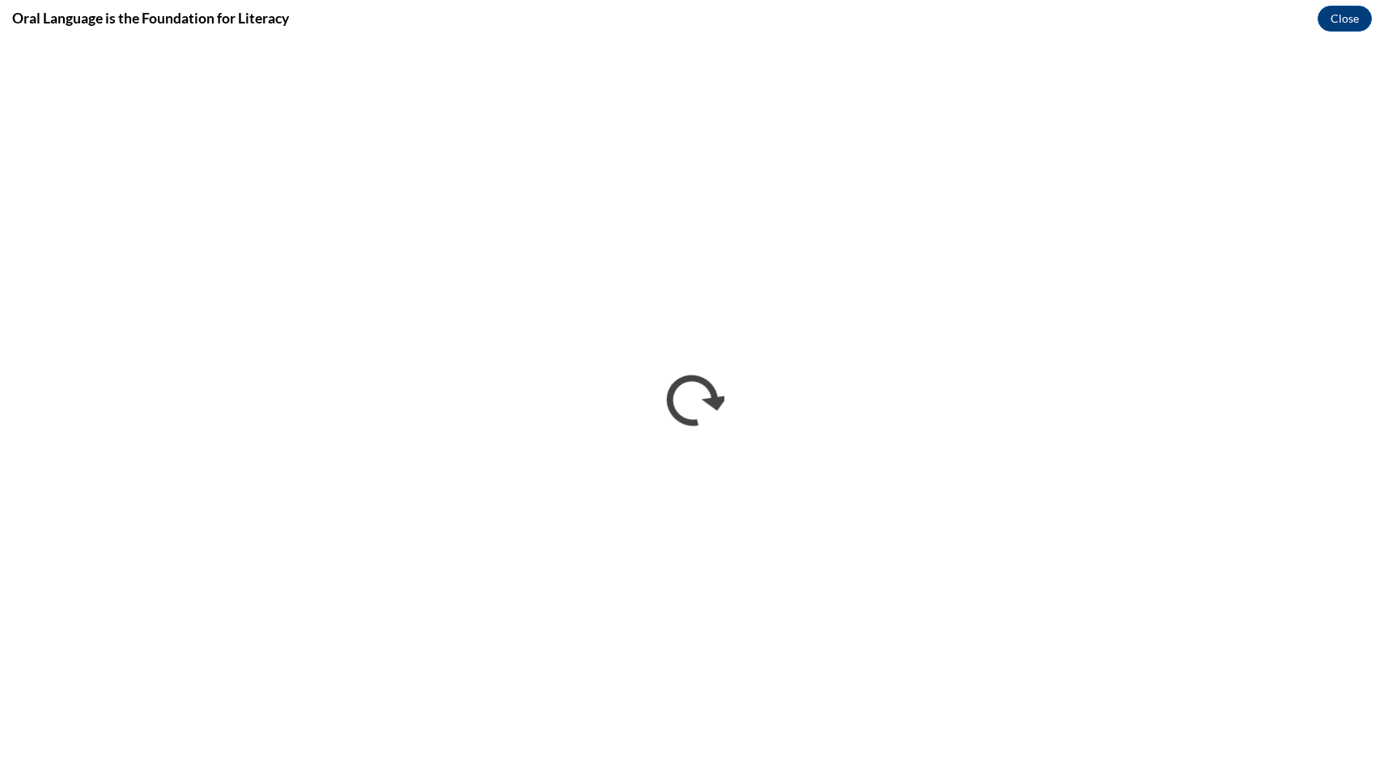
scroll to position [0, 0]
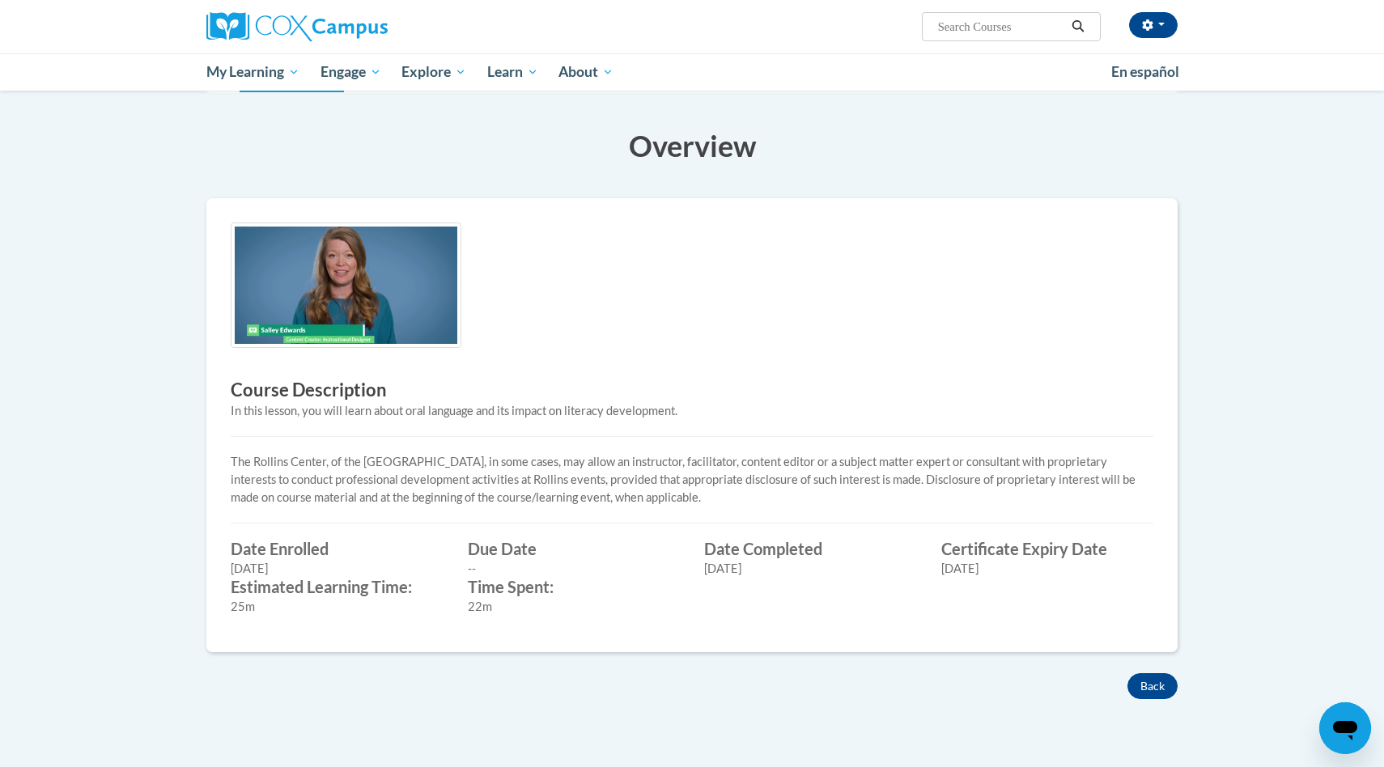
scroll to position [530, 0]
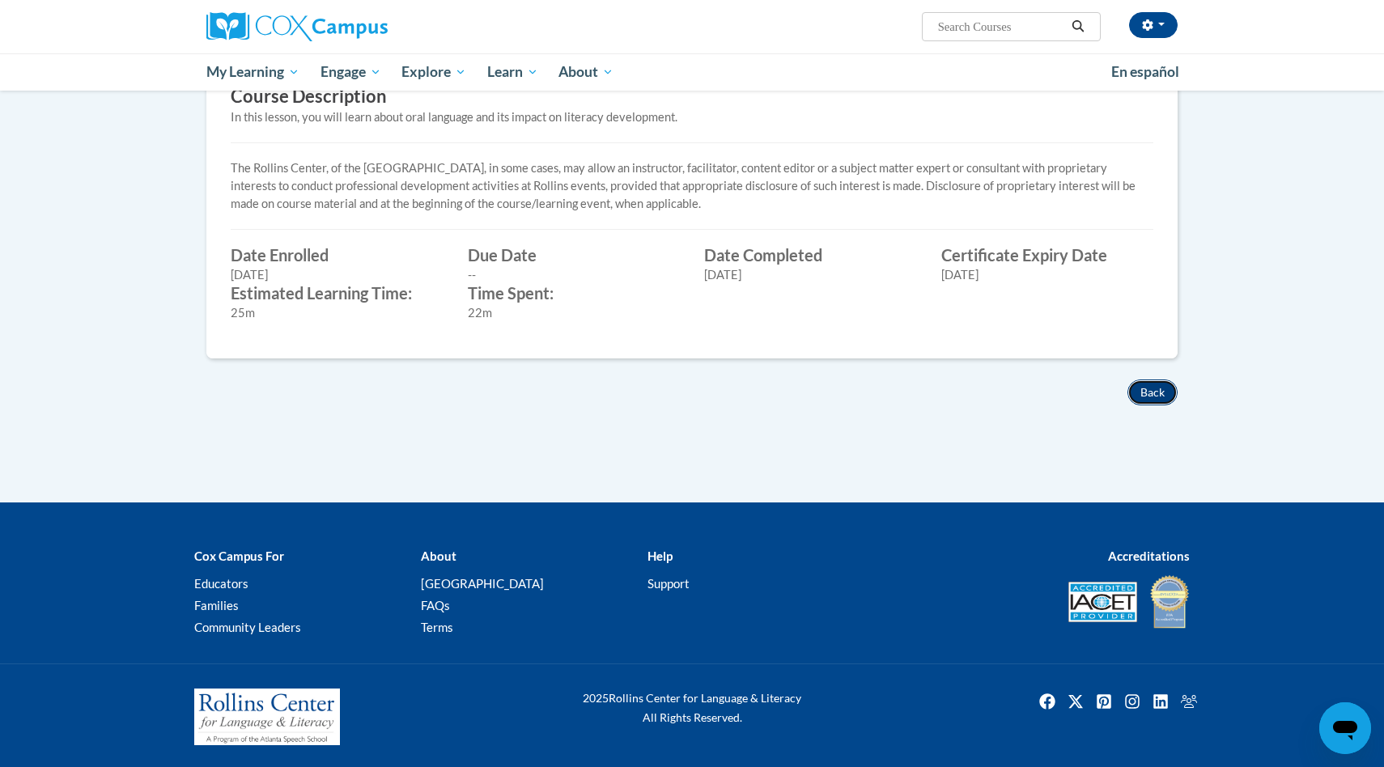
click at [1148, 393] on button "Back" at bounding box center [1152, 393] width 50 height 26
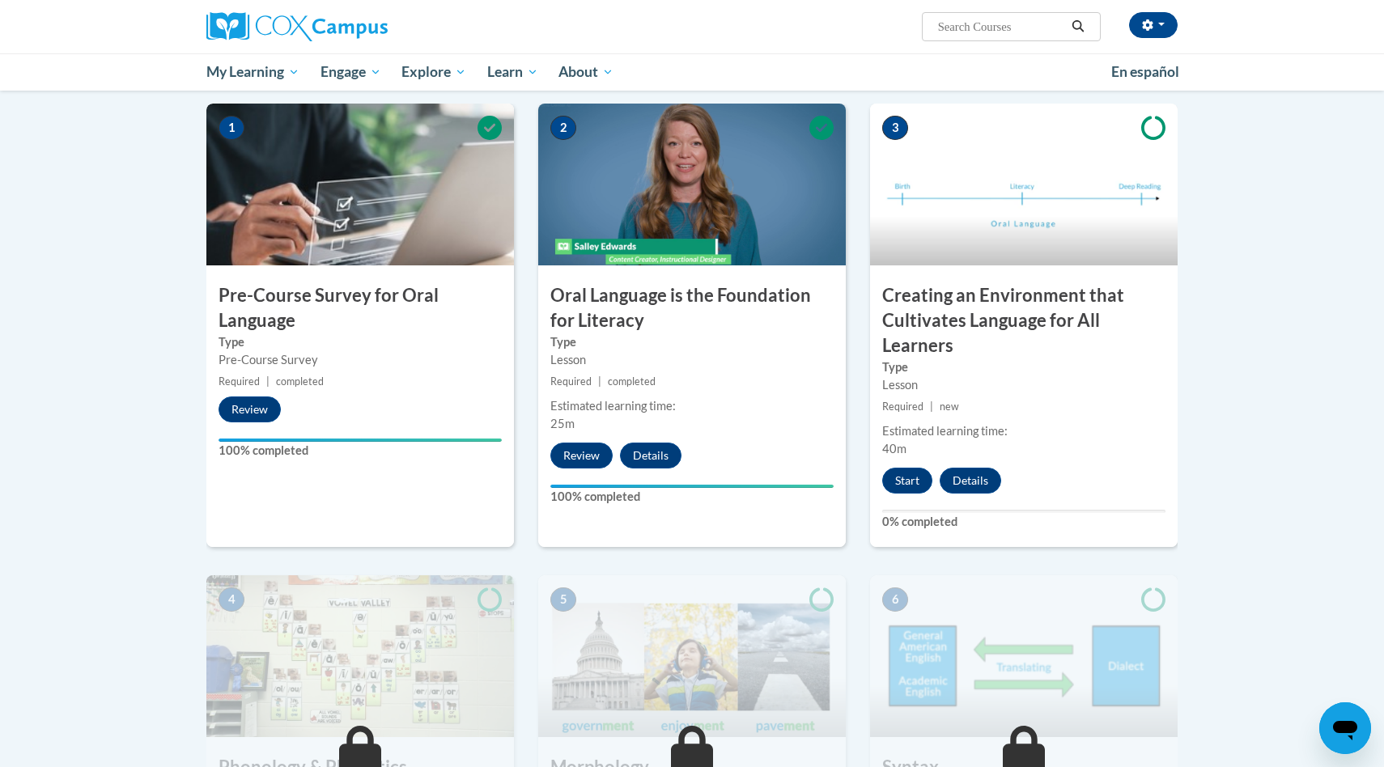
scroll to position [303, 0]
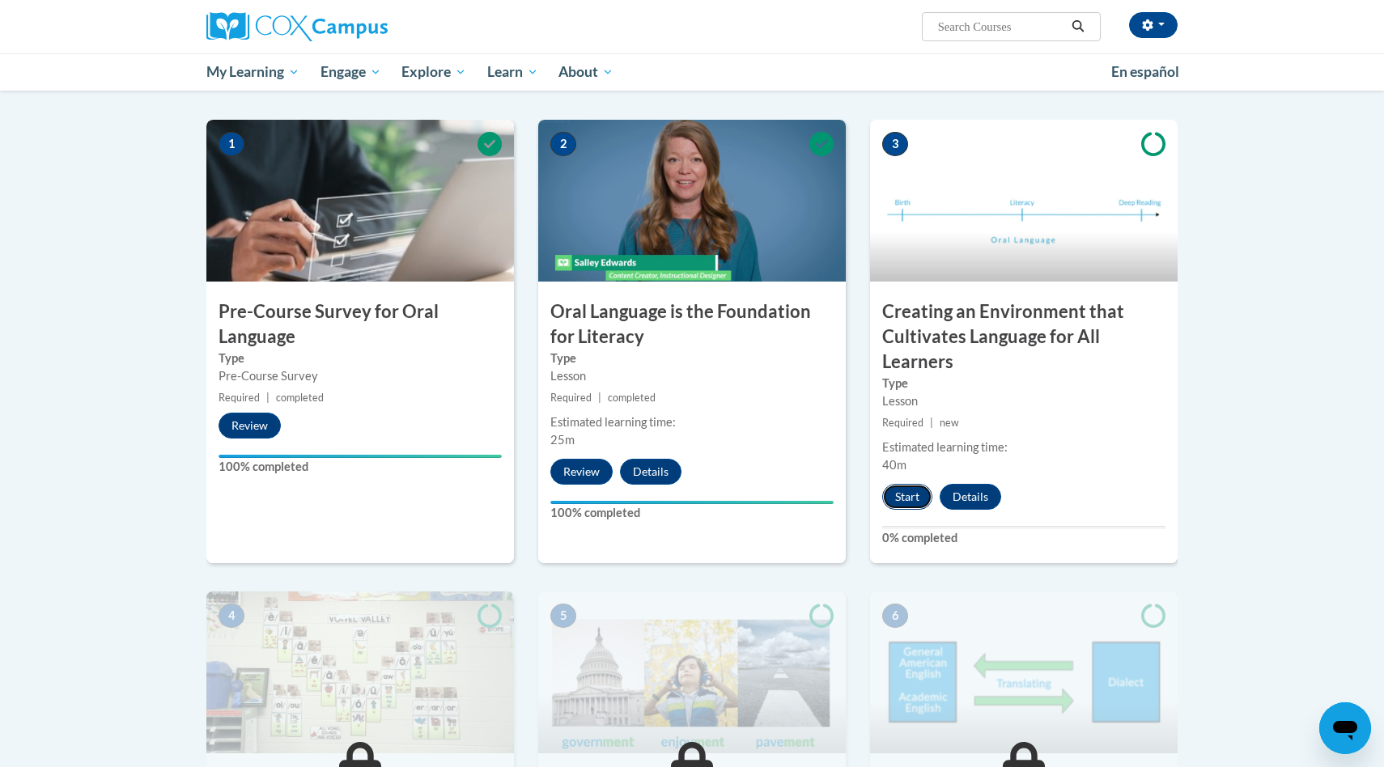
click at [907, 491] on button "Start" at bounding box center [907, 497] width 50 height 26
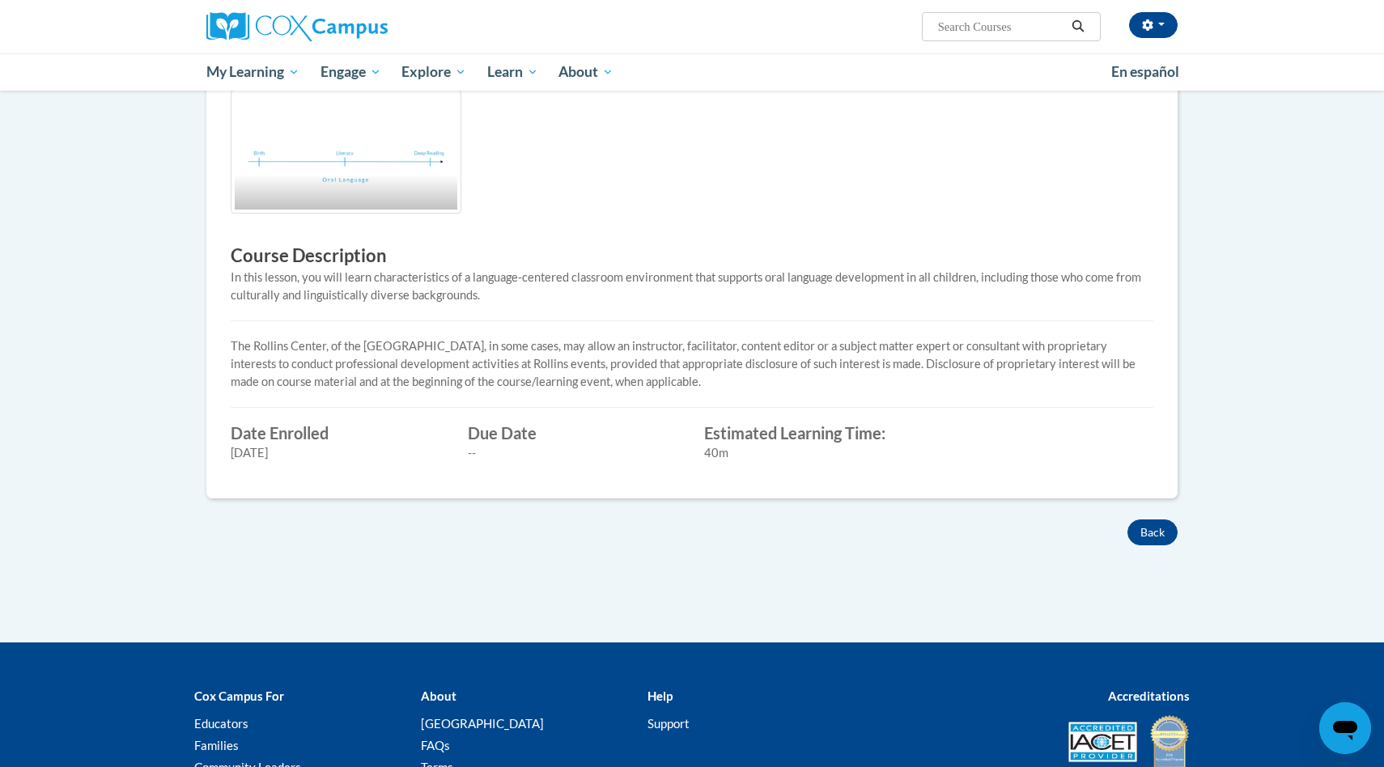
scroll to position [169, 0]
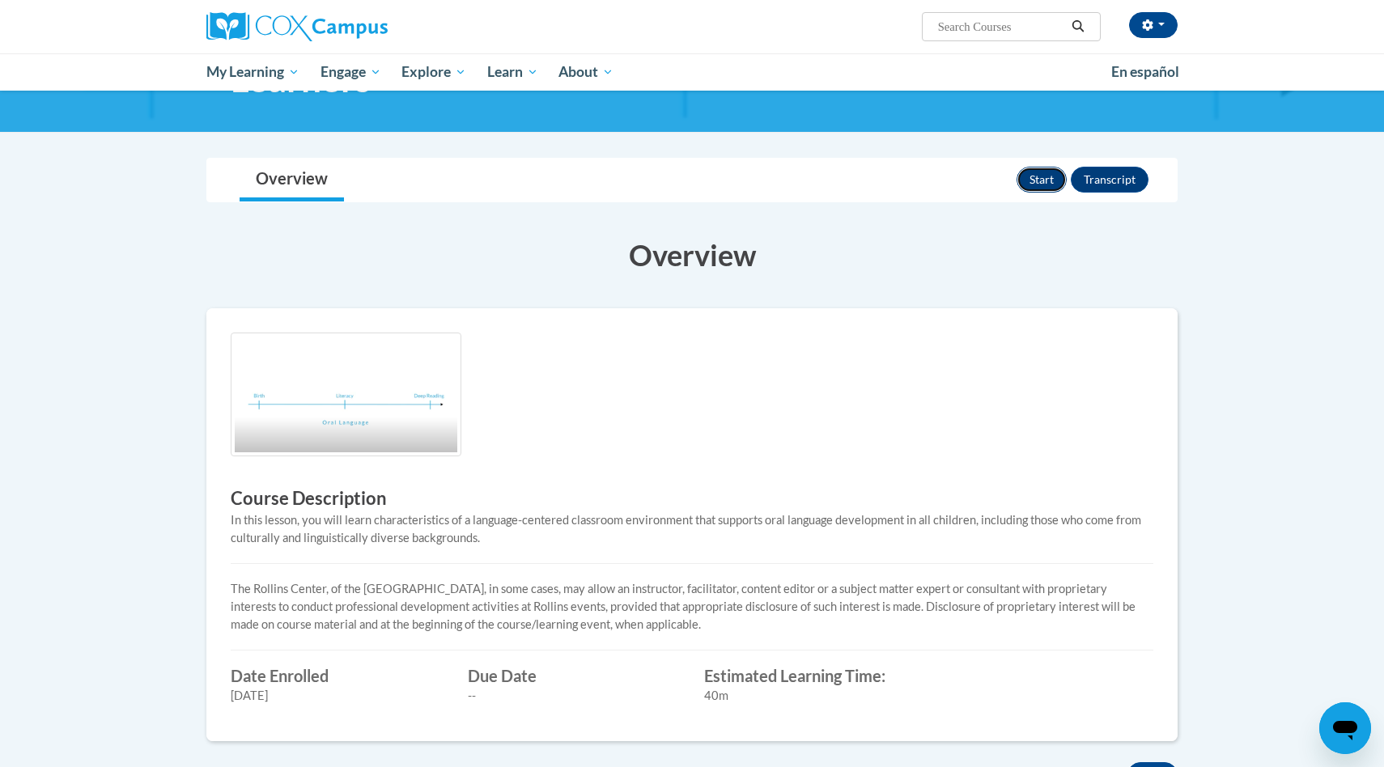
click at [1051, 179] on button "Start" at bounding box center [1042, 180] width 50 height 26
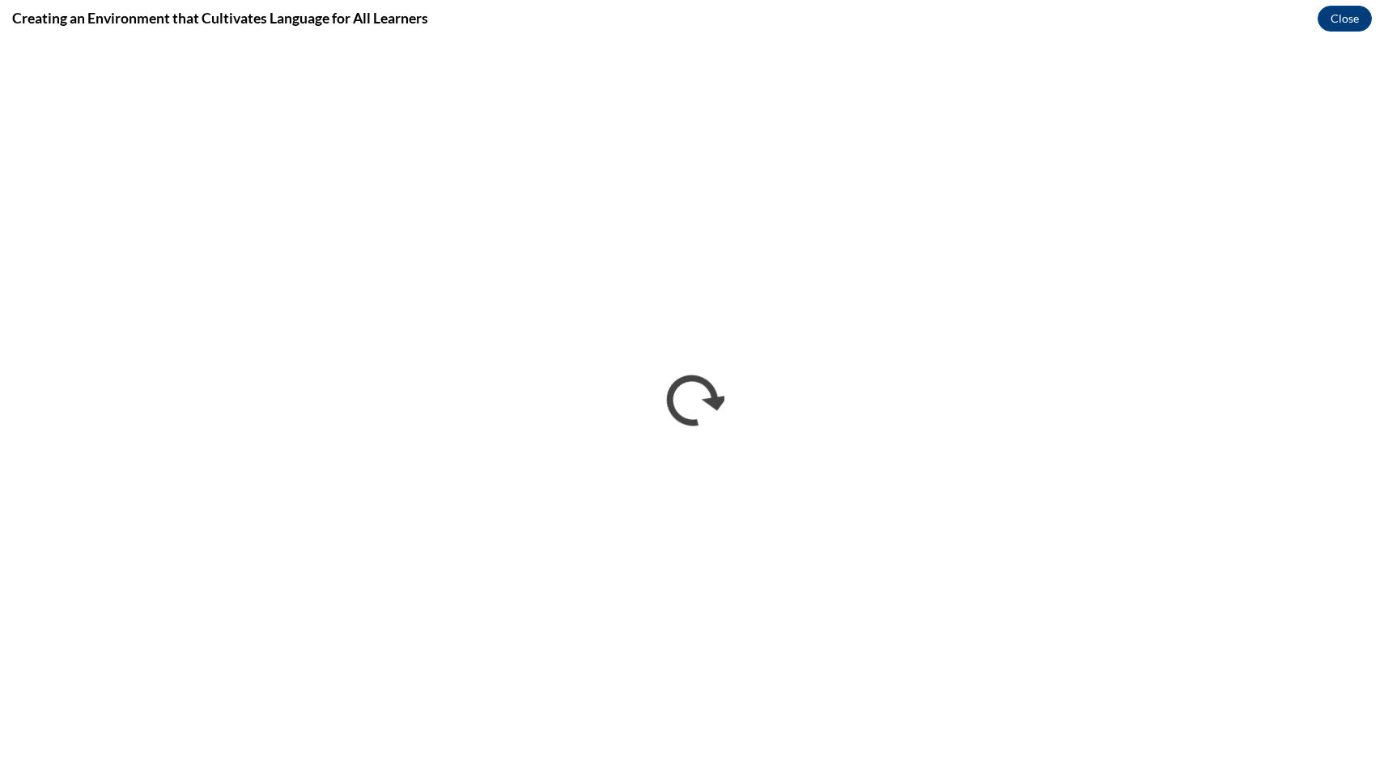
scroll to position [0, 0]
